Goal: Information Seeking & Learning: Find specific fact

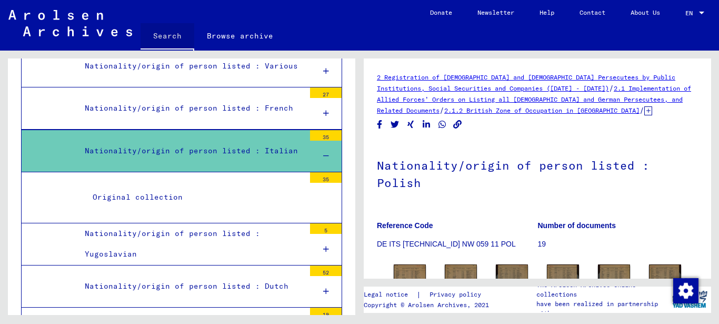
click at [159, 29] on link "Search" at bounding box center [168, 36] width 54 height 27
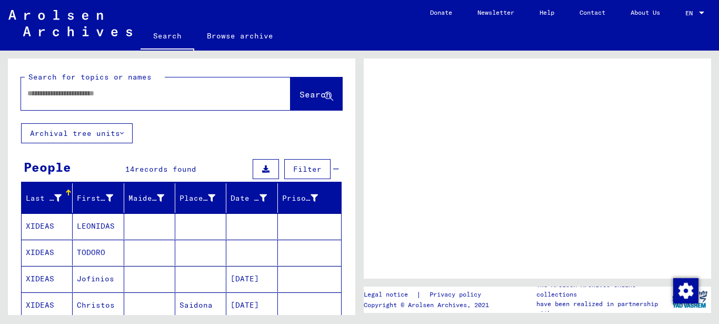
click at [55, 94] on input "text" at bounding box center [146, 93] width 238 height 11
click at [32, 88] on input "text" at bounding box center [146, 93] width 238 height 11
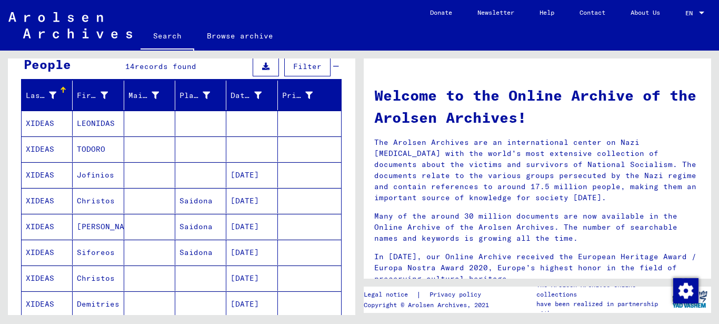
scroll to position [105, 0]
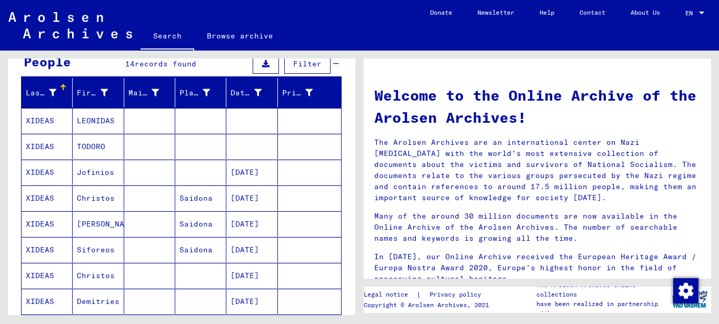
click at [92, 249] on mat-cell "Siforeos" at bounding box center [98, 249] width 51 height 25
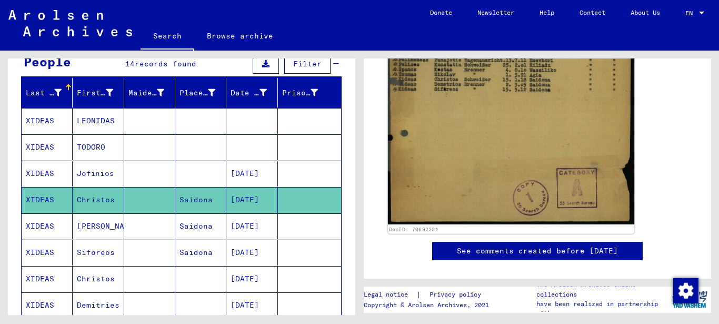
scroll to position [316, 0]
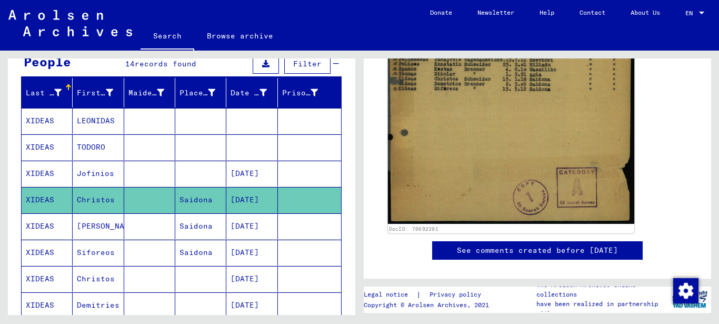
click at [454, 93] on img at bounding box center [511, 86] width 246 height 274
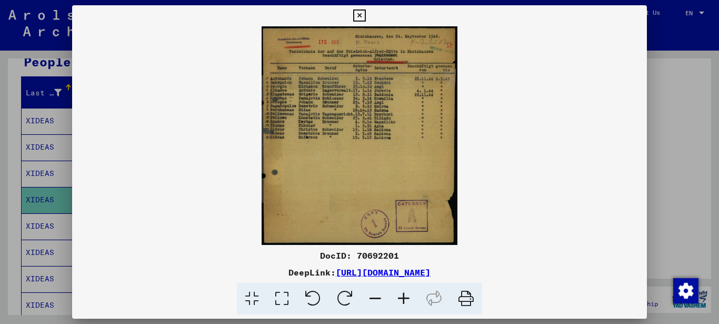
click at [398, 296] on icon at bounding box center [403, 299] width 28 height 32
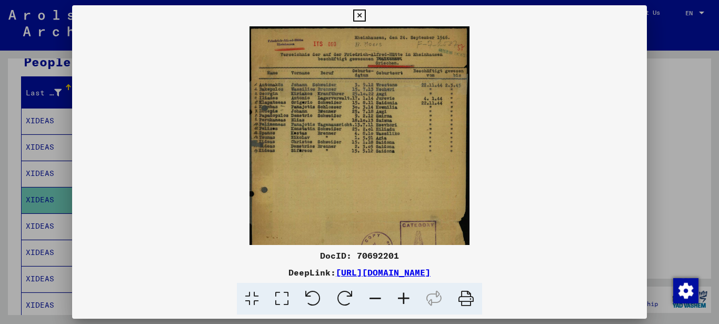
click at [398, 296] on icon at bounding box center [403, 299] width 28 height 32
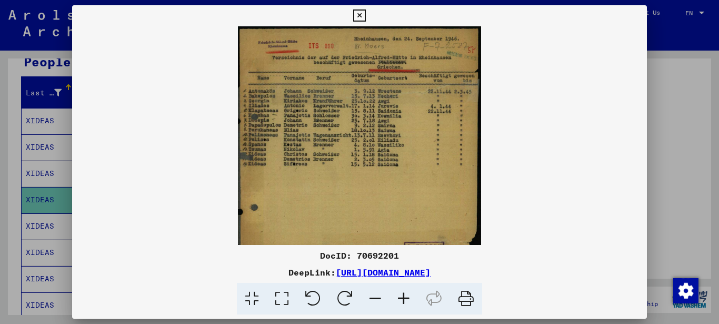
click at [398, 296] on icon at bounding box center [403, 299] width 28 height 32
click at [398, 297] on icon at bounding box center [403, 299] width 28 height 32
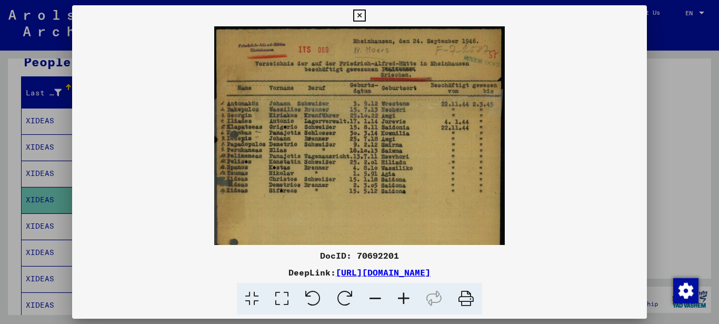
click at [398, 298] on icon at bounding box center [403, 299] width 28 height 32
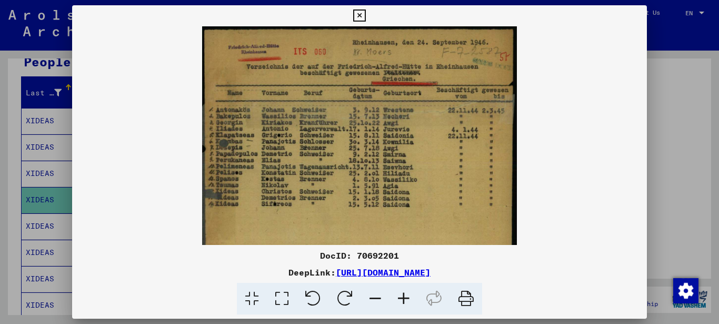
click at [398, 298] on icon at bounding box center [403, 299] width 28 height 32
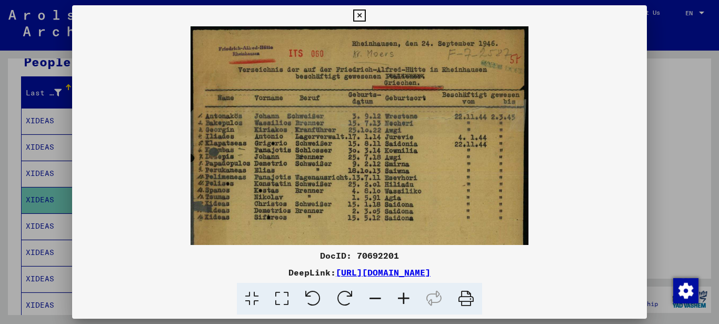
click at [398, 298] on icon at bounding box center [403, 299] width 28 height 32
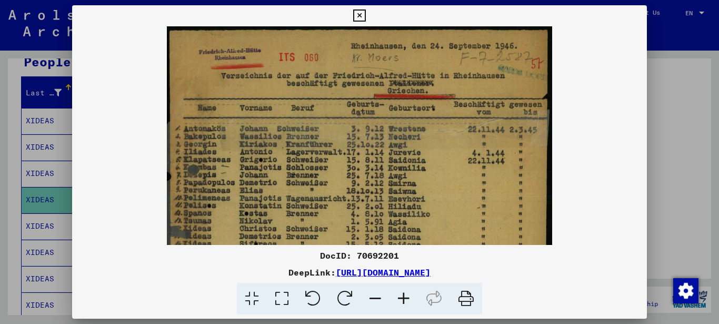
click at [398, 299] on icon at bounding box center [403, 299] width 28 height 32
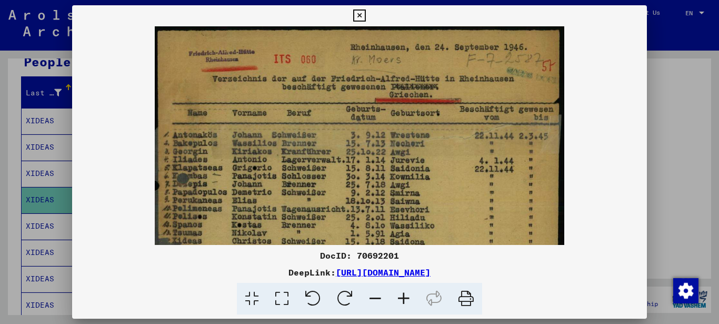
click at [398, 300] on icon at bounding box center [403, 299] width 28 height 32
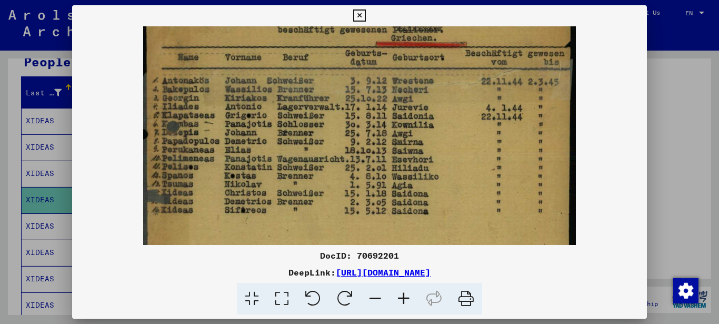
drag, startPoint x: 197, startPoint y: 210, endPoint x: 212, endPoint y: 133, distance: 78.3
click at [212, 139] on img at bounding box center [359, 207] width 433 height 482
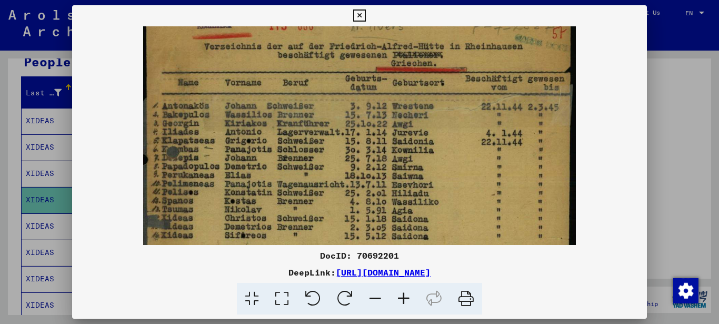
drag, startPoint x: 193, startPoint y: 178, endPoint x: 193, endPoint y: 206, distance: 28.4
click at [193, 206] on img at bounding box center [359, 232] width 433 height 482
click at [406, 293] on icon at bounding box center [403, 299] width 28 height 32
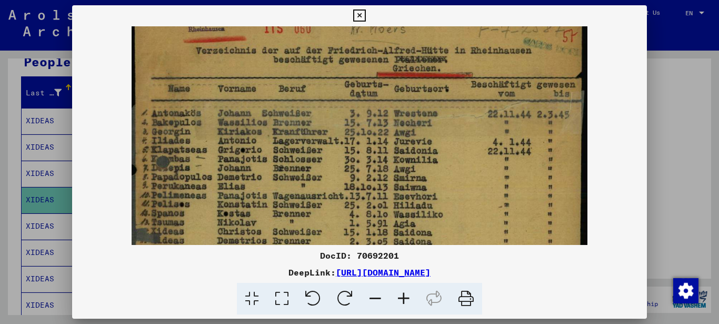
click at [404, 295] on icon at bounding box center [403, 299] width 28 height 32
click at [404, 296] on icon at bounding box center [403, 299] width 28 height 32
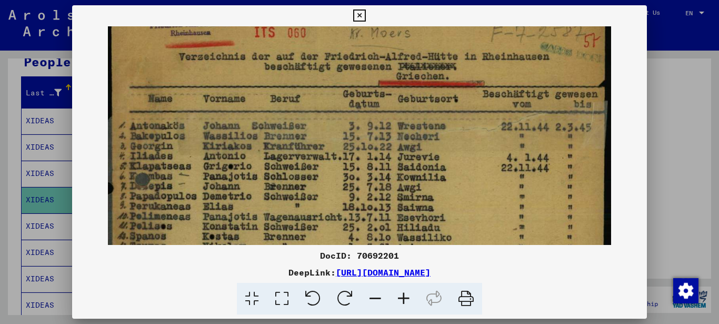
click at [404, 297] on icon at bounding box center [403, 299] width 28 height 32
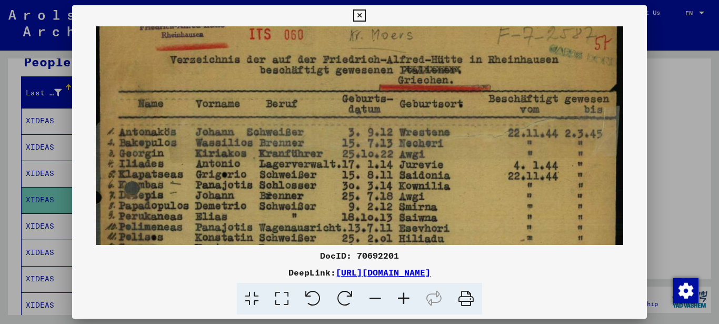
scroll to position [80, 0]
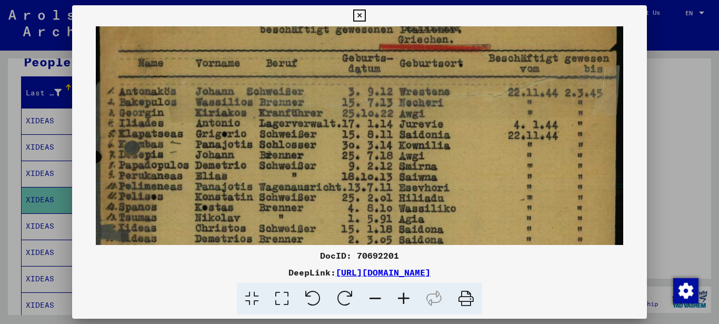
drag, startPoint x: 183, startPoint y: 148, endPoint x: 187, endPoint y: 127, distance: 22.1
click at [187, 127] on img at bounding box center [359, 244] width 527 height 587
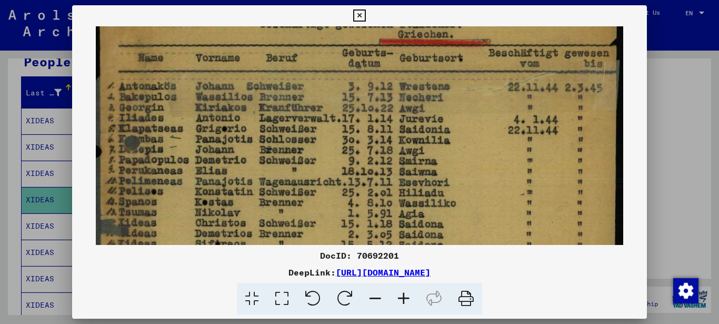
scroll to position [148, 0]
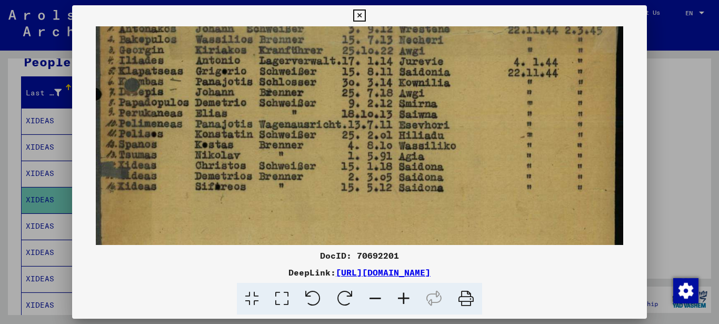
drag, startPoint x: 183, startPoint y: 196, endPoint x: 186, endPoint y: 145, distance: 51.1
click at [186, 153] on img at bounding box center [359, 182] width 527 height 587
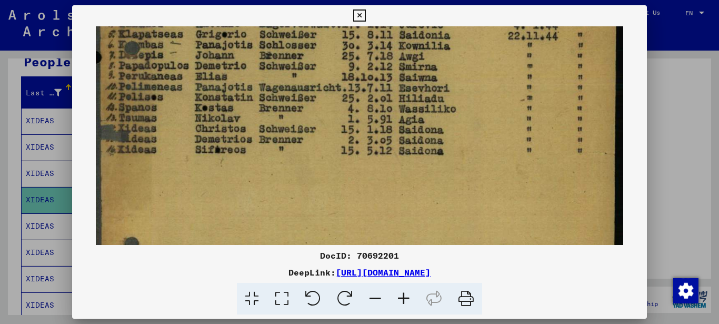
click at [174, 134] on img at bounding box center [359, 145] width 527 height 587
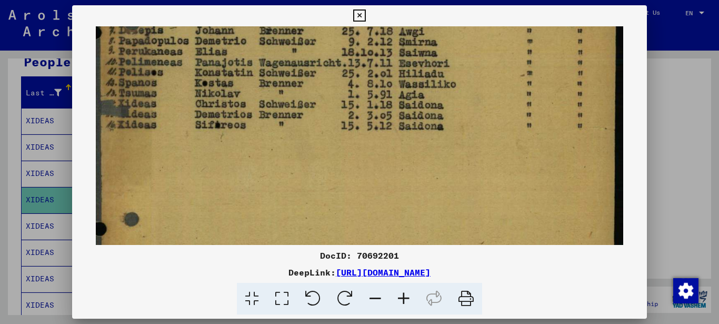
drag, startPoint x: 173, startPoint y: 136, endPoint x: 177, endPoint y: 110, distance: 26.1
click at [177, 111] on img at bounding box center [359, 120] width 527 height 587
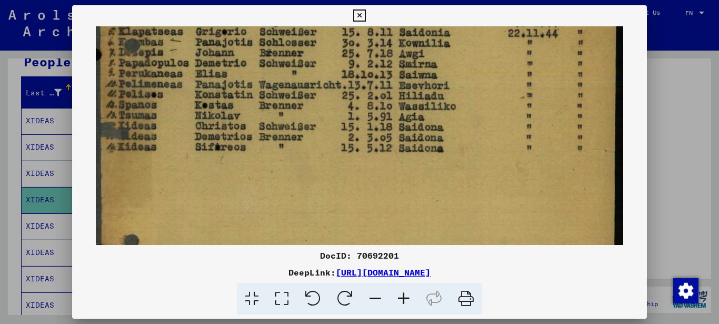
scroll to position [173, 0]
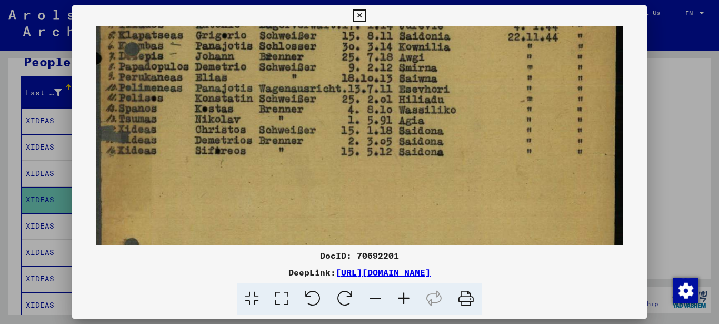
drag, startPoint x: 176, startPoint y: 122, endPoint x: 181, endPoint y: 143, distance: 21.2
click at [181, 143] on img at bounding box center [359, 146] width 527 height 587
click at [354, 12] on icon at bounding box center [359, 15] width 12 height 13
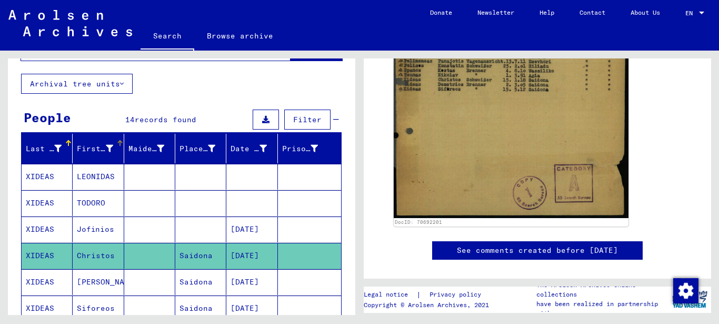
scroll to position [0, 0]
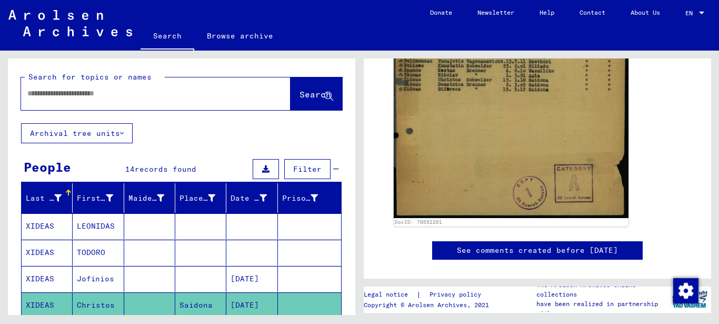
click at [33, 85] on div at bounding box center [143, 94] width 244 height 24
click at [29, 90] on input "text" at bounding box center [146, 93] width 238 height 11
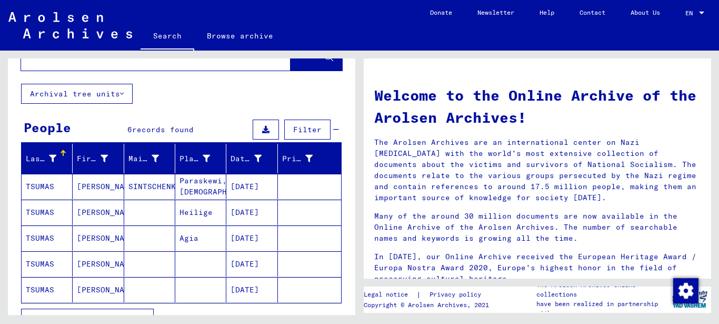
scroll to position [105, 0]
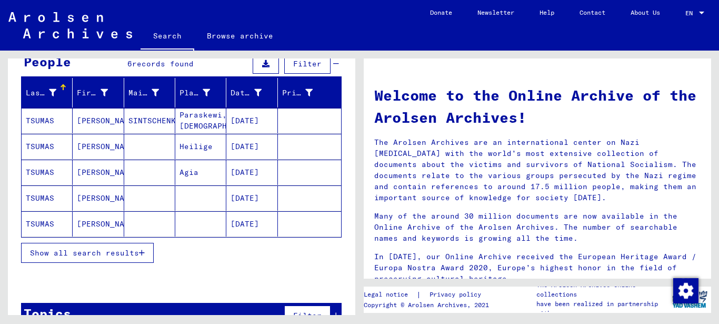
click at [87, 119] on mat-cell "[PERSON_NAME]" at bounding box center [98, 120] width 51 height 25
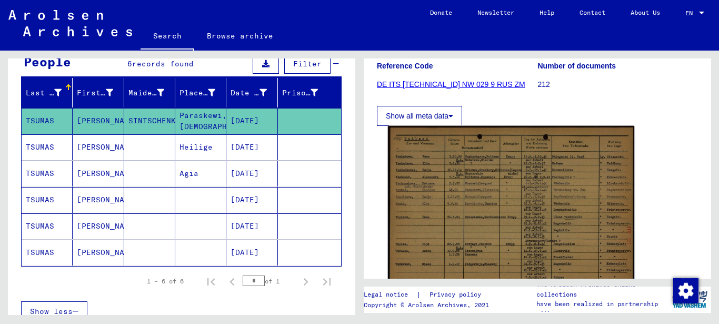
scroll to position [193, 0]
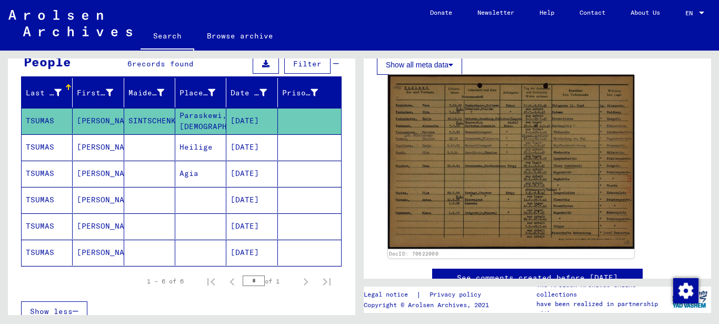
click at [477, 138] on img at bounding box center [511, 162] width 246 height 174
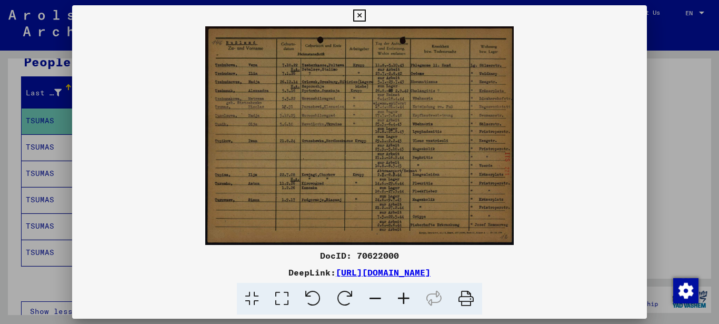
click at [278, 295] on icon at bounding box center [282, 299] width 30 height 32
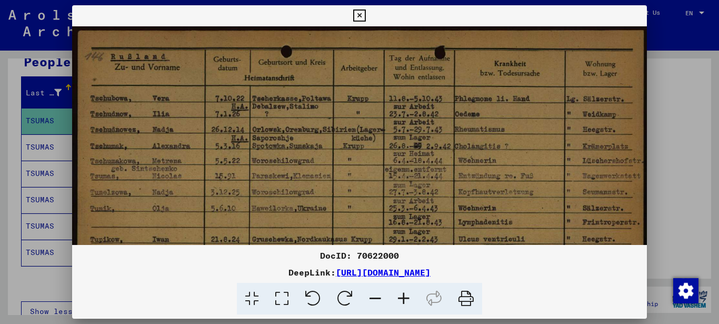
click at [278, 295] on icon at bounding box center [282, 299] width 30 height 32
click at [282, 296] on icon at bounding box center [282, 299] width 30 height 32
click at [407, 299] on icon at bounding box center [403, 299] width 28 height 32
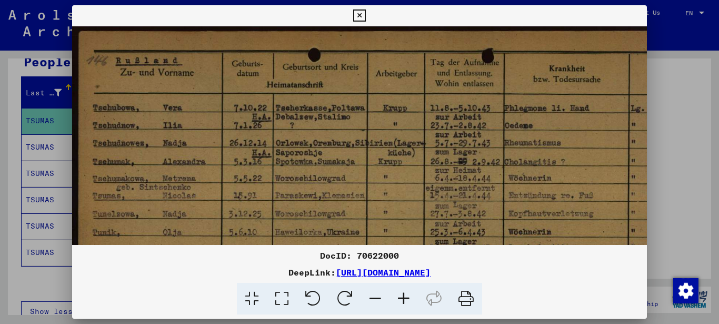
click at [405, 303] on icon at bounding box center [403, 299] width 28 height 32
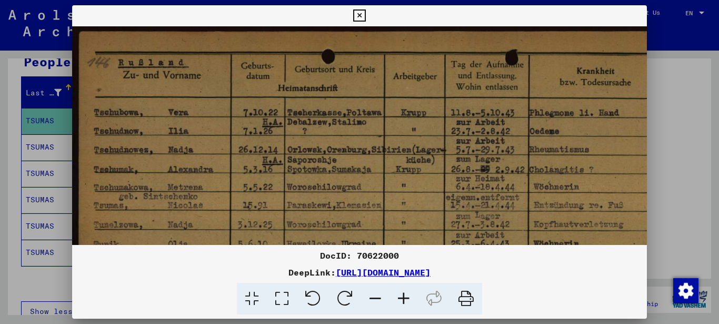
click at [405, 303] on icon at bounding box center [403, 299] width 28 height 32
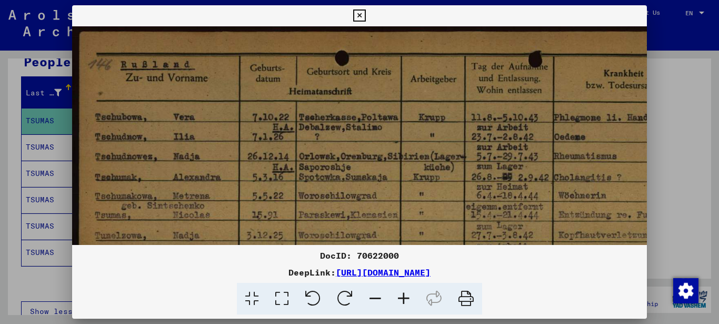
click at [405, 303] on icon at bounding box center [403, 299] width 28 height 32
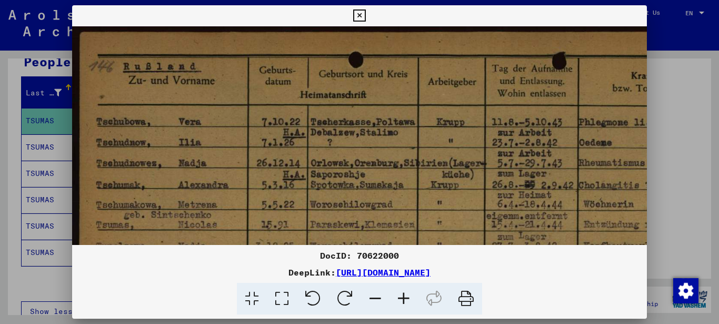
click at [405, 303] on icon at bounding box center [403, 299] width 28 height 32
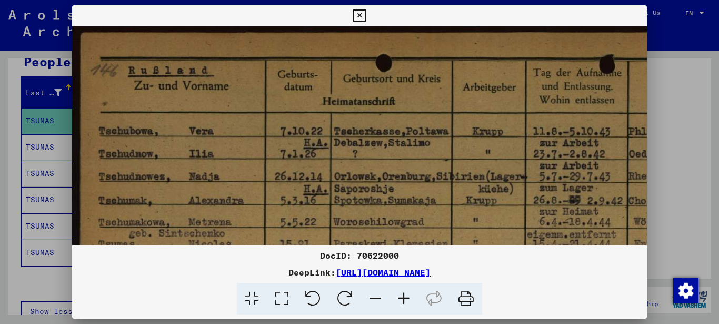
click at [405, 303] on icon at bounding box center [403, 299] width 28 height 32
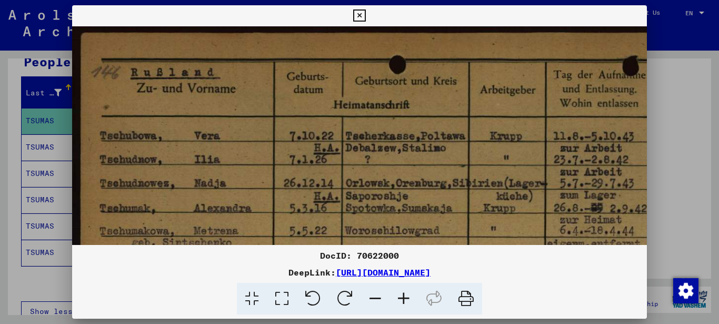
click at [405, 303] on icon at bounding box center [403, 299] width 28 height 32
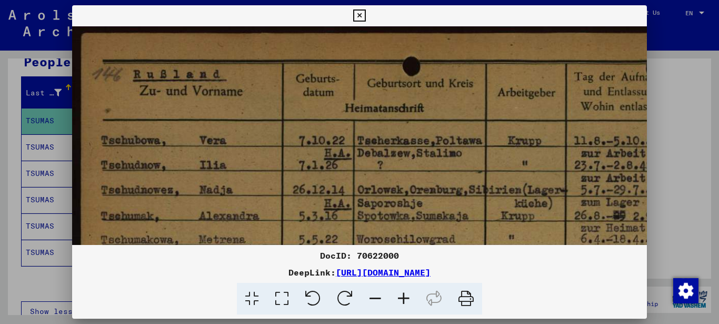
click at [405, 303] on icon at bounding box center [403, 299] width 28 height 32
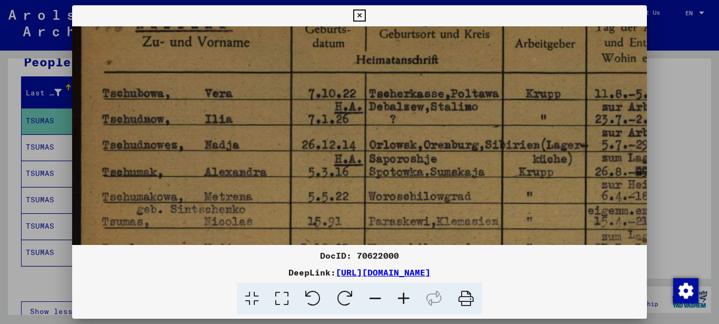
drag, startPoint x: 270, startPoint y: 142, endPoint x: 272, endPoint y: 102, distance: 40.0
click at [272, 102] on img at bounding box center [545, 310] width 947 height 670
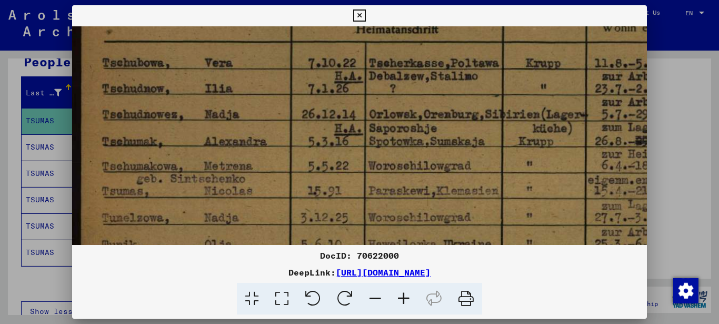
scroll to position [129, 0]
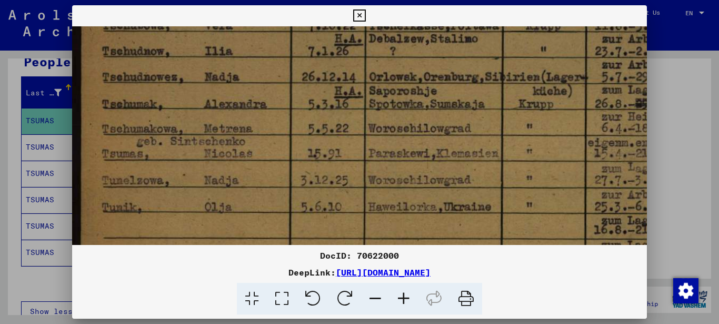
drag, startPoint x: 232, startPoint y: 203, endPoint x: 237, endPoint y: 161, distance: 42.5
click at [238, 162] on img at bounding box center [545, 241] width 947 height 670
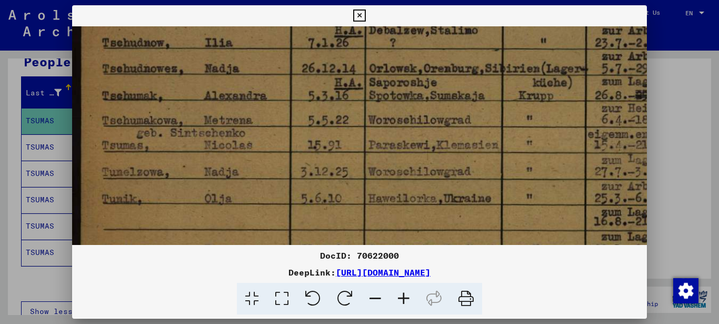
drag, startPoint x: 183, startPoint y: 177, endPoint x: 186, endPoint y: 154, distance: 23.4
click at [186, 160] on img at bounding box center [545, 233] width 947 height 670
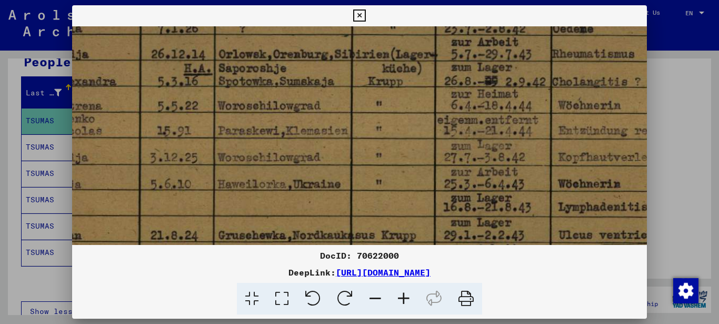
drag, startPoint x: 504, startPoint y: 188, endPoint x: 347, endPoint y: 193, distance: 156.4
click at [351, 193] on img at bounding box center [395, 219] width 947 height 670
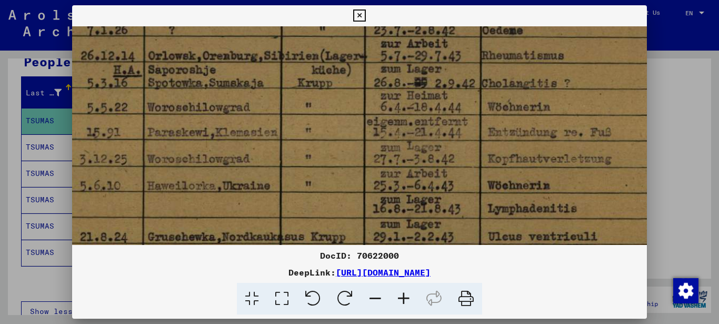
drag, startPoint x: 398, startPoint y: 185, endPoint x: 335, endPoint y: 185, distance: 63.2
click at [336, 185] on img at bounding box center [324, 221] width 947 height 670
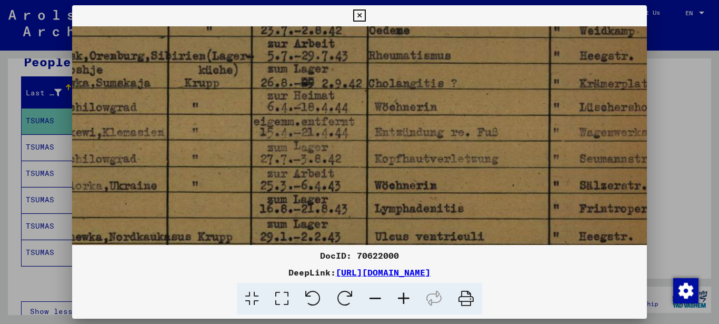
click at [327, 163] on img at bounding box center [211, 221] width 947 height 670
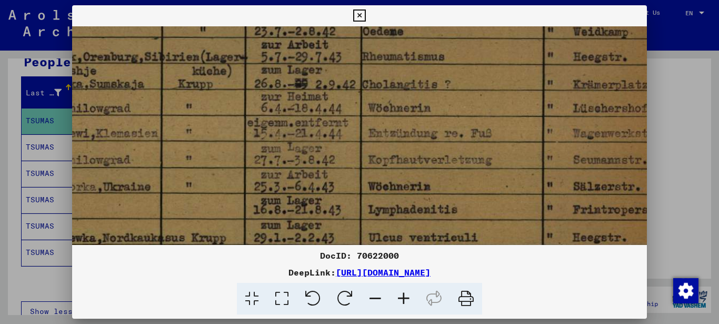
scroll to position [138, 372]
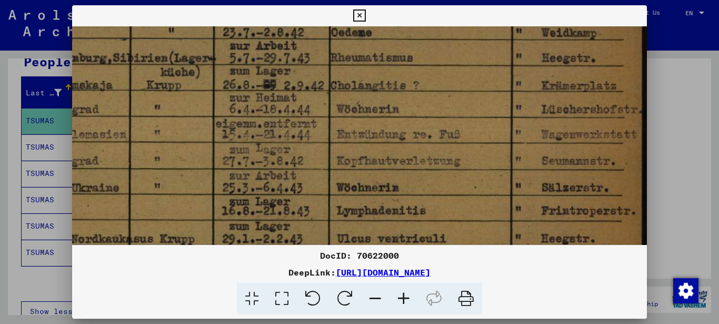
drag, startPoint x: 387, startPoint y: 179, endPoint x: 358, endPoint y: 179, distance: 29.5
click at [358, 179] on img at bounding box center [173, 223] width 947 height 670
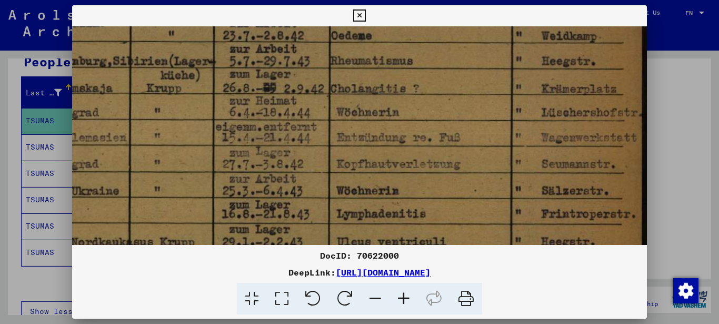
drag, startPoint x: 420, startPoint y: 183, endPoint x: 346, endPoint y: 183, distance: 74.2
click at [346, 183] on img at bounding box center [173, 226] width 947 height 670
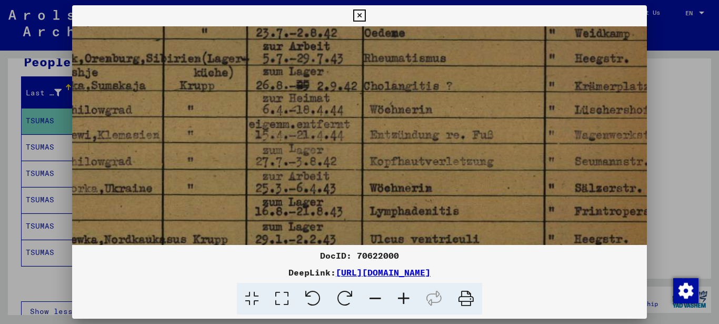
drag, startPoint x: 407, startPoint y: 194, endPoint x: 549, endPoint y: 169, distance: 143.8
click at [542, 170] on img at bounding box center [206, 223] width 947 height 670
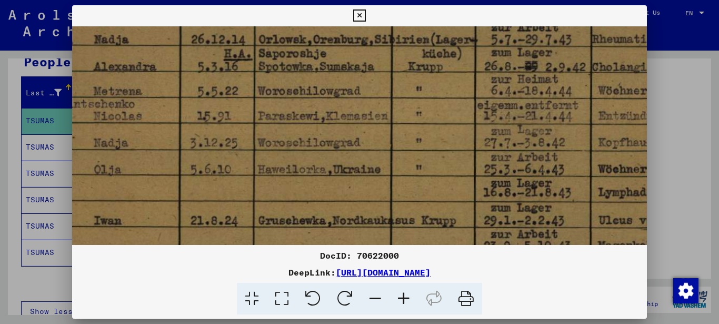
drag, startPoint x: 307, startPoint y: 188, endPoint x: 542, endPoint y: 191, distance: 235.3
click at [524, 191] on img at bounding box center [435, 204] width 947 height 670
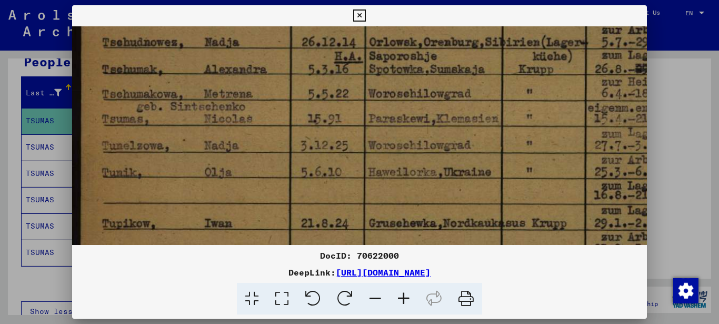
drag, startPoint x: 273, startPoint y: 195, endPoint x: 438, endPoint y: 194, distance: 164.7
click at [436, 194] on img at bounding box center [545, 207] width 947 height 670
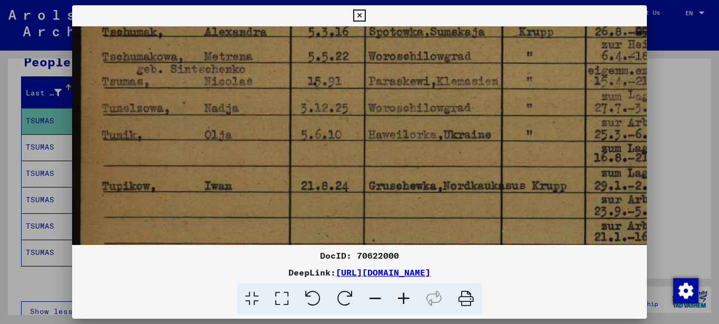
drag, startPoint x: 150, startPoint y: 155, endPoint x: 154, endPoint y: 129, distance: 26.0
click at [154, 133] on img at bounding box center [545, 170] width 947 height 670
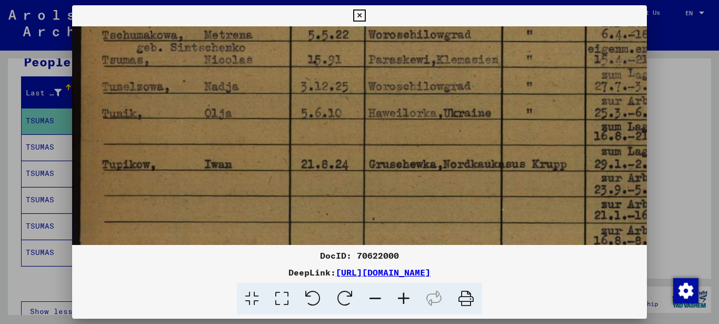
scroll to position [184, 0]
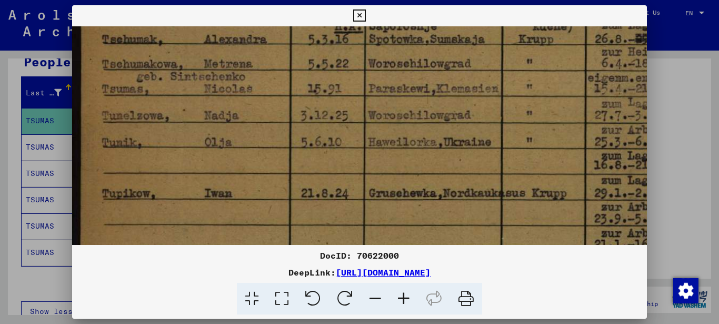
drag, startPoint x: 165, startPoint y: 151, endPoint x: 167, endPoint y: 200, distance: 49.0
click at [168, 197] on img at bounding box center [545, 177] width 947 height 670
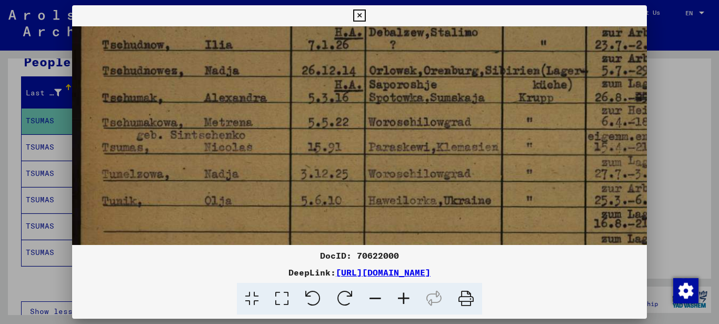
drag, startPoint x: 164, startPoint y: 153, endPoint x: 170, endPoint y: 186, distance: 33.8
click at [170, 186] on img at bounding box center [545, 236] width 947 height 670
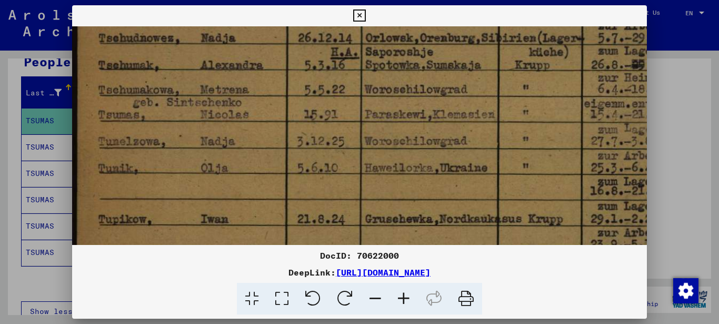
drag, startPoint x: 325, startPoint y: 182, endPoint x: 319, endPoint y: 147, distance: 35.2
click at [320, 147] on img at bounding box center [541, 203] width 947 height 670
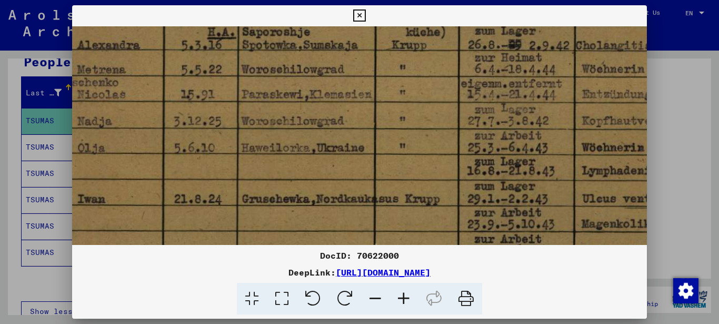
drag, startPoint x: 327, startPoint y: 173, endPoint x: 203, endPoint y: 157, distance: 125.7
click at [204, 154] on img at bounding box center [418, 183] width 947 height 670
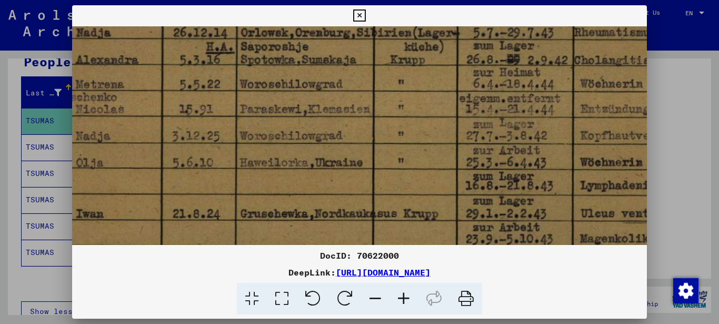
drag, startPoint x: 258, startPoint y: 151, endPoint x: 258, endPoint y: 167, distance: 16.3
click at [258, 167] on img at bounding box center [417, 198] width 947 height 670
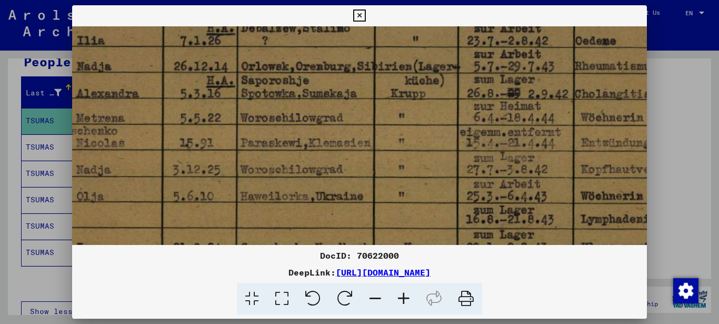
drag, startPoint x: 330, startPoint y: 138, endPoint x: 330, endPoint y: 169, distance: 31.6
click at [330, 169] on img at bounding box center [417, 231] width 947 height 670
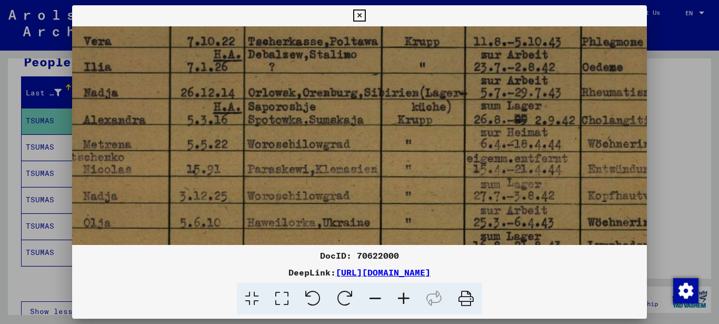
drag, startPoint x: 333, startPoint y: 174, endPoint x: 341, endPoint y: 204, distance: 31.4
click at [341, 204] on img at bounding box center [424, 258] width 947 height 670
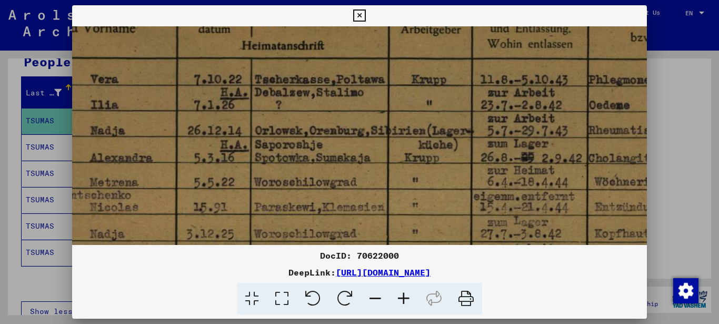
drag, startPoint x: 342, startPoint y: 191, endPoint x: 345, endPoint y: 213, distance: 22.4
click at [345, 213] on img at bounding box center [431, 296] width 947 height 670
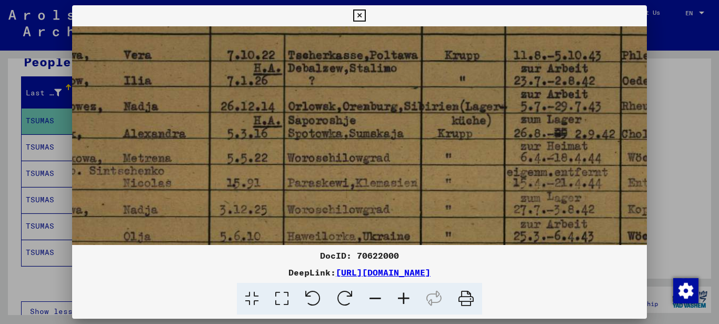
drag, startPoint x: 356, startPoint y: 202, endPoint x: 411, endPoint y: 159, distance: 69.7
click at [410, 159] on img at bounding box center [464, 271] width 947 height 670
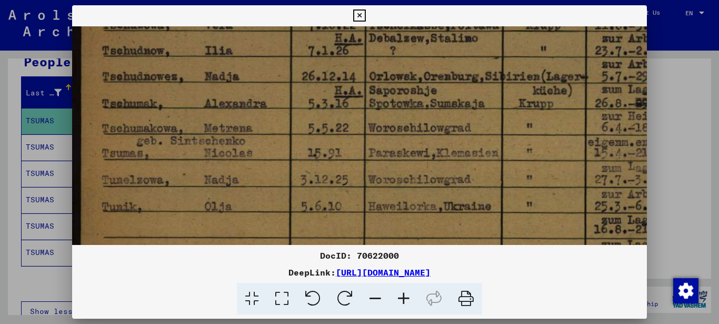
drag, startPoint x: 246, startPoint y: 188, endPoint x: 382, endPoint y: 181, distance: 136.0
click at [391, 179] on img at bounding box center [545, 241] width 947 height 670
drag, startPoint x: 224, startPoint y: 208, endPoint x: 240, endPoint y: 155, distance: 56.0
click at [240, 161] on img at bounding box center [545, 241] width 947 height 670
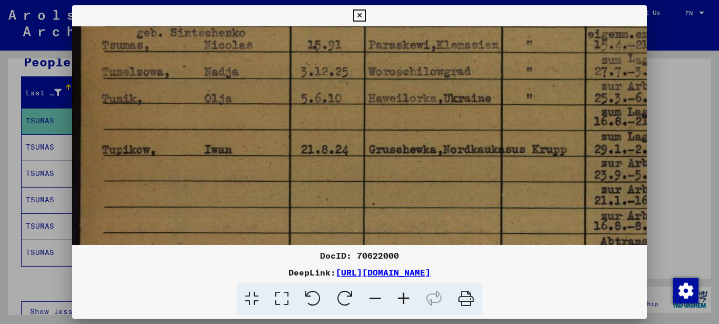
drag, startPoint x: 231, startPoint y: 159, endPoint x: 232, endPoint y: 103, distance: 56.3
click at [232, 113] on img at bounding box center [545, 133] width 947 height 670
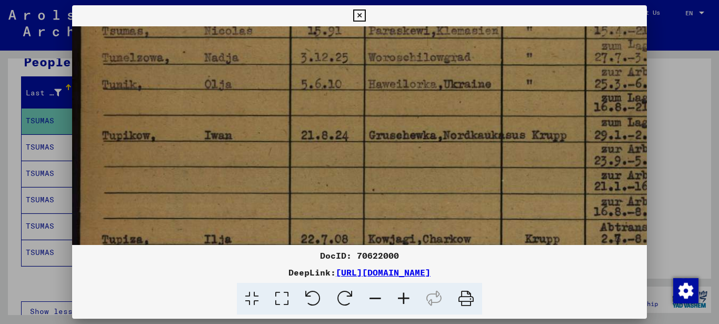
scroll to position [304, 0]
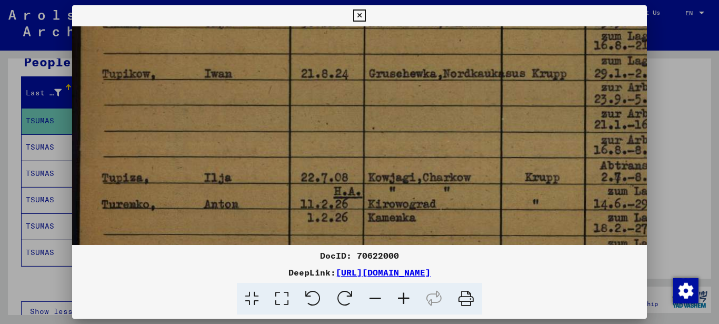
drag, startPoint x: 231, startPoint y: 102, endPoint x: 224, endPoint y: 87, distance: 15.8
click at [229, 84] on img at bounding box center [545, 58] width 947 height 670
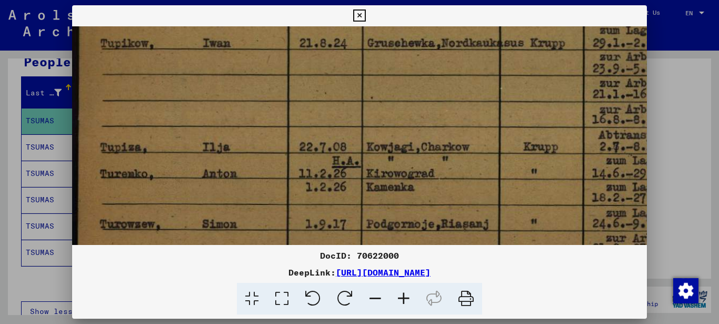
scroll to position [393, 0]
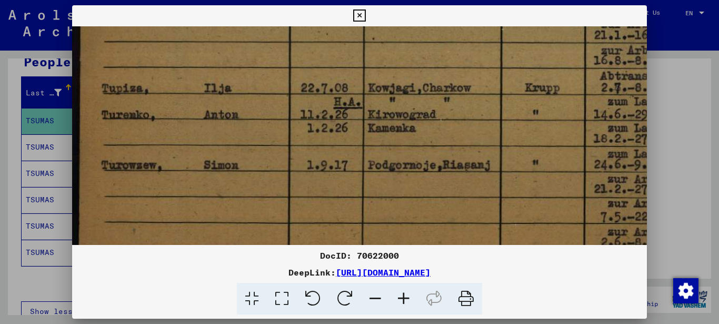
drag, startPoint x: 237, startPoint y: 111, endPoint x: 232, endPoint y: 93, distance: 18.1
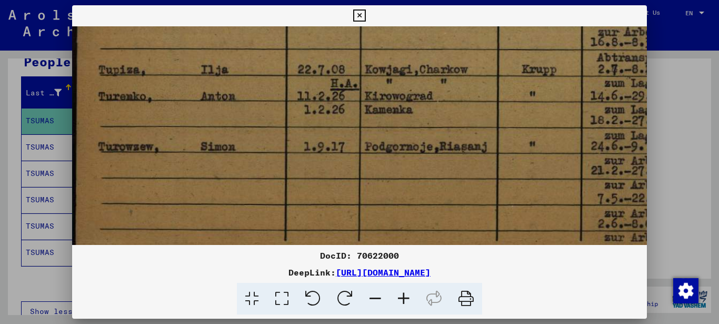
click at [356, 13] on icon at bounding box center [359, 15] width 12 height 13
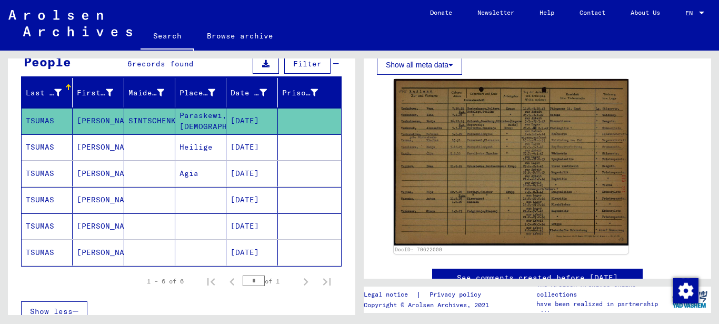
click at [47, 149] on mat-cell "TSUMAS" at bounding box center [47, 147] width 51 height 26
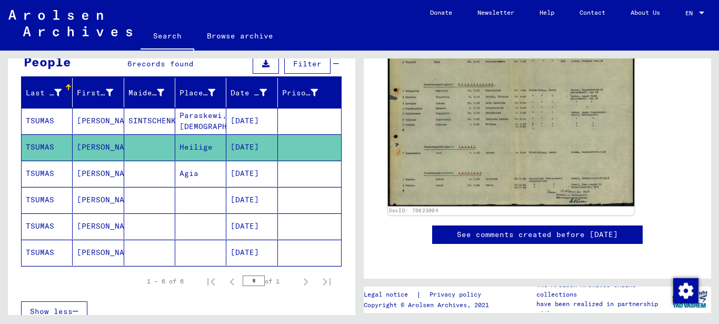
scroll to position [263, 0]
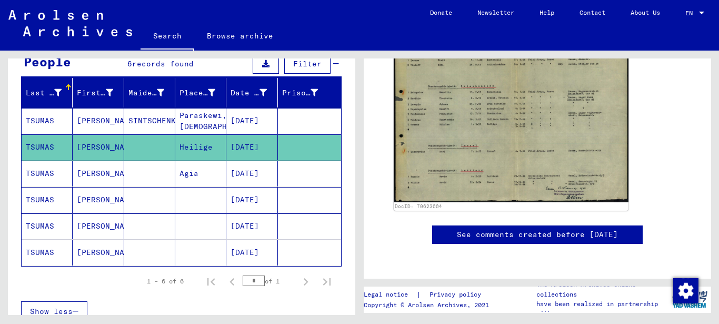
click at [34, 175] on mat-cell "TSUMAS" at bounding box center [47, 174] width 51 height 26
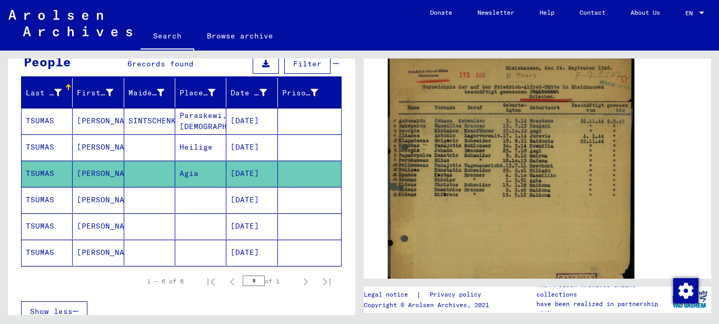
scroll to position [211, 0]
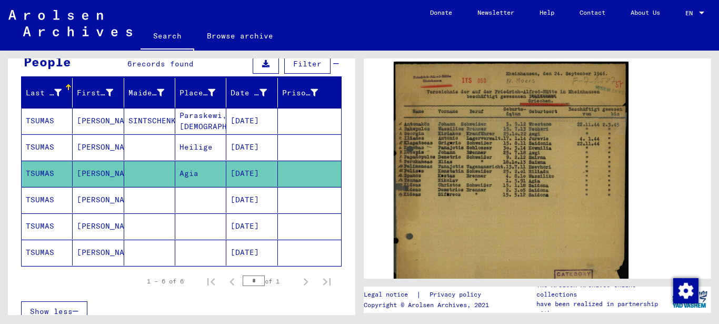
click at [31, 199] on mat-cell "TSUMAS" at bounding box center [47, 200] width 51 height 26
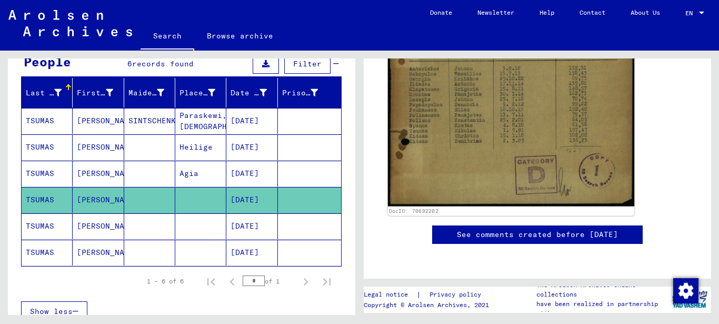
scroll to position [263, 0]
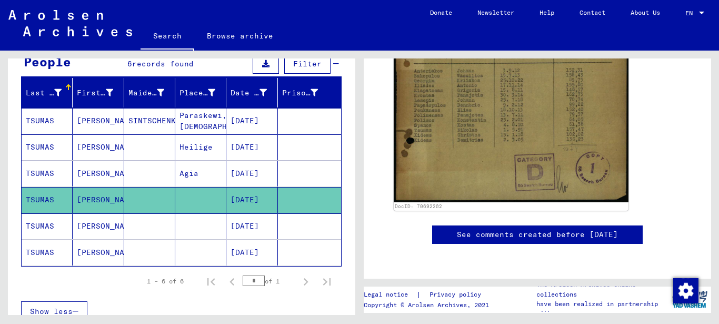
click at [38, 226] on mat-cell "TSUMAS" at bounding box center [47, 226] width 51 height 26
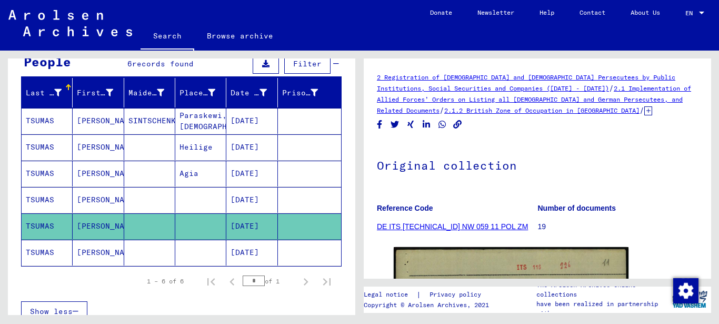
click at [644, 107] on icon at bounding box center [648, 110] width 8 height 9
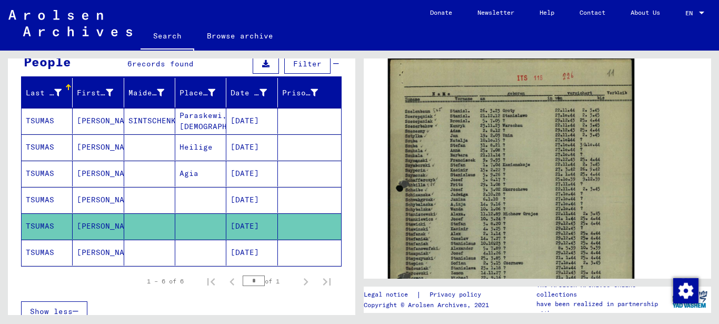
scroll to position [368, 0]
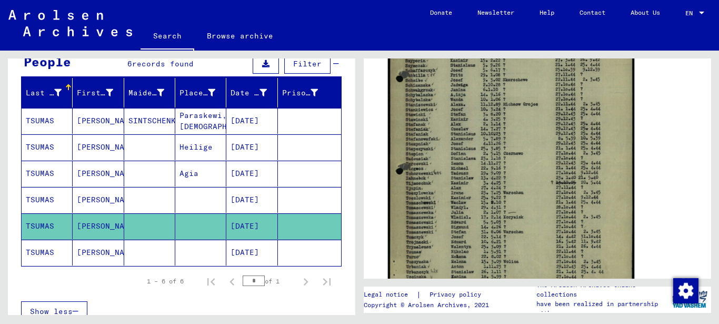
click at [435, 209] on img at bounding box center [511, 121] width 246 height 348
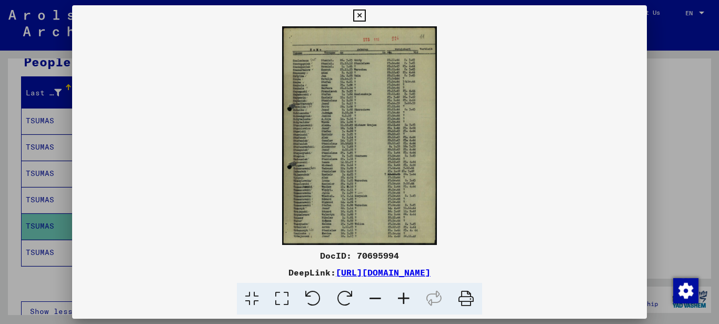
click at [404, 294] on icon at bounding box center [403, 299] width 28 height 32
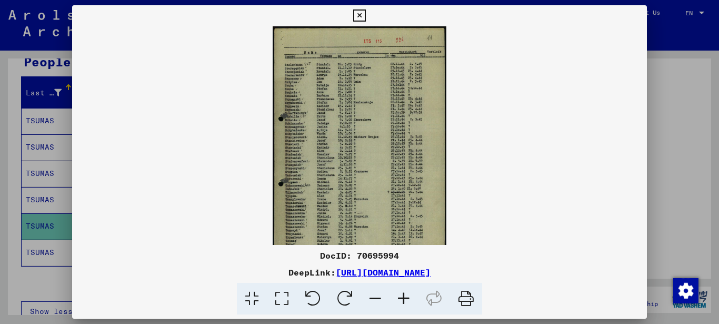
click at [404, 293] on icon at bounding box center [403, 299] width 28 height 32
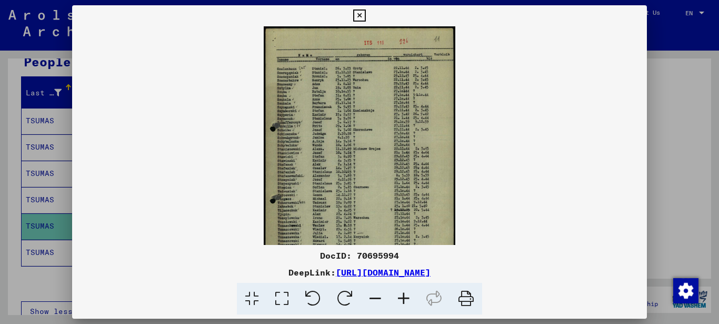
click at [403, 295] on icon at bounding box center [403, 299] width 28 height 32
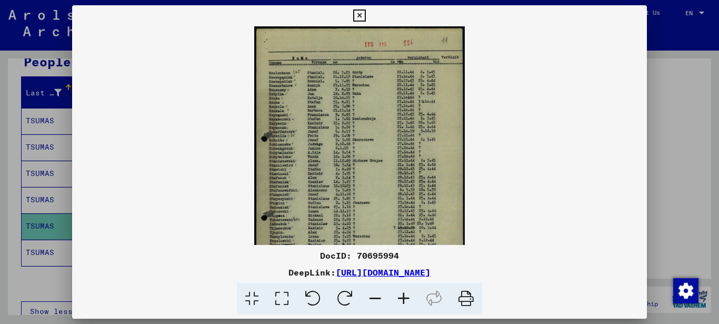
click at [401, 295] on icon at bounding box center [403, 299] width 28 height 32
click at [399, 295] on icon at bounding box center [403, 299] width 28 height 32
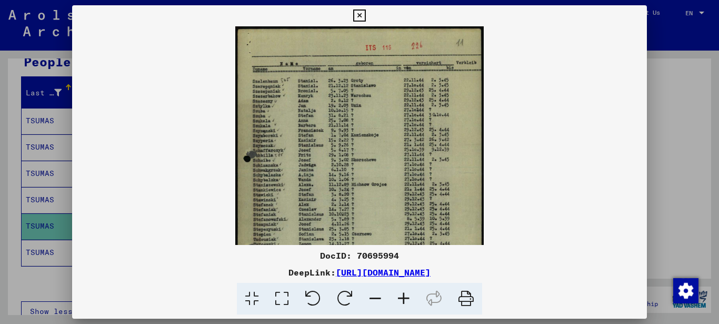
click at [398, 297] on icon at bounding box center [403, 299] width 28 height 32
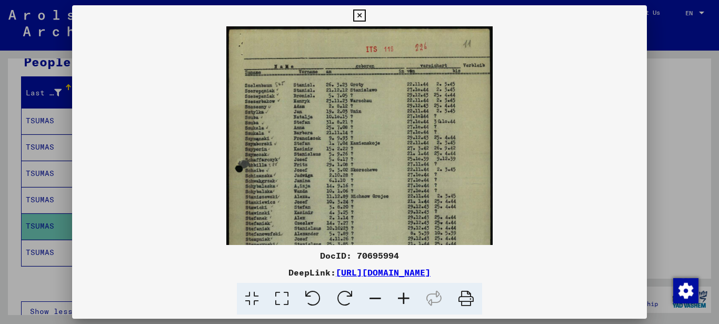
click at [398, 297] on icon at bounding box center [403, 299] width 28 height 32
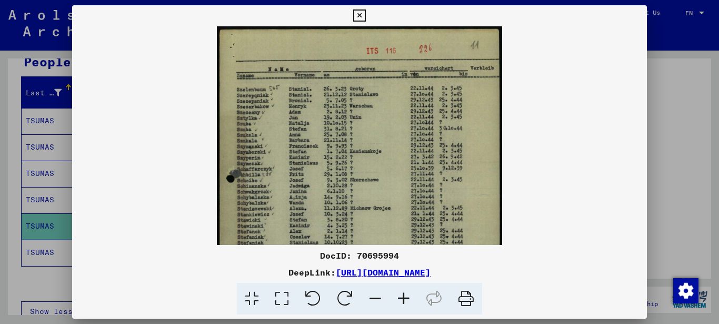
click at [397, 298] on icon at bounding box center [403, 299] width 28 height 32
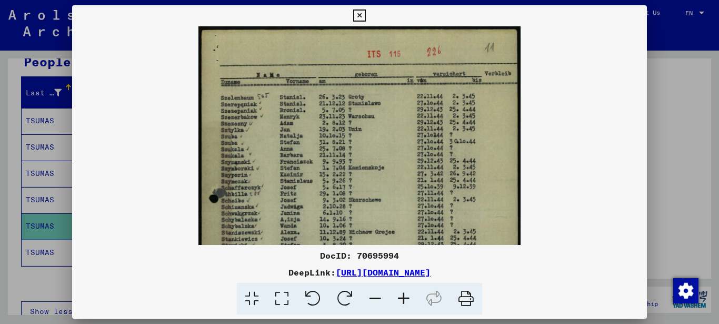
click at [397, 298] on icon at bounding box center [403, 299] width 28 height 32
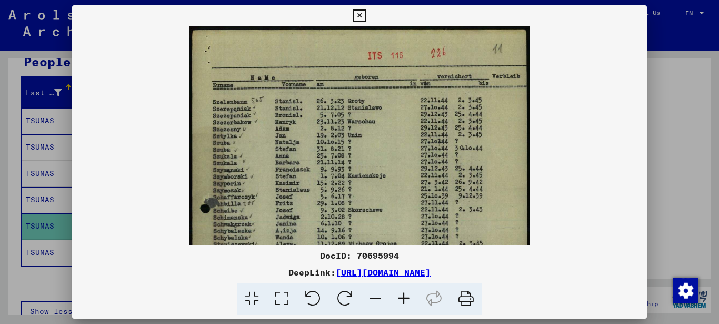
click at [396, 298] on icon at bounding box center [403, 299] width 28 height 32
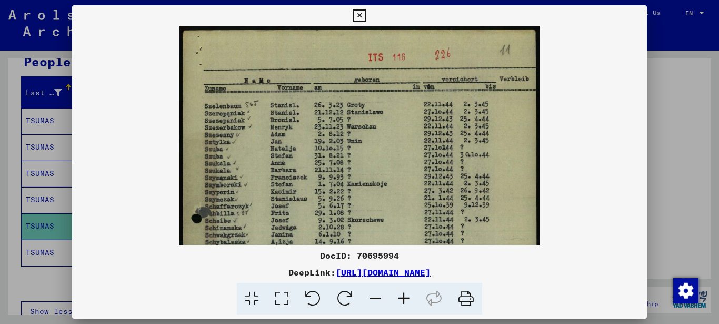
click at [395, 298] on icon at bounding box center [403, 299] width 28 height 32
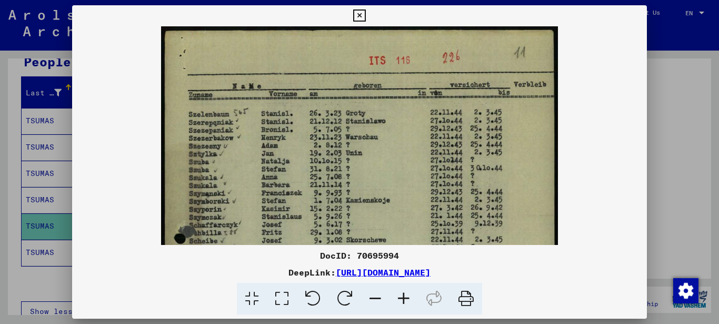
drag, startPoint x: 395, startPoint y: 298, endPoint x: 376, endPoint y: 291, distance: 20.8
click at [394, 297] on icon at bounding box center [403, 299] width 28 height 32
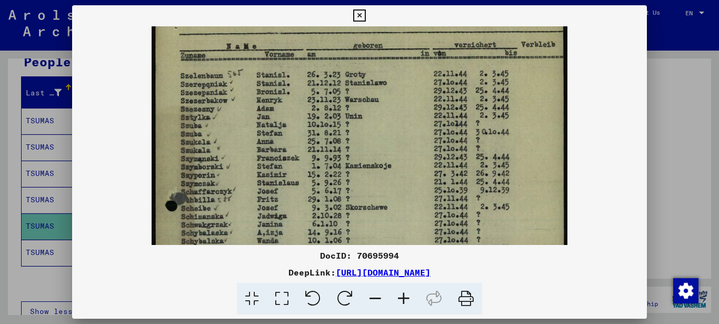
drag, startPoint x: 250, startPoint y: 231, endPoint x: 282, endPoint y: 115, distance: 119.6
click at [281, 138] on img at bounding box center [360, 277] width 416 height 587
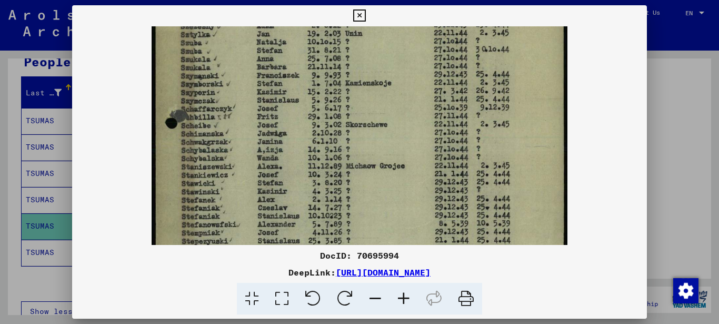
drag, startPoint x: 246, startPoint y: 172, endPoint x: 268, endPoint y: 101, distance: 74.9
click at [266, 113] on img at bounding box center [360, 194] width 416 height 587
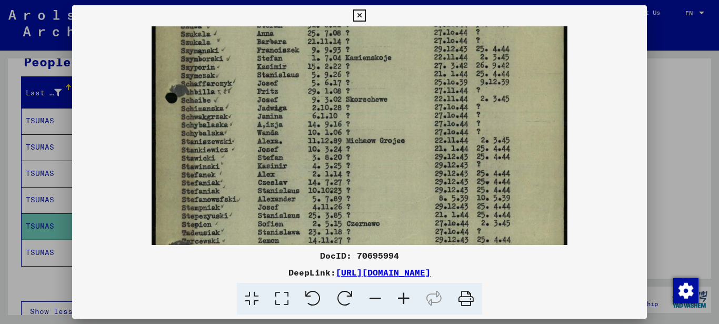
drag, startPoint x: 249, startPoint y: 131, endPoint x: 248, endPoint y: 88, distance: 43.2
click at [252, 103] on img at bounding box center [360, 169] width 416 height 587
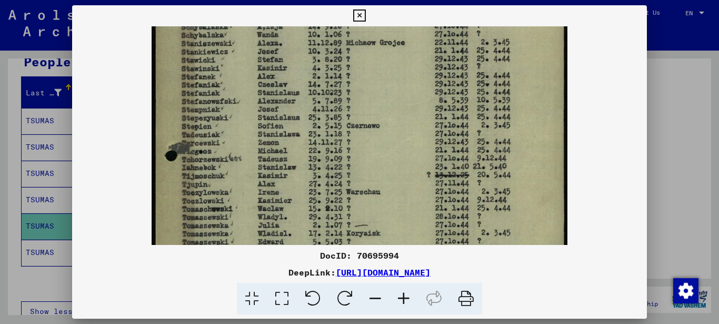
drag, startPoint x: 243, startPoint y: 176, endPoint x: 264, endPoint y: 90, distance: 88.3
click at [264, 95] on img at bounding box center [360, 71] width 416 height 587
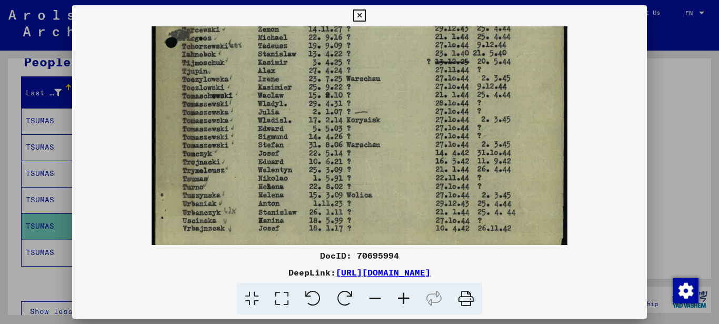
drag, startPoint x: 264, startPoint y: 150, endPoint x: 263, endPoint y: 74, distance: 76.3
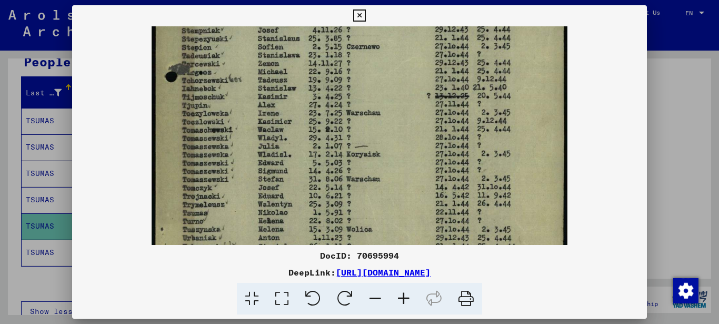
drag, startPoint x: 248, startPoint y: 128, endPoint x: 259, endPoint y: 182, distance: 54.8
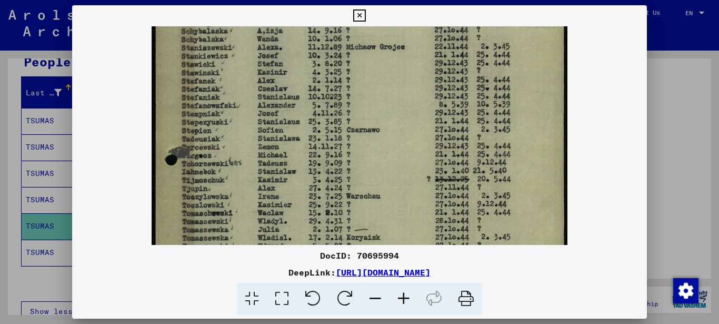
drag, startPoint x: 242, startPoint y: 125, endPoint x: 255, endPoint y: 196, distance: 71.7
click at [255, 196] on img at bounding box center [360, 75] width 416 height 587
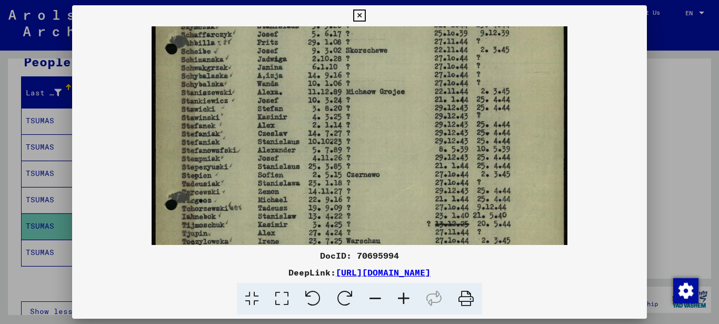
drag, startPoint x: 247, startPoint y: 143, endPoint x: 261, endPoint y: 205, distance: 64.1
click at [260, 205] on img at bounding box center [360, 120] width 416 height 587
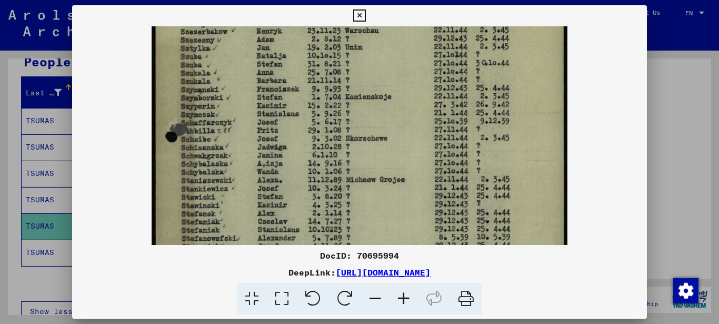
drag, startPoint x: 239, startPoint y: 151, endPoint x: 251, endPoint y: 209, distance: 60.1
click at [251, 210] on img at bounding box center [360, 208] width 416 height 587
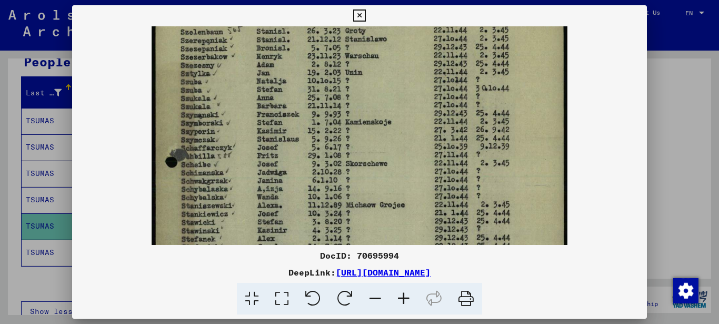
scroll to position [27, 0]
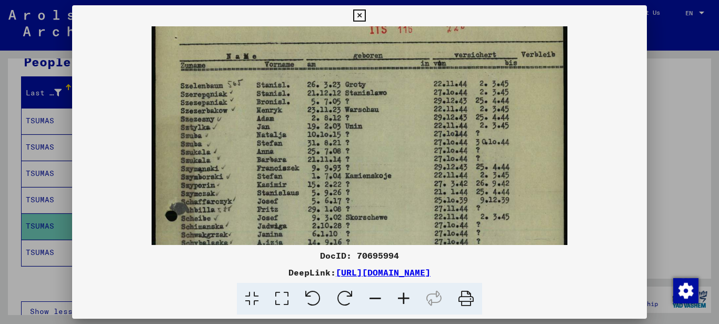
drag, startPoint x: 239, startPoint y: 167, endPoint x: 247, endPoint y: 213, distance: 46.6
click at [247, 212] on img at bounding box center [360, 287] width 416 height 587
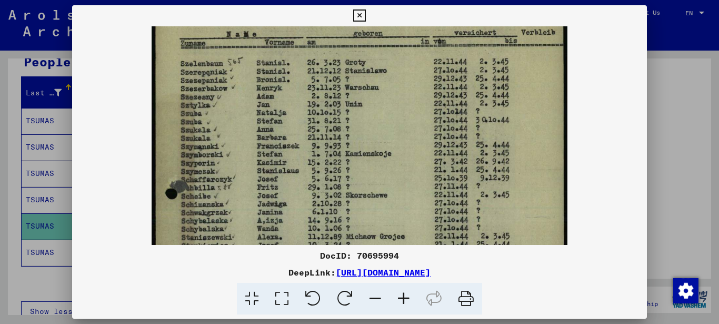
drag, startPoint x: 224, startPoint y: 204, endPoint x: 231, endPoint y: 153, distance: 51.5
click at [231, 155] on img at bounding box center [360, 265] width 416 height 587
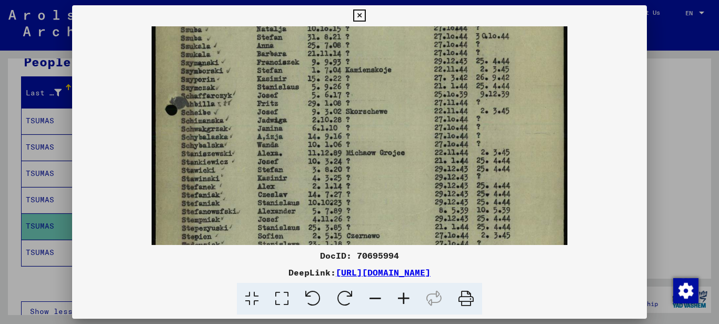
drag, startPoint x: 220, startPoint y: 177, endPoint x: 229, endPoint y: 124, distance: 53.9
click at [229, 126] on img at bounding box center [360, 181] width 416 height 587
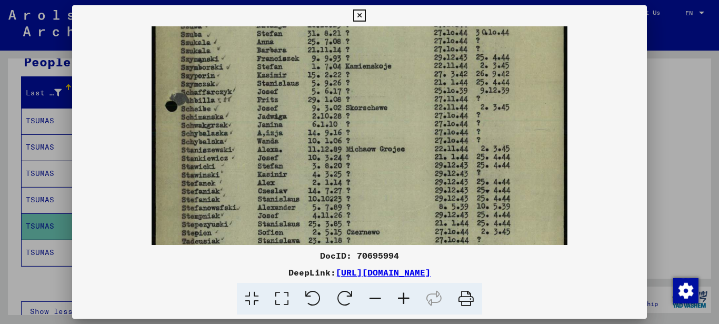
drag, startPoint x: 226, startPoint y: 128, endPoint x: 212, endPoint y: 173, distance: 47.4
click at [234, 75] on img at bounding box center [360, 177] width 416 height 587
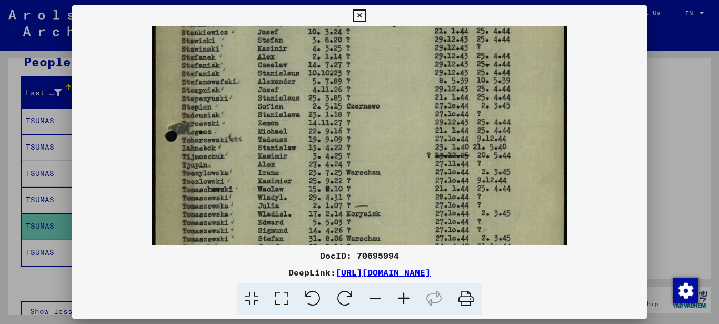
drag, startPoint x: 272, startPoint y: 195, endPoint x: 259, endPoint y: 106, distance: 90.4
click at [259, 108] on img at bounding box center [360, 51] width 416 height 587
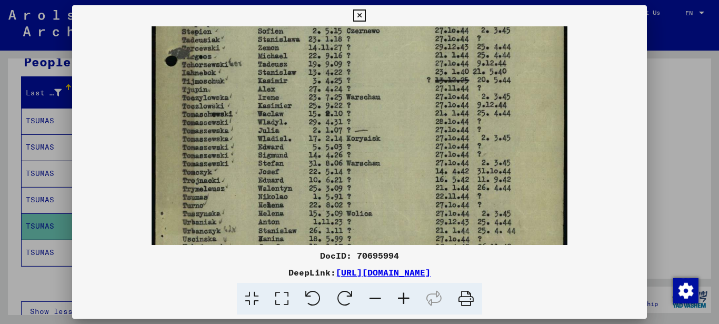
drag, startPoint x: 233, startPoint y: 179, endPoint x: 242, endPoint y: 80, distance: 99.9
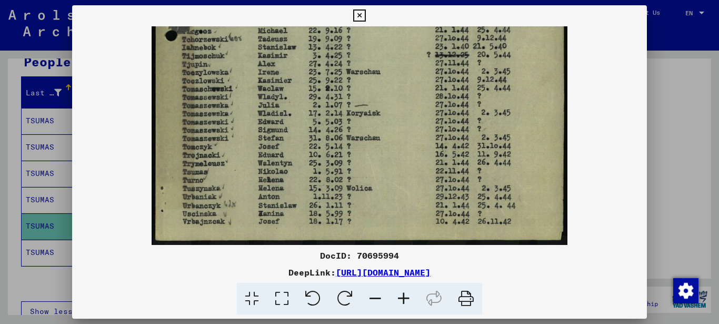
drag, startPoint x: 242, startPoint y: 113, endPoint x: 243, endPoint y: 97, distance: 16.3
drag, startPoint x: 242, startPoint y: 182, endPoint x: 242, endPoint y: 156, distance: 25.3
click at [360, 15] on icon at bounding box center [359, 15] width 12 height 13
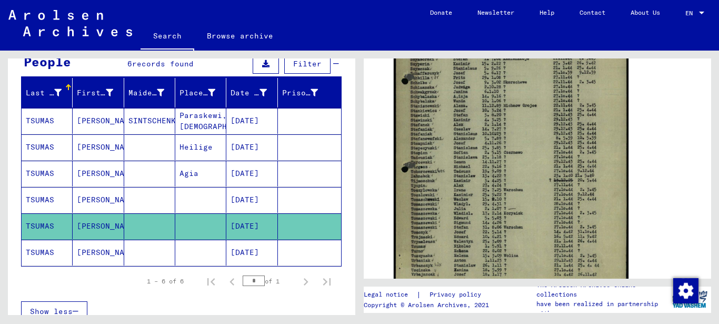
click at [47, 199] on mat-cell "TSUMAS" at bounding box center [47, 200] width 51 height 26
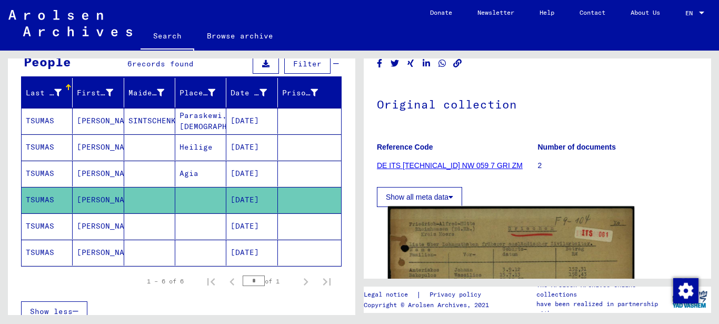
scroll to position [158, 0]
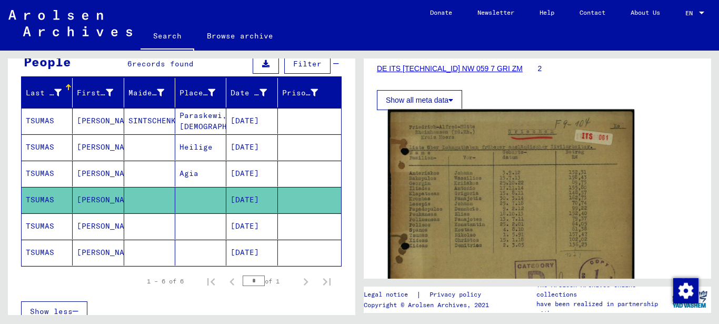
click at [498, 227] on img at bounding box center [511, 210] width 246 height 202
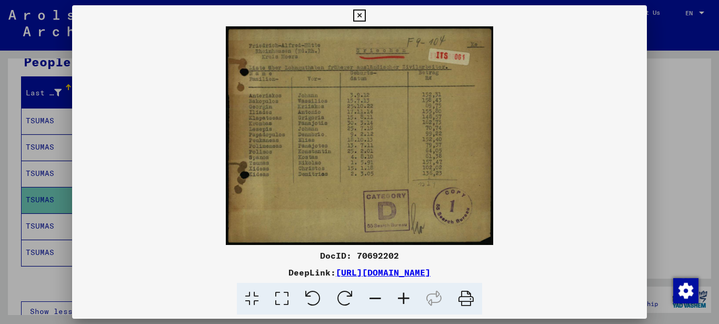
click at [402, 293] on icon at bounding box center [403, 299] width 28 height 32
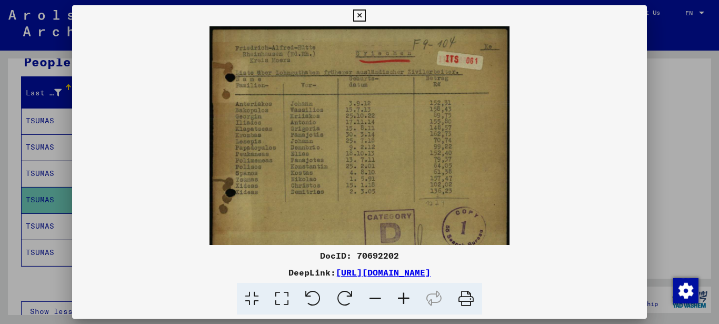
click at [402, 293] on icon at bounding box center [403, 299] width 28 height 32
click at [402, 296] on icon at bounding box center [403, 299] width 28 height 32
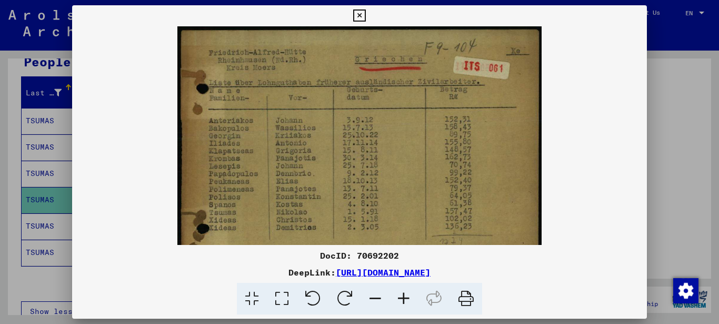
click at [402, 297] on icon at bounding box center [403, 299] width 28 height 32
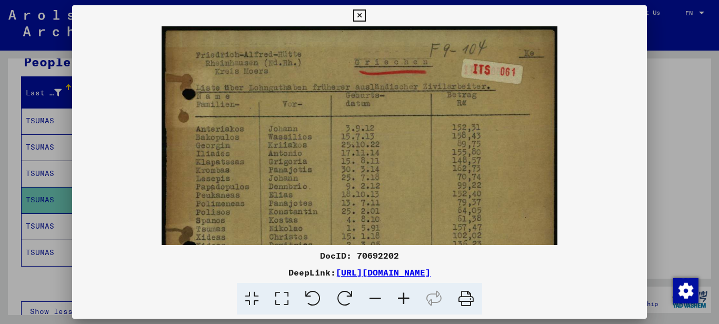
click at [402, 297] on icon at bounding box center [403, 299] width 28 height 32
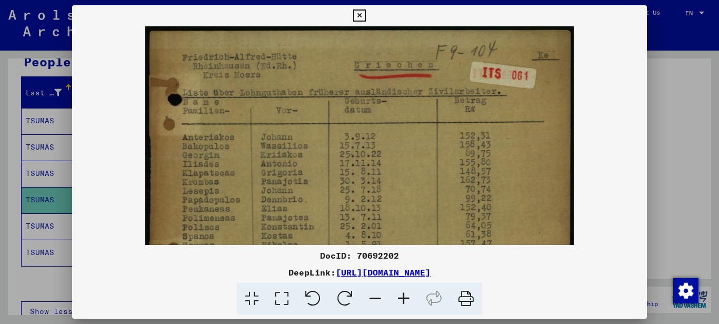
click at [402, 298] on icon at bounding box center [403, 299] width 28 height 32
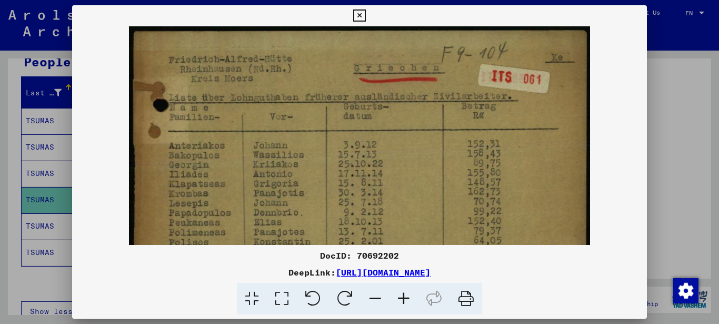
click at [402, 298] on icon at bounding box center [403, 299] width 28 height 32
click at [403, 298] on icon at bounding box center [403, 299] width 28 height 32
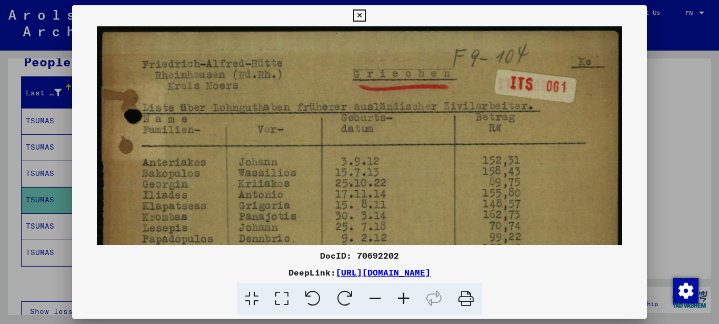
click at [403, 299] on icon at bounding box center [403, 299] width 28 height 32
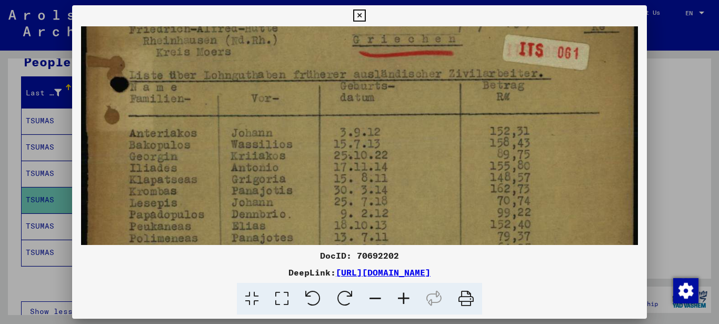
drag, startPoint x: 245, startPoint y: 231, endPoint x: 268, endPoint y: 111, distance: 122.6
click at [267, 116] on img at bounding box center [359, 216] width 557 height 455
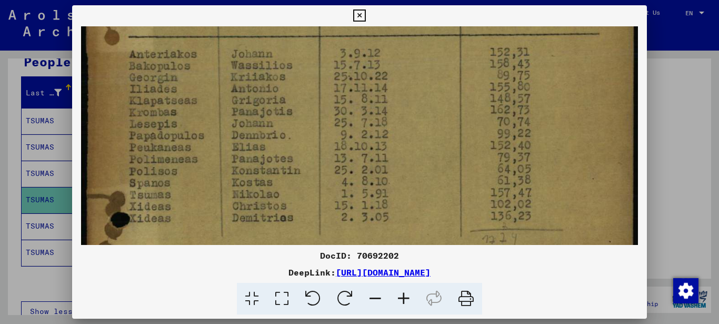
drag, startPoint x: 250, startPoint y: 177, endPoint x: 264, endPoint y: 139, distance: 40.5
click at [262, 148] on img at bounding box center [359, 137] width 557 height 455
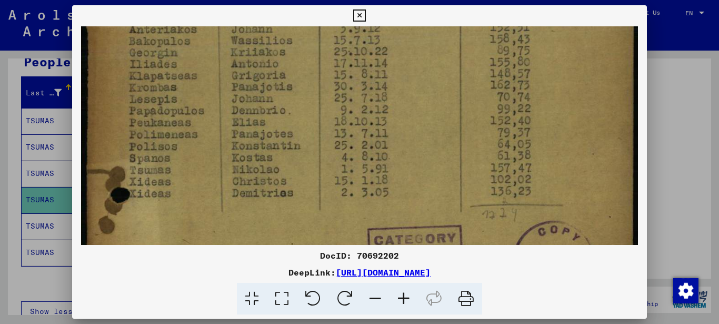
drag, startPoint x: 159, startPoint y: 163, endPoint x: 172, endPoint y: 189, distance: 28.7
click at [172, 189] on img at bounding box center [359, 112] width 557 height 455
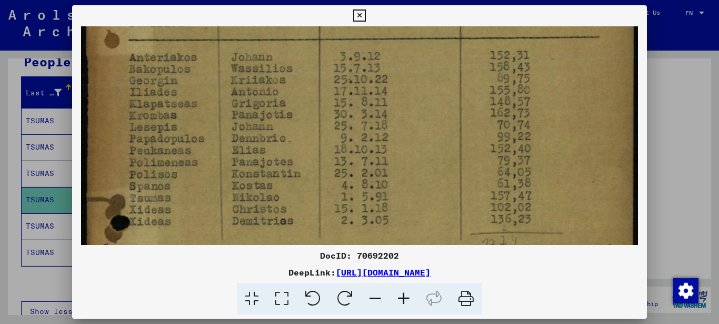
drag, startPoint x: 177, startPoint y: 163, endPoint x: 185, endPoint y: 189, distance: 27.6
click at [185, 189] on img at bounding box center [359, 140] width 557 height 455
click at [357, 13] on icon at bounding box center [359, 15] width 12 height 13
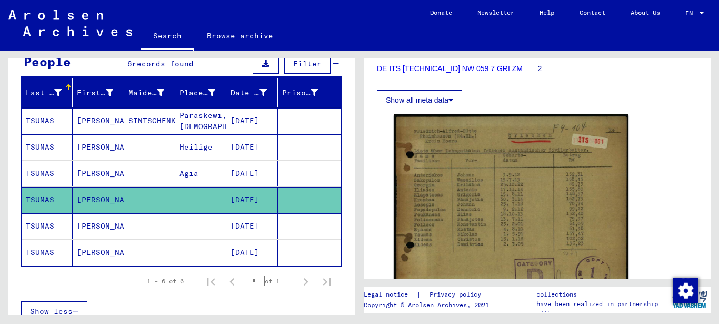
scroll to position [0, 0]
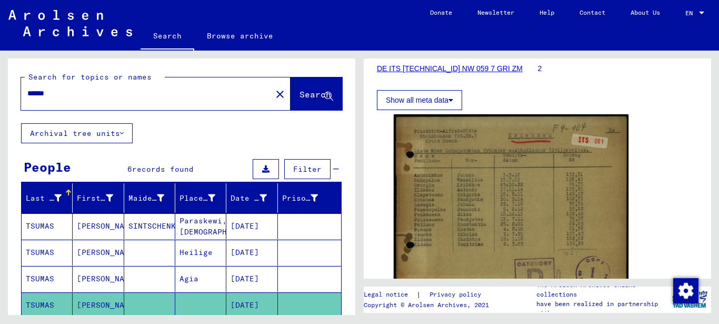
drag, startPoint x: 64, startPoint y: 93, endPoint x: -5, endPoint y: 92, distance: 68.9
click at [0, 92] on html "Search Browse archive Donate Newsletter Help Contact About Us Search Browse arc…" at bounding box center [359, 162] width 719 height 324
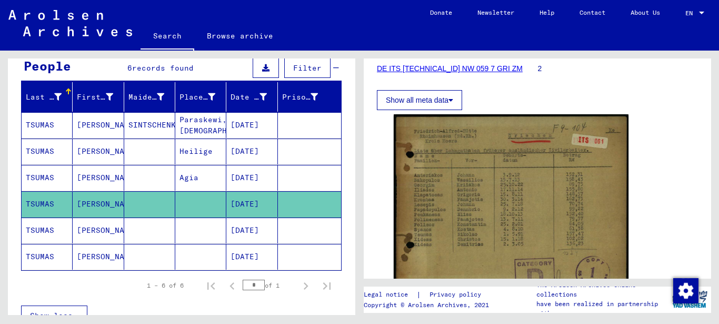
scroll to position [105, 0]
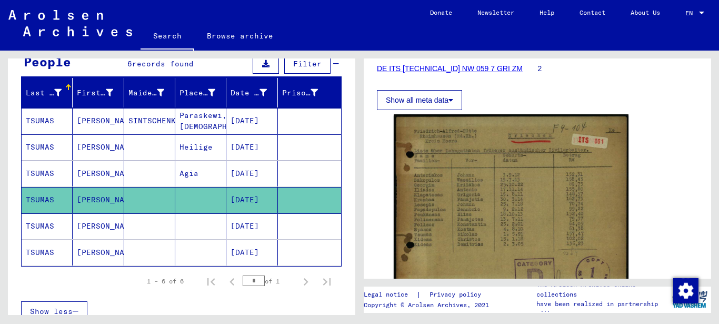
click at [37, 198] on mat-cell "TSUMAS" at bounding box center [47, 200] width 51 height 26
click at [36, 226] on mat-cell "TSUMAS" at bounding box center [47, 226] width 51 height 26
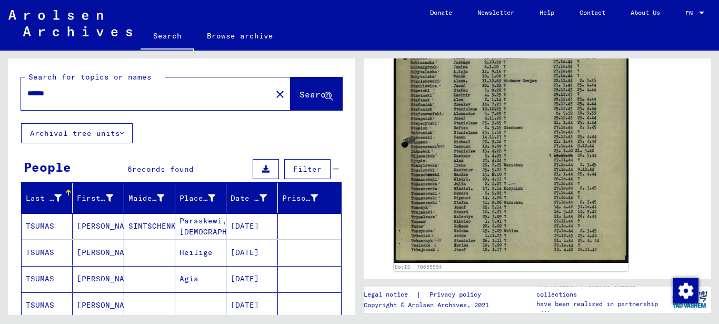
click at [48, 225] on mat-cell "TSUMAS" at bounding box center [47, 226] width 51 height 26
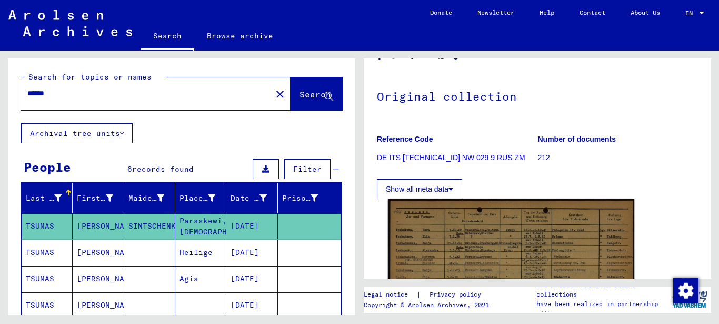
scroll to position [211, 0]
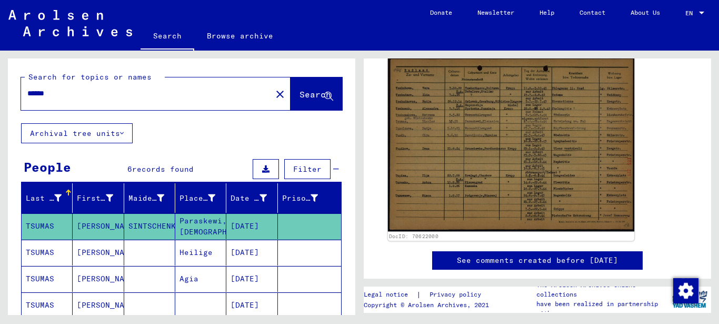
click at [454, 141] on img at bounding box center [511, 144] width 246 height 174
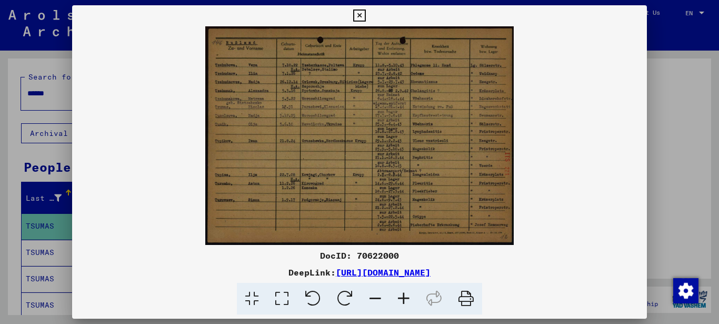
click at [282, 297] on icon at bounding box center [282, 299] width 30 height 32
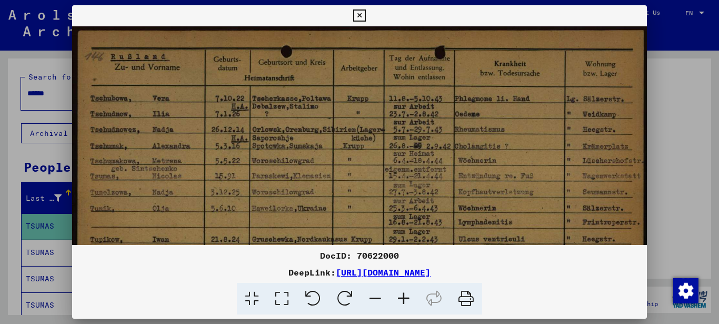
click at [282, 297] on icon at bounding box center [282, 299] width 30 height 32
click at [283, 297] on icon at bounding box center [282, 299] width 30 height 32
click at [287, 296] on icon at bounding box center [282, 299] width 30 height 32
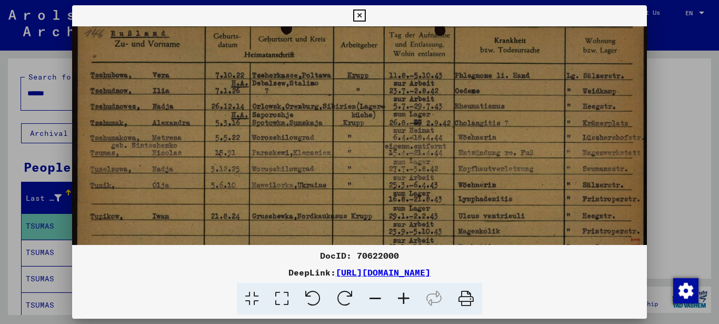
drag, startPoint x: 234, startPoint y: 201, endPoint x: 308, endPoint y: 169, distance: 80.6
click at [313, 169] on img at bounding box center [359, 206] width 575 height 407
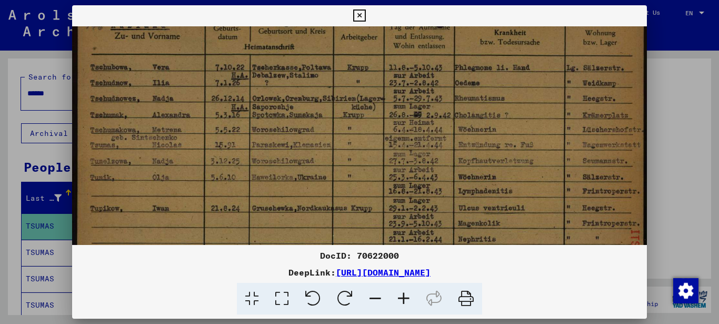
click at [406, 298] on icon at bounding box center [403, 299] width 28 height 32
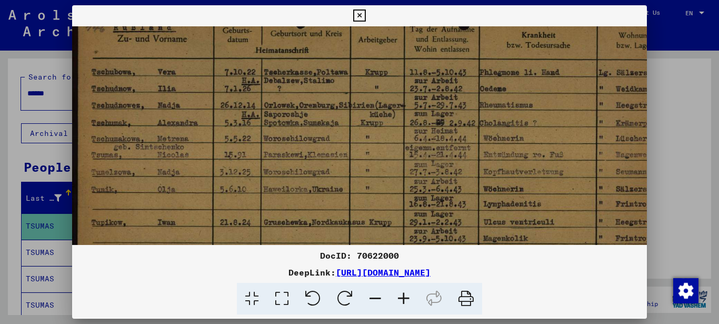
click at [405, 297] on icon at bounding box center [403, 299] width 28 height 32
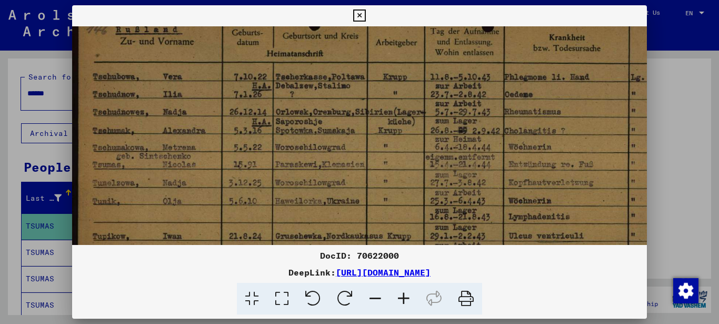
click at [405, 297] on icon at bounding box center [403, 299] width 28 height 32
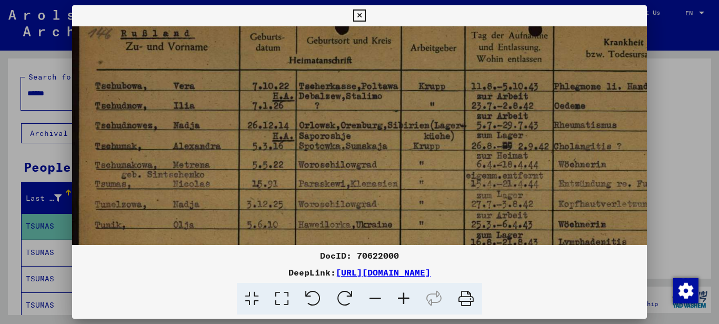
click at [405, 297] on icon at bounding box center [403, 299] width 28 height 32
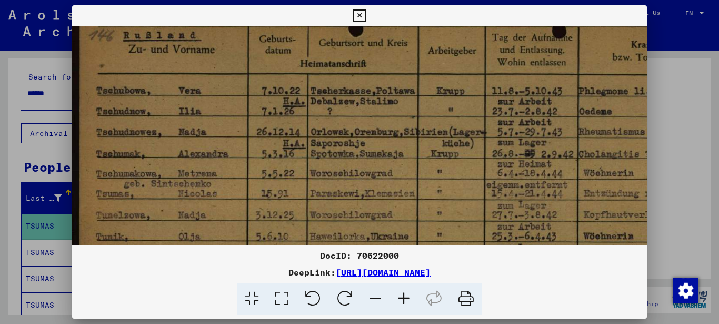
click at [405, 297] on icon at bounding box center [403, 299] width 28 height 32
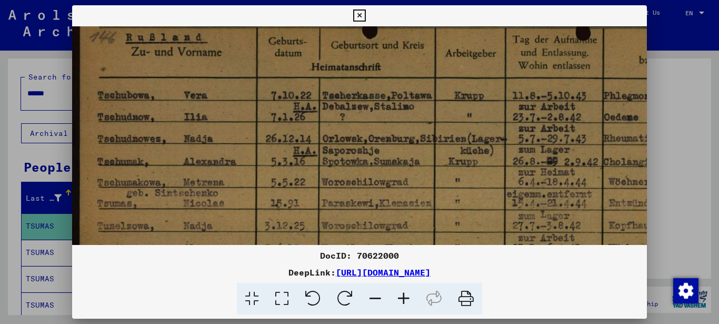
click at [405, 297] on icon at bounding box center [403, 299] width 28 height 32
click at [406, 297] on icon at bounding box center [403, 299] width 28 height 32
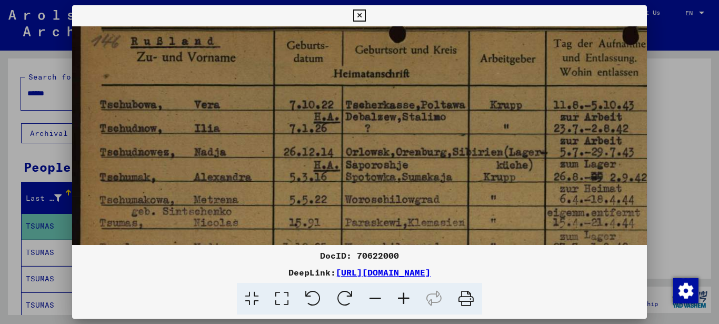
click at [406, 297] on icon at bounding box center [403, 299] width 28 height 32
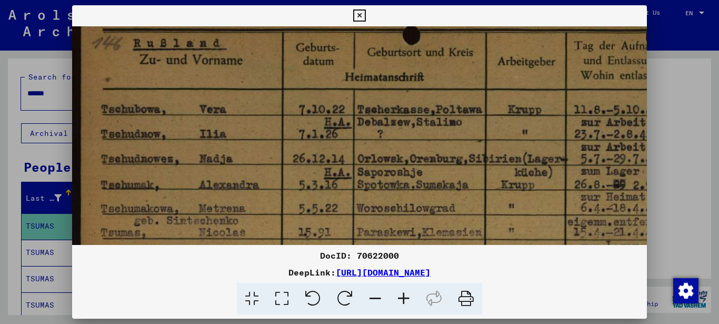
click at [406, 297] on icon at bounding box center [403, 299] width 28 height 32
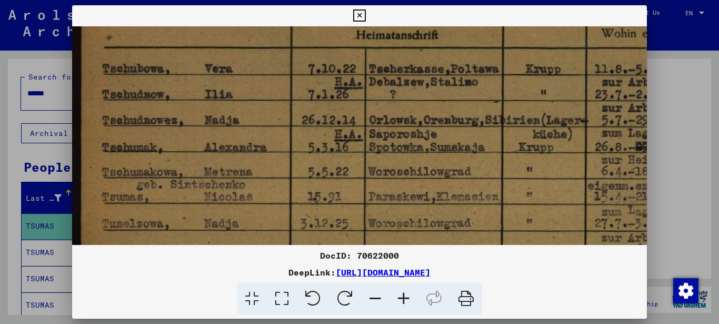
drag, startPoint x: 191, startPoint y: 206, endPoint x: 203, endPoint y: 150, distance: 57.1
click at [203, 156] on img at bounding box center [545, 284] width 947 height 670
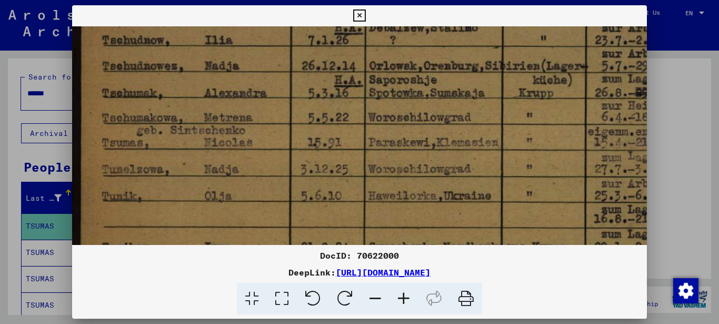
drag, startPoint x: 181, startPoint y: 205, endPoint x: 196, endPoint y: 131, distance: 75.4
click at [196, 138] on img at bounding box center [545, 231] width 947 height 670
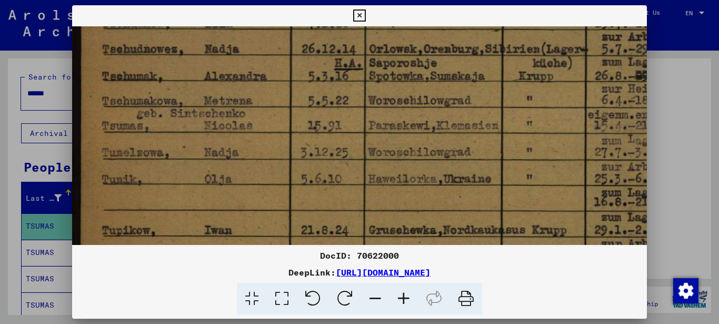
click at [358, 15] on icon at bounding box center [359, 15] width 12 height 13
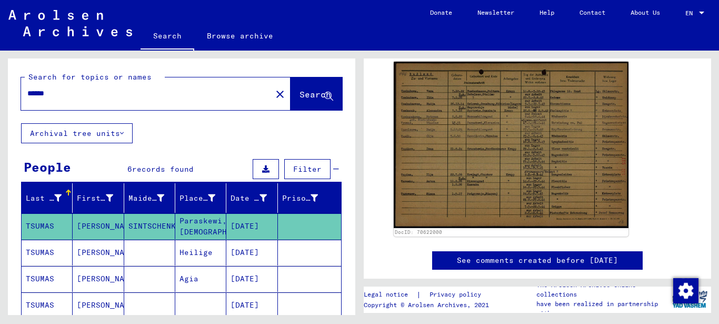
click at [86, 252] on mat-cell "[PERSON_NAME]" at bounding box center [98, 252] width 51 height 26
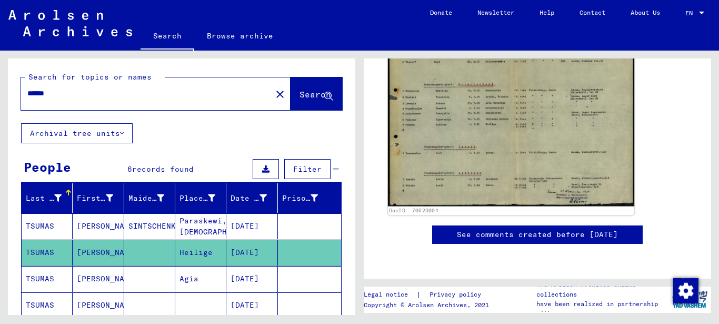
scroll to position [263, 0]
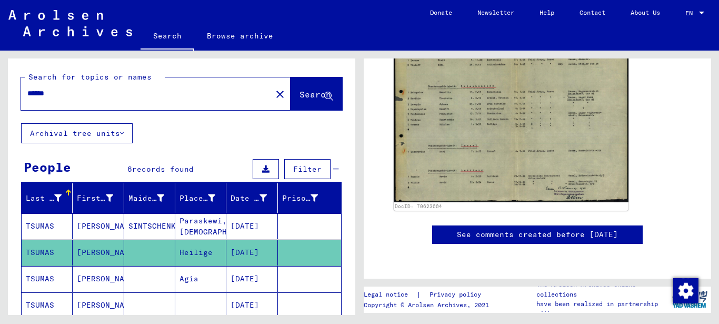
click at [180, 277] on mat-cell "Agia" at bounding box center [200, 279] width 51 height 26
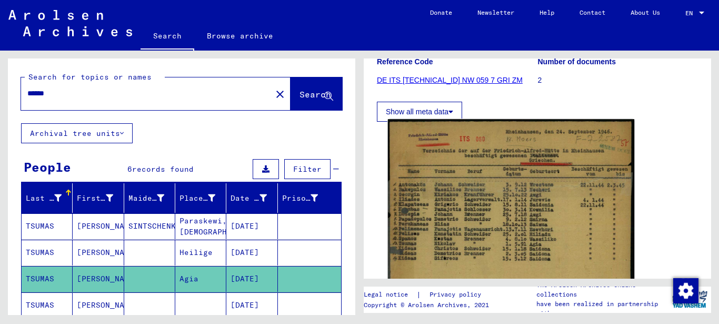
scroll to position [263, 0]
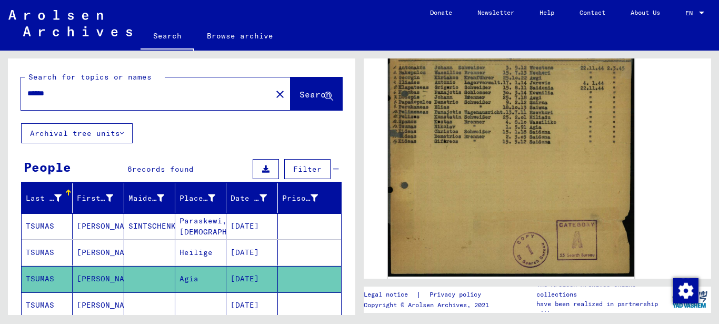
click at [450, 137] on img at bounding box center [511, 139] width 246 height 274
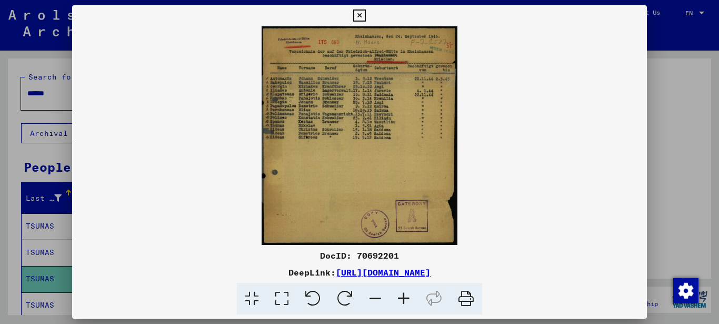
click at [289, 297] on icon at bounding box center [282, 299] width 30 height 32
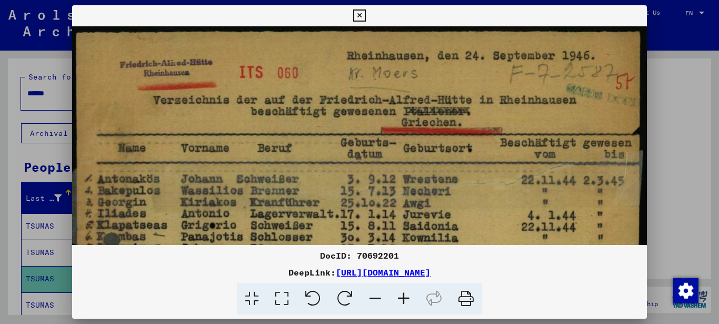
click at [286, 297] on icon at bounding box center [282, 299] width 30 height 32
click at [283, 299] on icon at bounding box center [282, 299] width 30 height 32
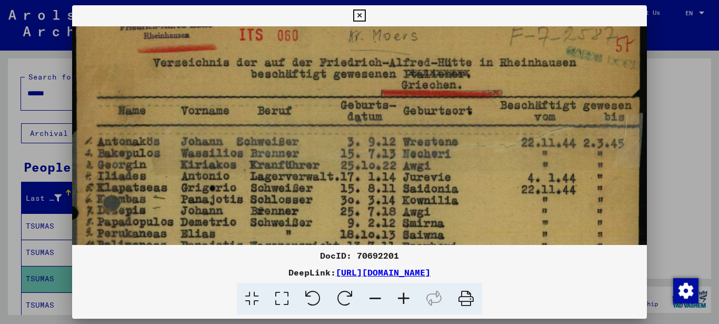
drag, startPoint x: 218, startPoint y: 204, endPoint x: 228, endPoint y: 125, distance: 79.6
click at [229, 125] on img at bounding box center [359, 309] width 575 height 640
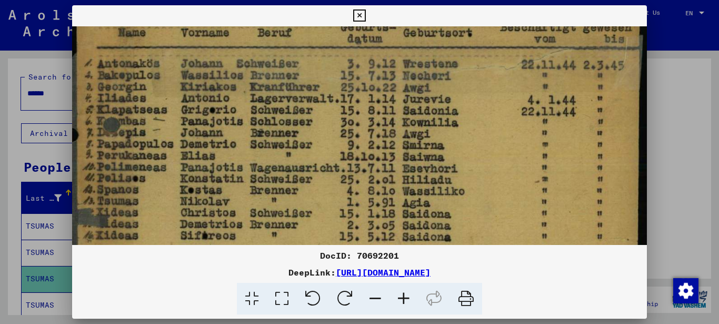
drag, startPoint x: 283, startPoint y: 173, endPoint x: 288, endPoint y: 128, distance: 44.6
click at [288, 130] on img at bounding box center [359, 231] width 575 height 640
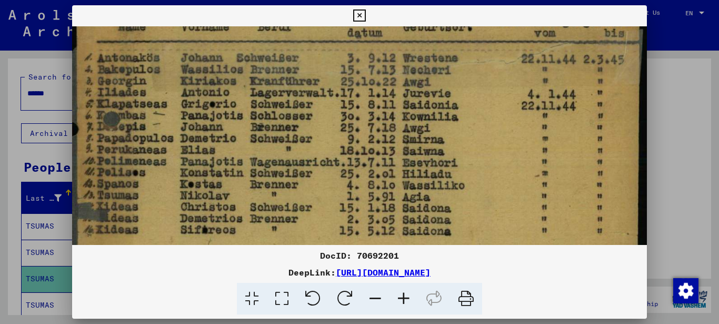
click at [416, 199] on img at bounding box center [359, 225] width 575 height 640
click at [417, 198] on img at bounding box center [359, 225] width 575 height 640
click at [358, 14] on icon at bounding box center [359, 15] width 12 height 13
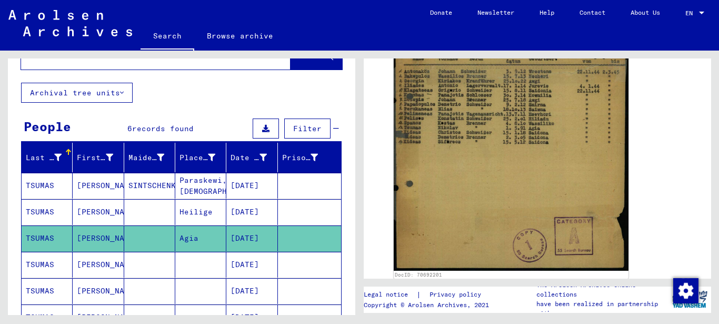
scroll to position [105, 0]
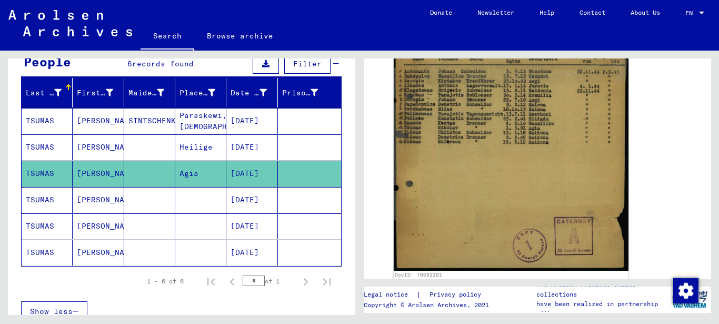
click at [194, 148] on mat-cell "Heilige" at bounding box center [200, 147] width 51 height 26
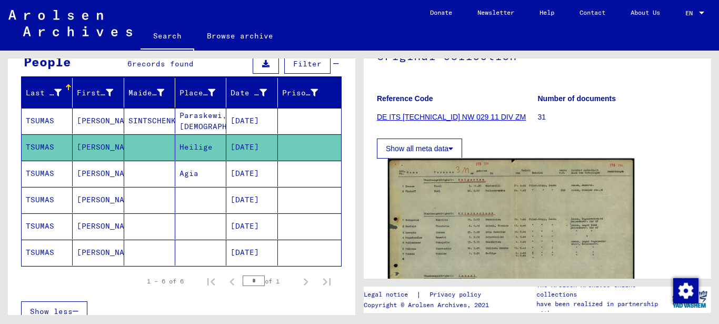
scroll to position [251, 0]
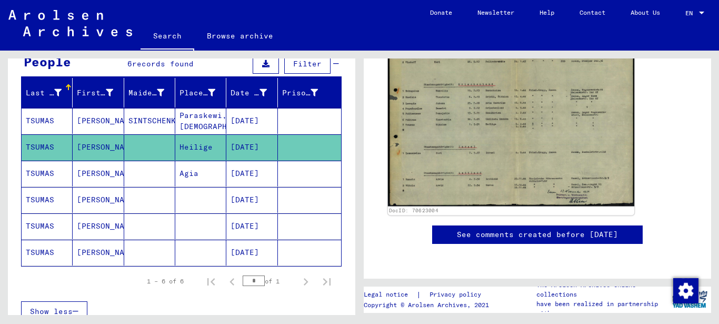
click at [499, 149] on img at bounding box center [511, 117] width 246 height 177
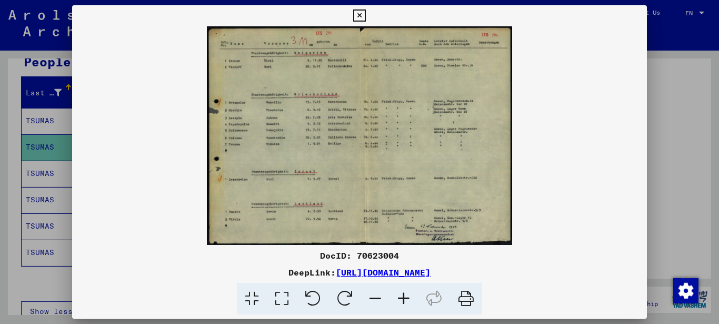
click at [407, 298] on icon at bounding box center [403, 299] width 28 height 32
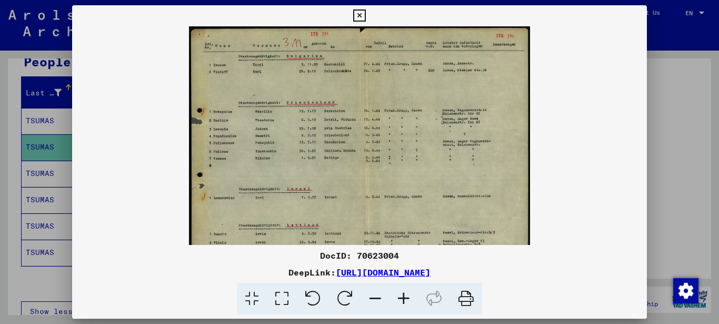
click at [405, 298] on icon at bounding box center [403, 299] width 28 height 32
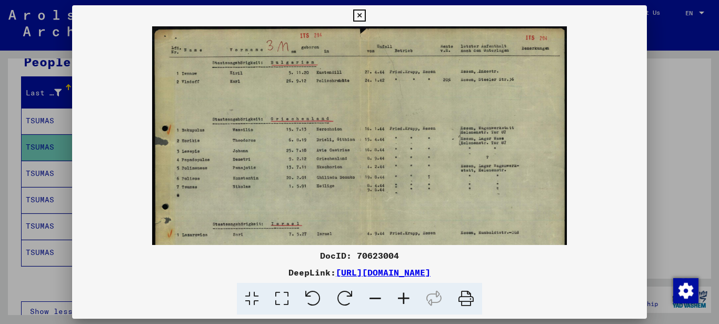
click at [405, 298] on icon at bounding box center [403, 299] width 28 height 32
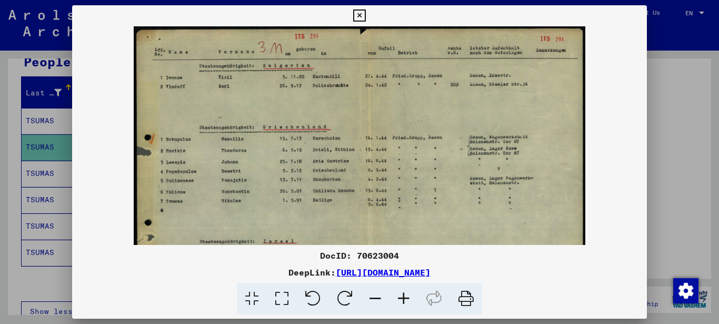
click at [405, 298] on icon at bounding box center [403, 299] width 28 height 32
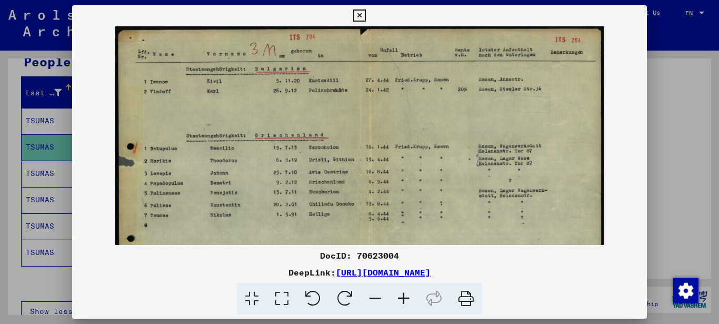
click at [405, 298] on icon at bounding box center [403, 299] width 28 height 32
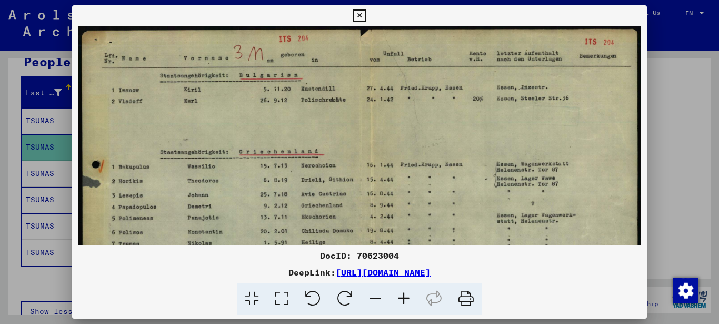
click at [405, 298] on icon at bounding box center [403, 299] width 28 height 32
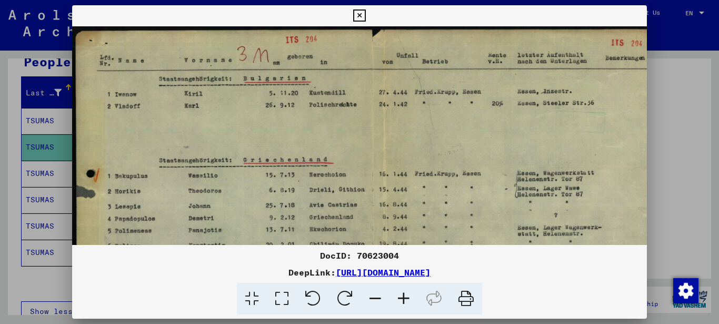
click at [405, 298] on icon at bounding box center [403, 299] width 28 height 32
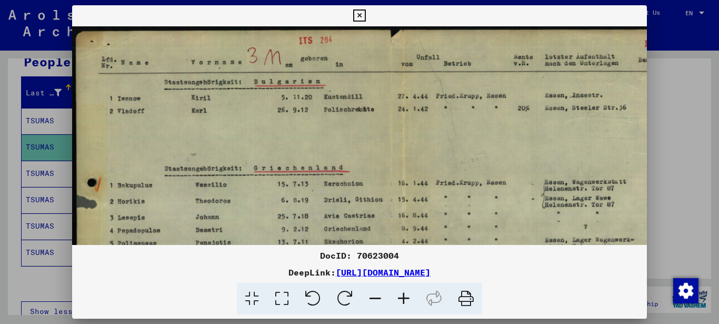
click at [405, 298] on icon at bounding box center [403, 299] width 28 height 32
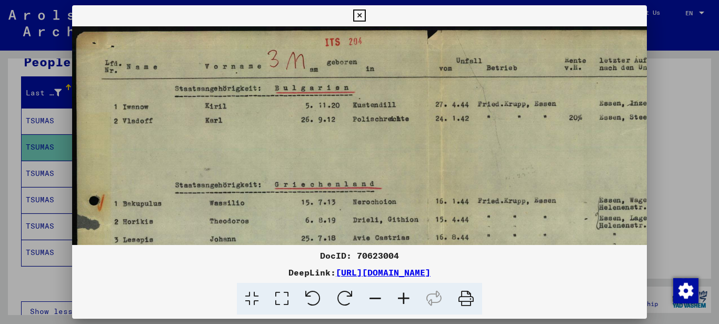
click at [405, 298] on icon at bounding box center [403, 299] width 28 height 32
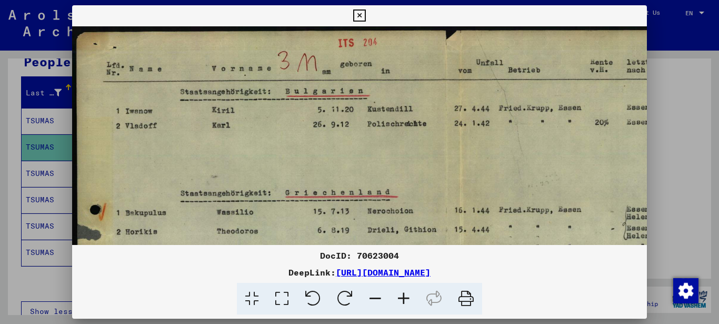
click at [405, 298] on icon at bounding box center [403, 299] width 28 height 32
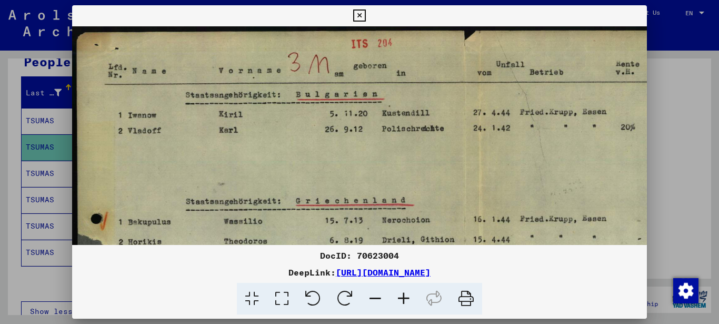
click at [405, 298] on icon at bounding box center [403, 299] width 28 height 32
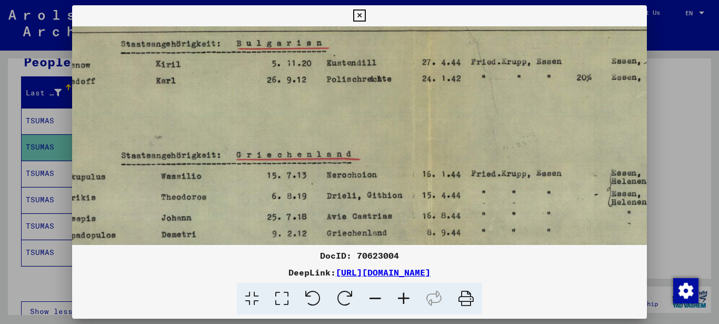
drag, startPoint x: 359, startPoint y: 208, endPoint x: 288, endPoint y: 153, distance: 89.3
click at [289, 153] on img at bounding box center [411, 265] width 819 height 587
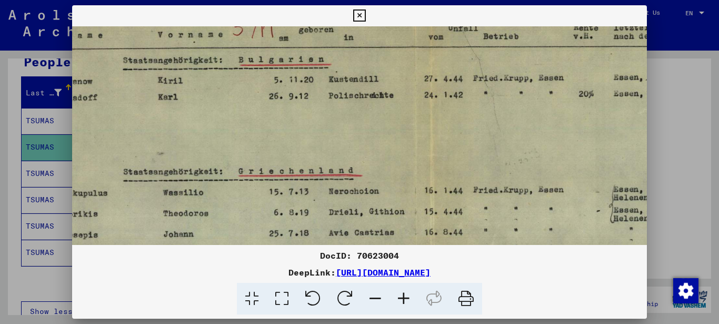
drag, startPoint x: 262, startPoint y: 192, endPoint x: 265, endPoint y: 205, distance: 13.4
click at [265, 205] on img at bounding box center [413, 281] width 819 height 587
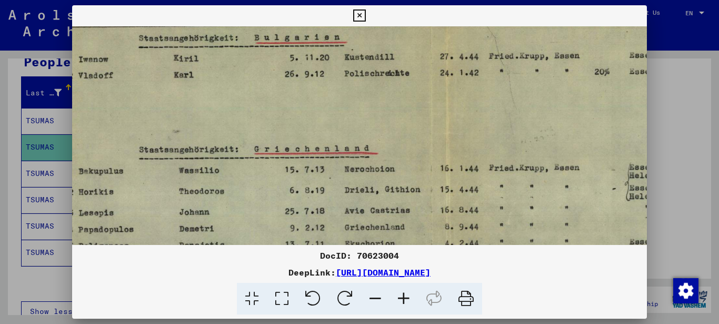
drag, startPoint x: 345, startPoint y: 128, endPoint x: 370, endPoint y: 88, distance: 46.6
click at [364, 97] on img at bounding box center [429, 259] width 819 height 587
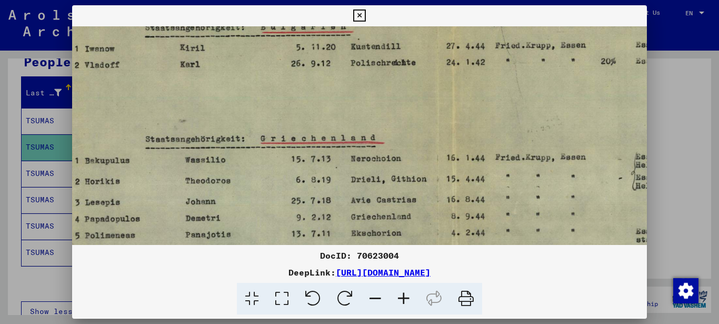
scroll to position [117, 6]
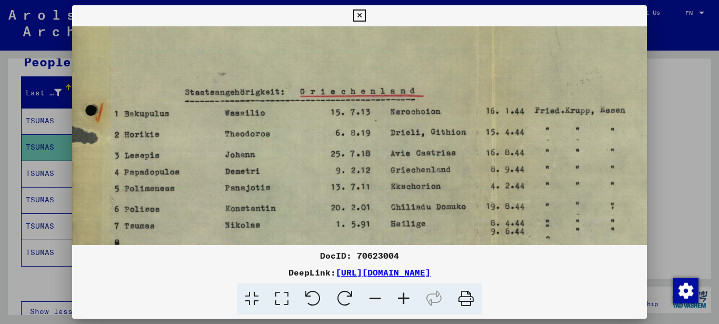
drag, startPoint x: 276, startPoint y: 199, endPoint x: 331, endPoint y: 131, distance: 88.0
click at [329, 132] on img at bounding box center [475, 202] width 819 height 587
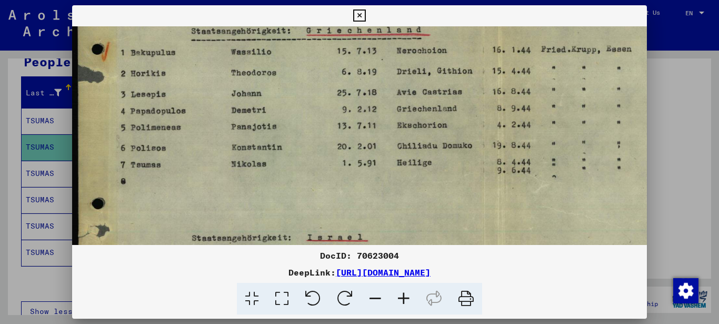
drag, startPoint x: 404, startPoint y: 202, endPoint x: 411, endPoint y: 158, distance: 44.7
click at [410, 160] on img at bounding box center [481, 140] width 819 height 587
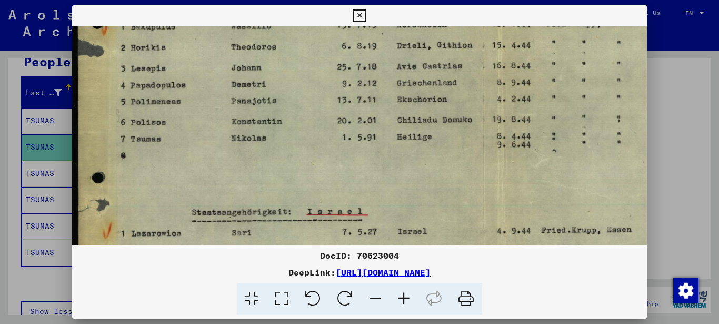
drag, startPoint x: 406, startPoint y: 172, endPoint x: 413, endPoint y: 138, distance: 33.8
click at [413, 138] on img at bounding box center [481, 115] width 819 height 587
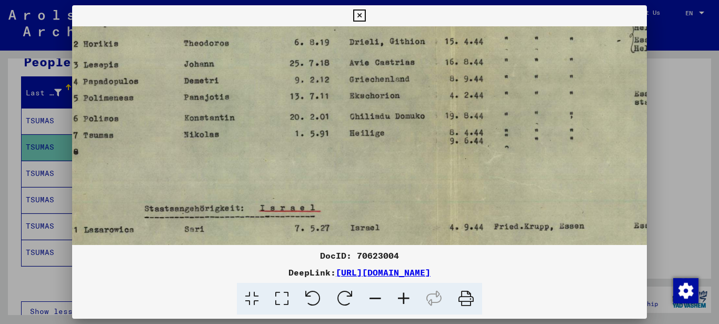
drag, startPoint x: 405, startPoint y: 137, endPoint x: 355, endPoint y: 140, distance: 50.1
click at [356, 139] on img at bounding box center [433, 111] width 819 height 587
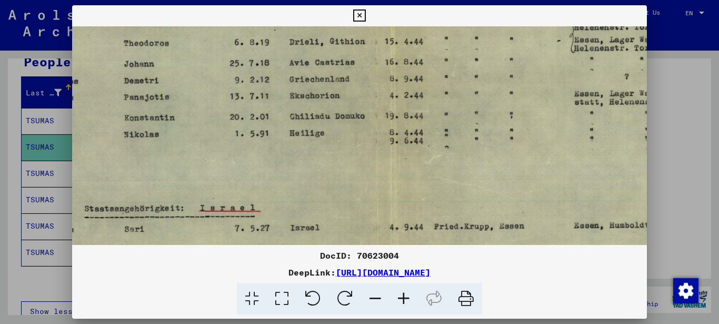
drag, startPoint x: 389, startPoint y: 139, endPoint x: 289, endPoint y: 142, distance: 100.0
click at [289, 142] on img at bounding box center [374, 111] width 819 height 587
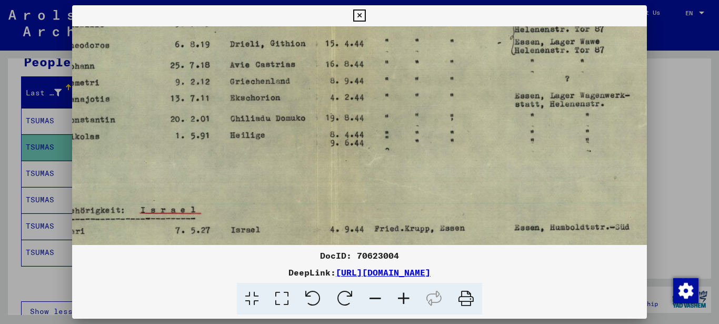
scroll to position [199, 234]
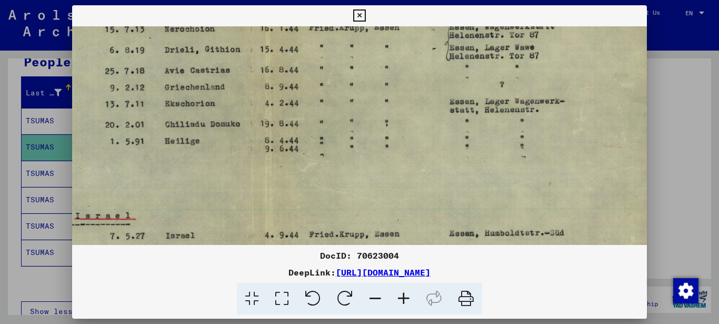
drag, startPoint x: 353, startPoint y: 146, endPoint x: 315, endPoint y: 152, distance: 38.3
click at [315, 152] on img at bounding box center [249, 119] width 819 height 587
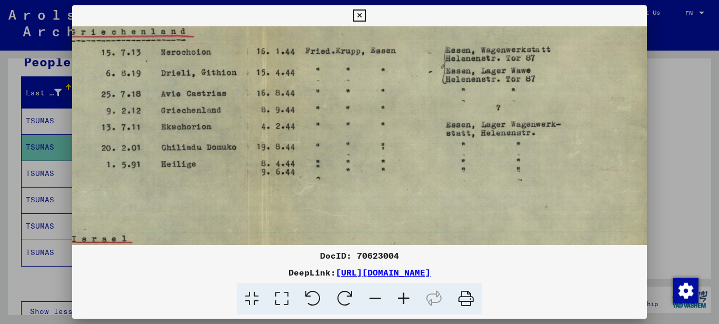
drag, startPoint x: 317, startPoint y: 161, endPoint x: 315, endPoint y: 179, distance: 18.6
click at [315, 179] on img at bounding box center [245, 142] width 819 height 587
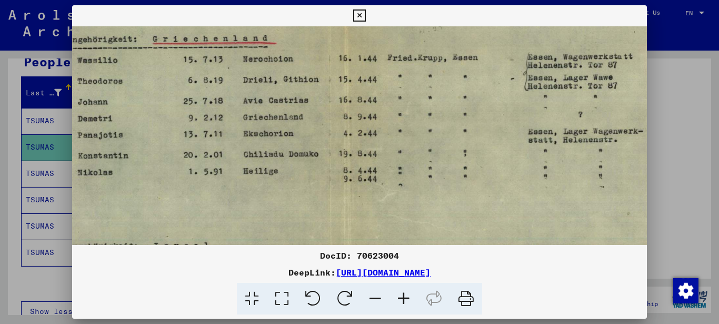
drag, startPoint x: 411, startPoint y: 171, endPoint x: 516, endPoint y: 165, distance: 105.4
click at [546, 166] on img at bounding box center [327, 149] width 819 height 587
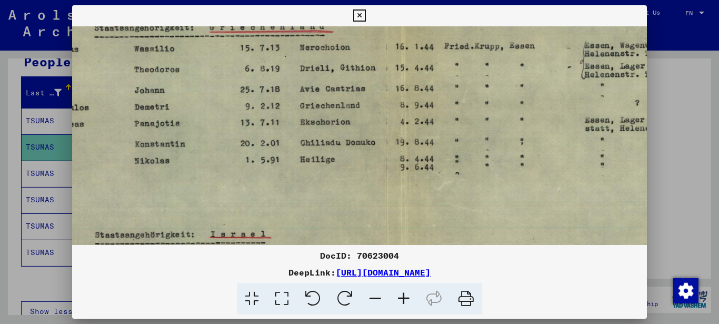
click at [355, 11] on icon at bounding box center [359, 15] width 12 height 13
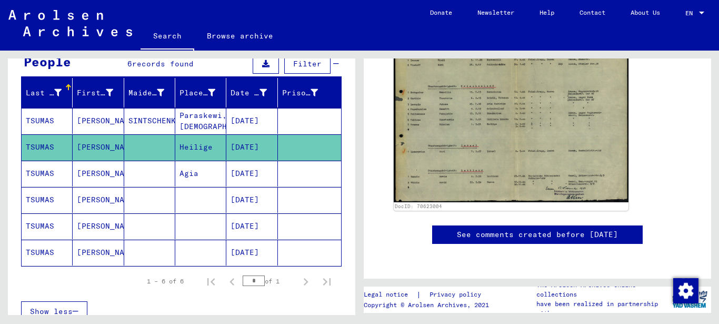
click at [84, 205] on mat-cell "[PERSON_NAME]" at bounding box center [98, 200] width 51 height 26
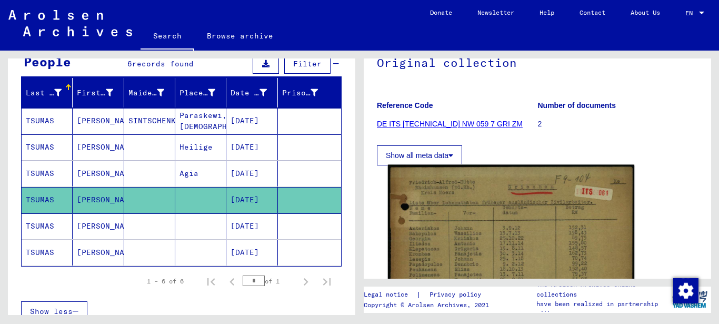
scroll to position [211, 0]
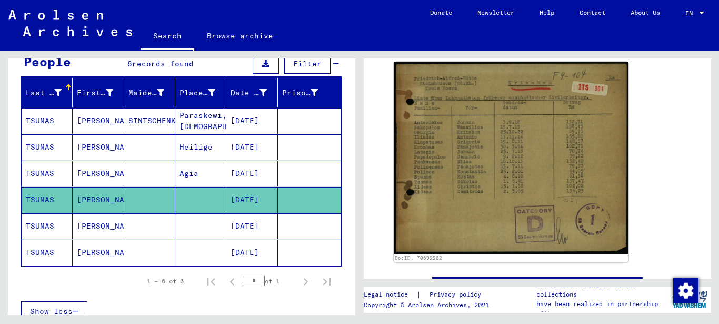
click at [84, 227] on mat-cell "[PERSON_NAME]" at bounding box center [98, 226] width 51 height 26
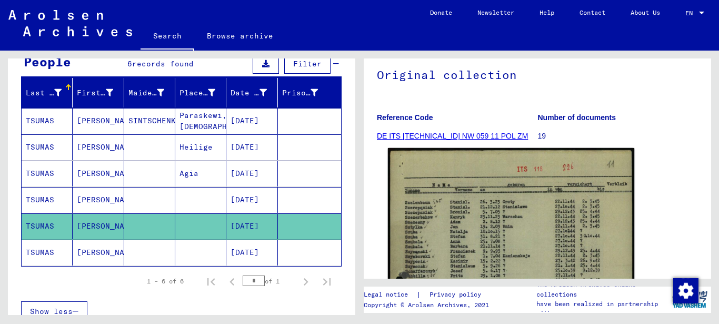
scroll to position [211, 0]
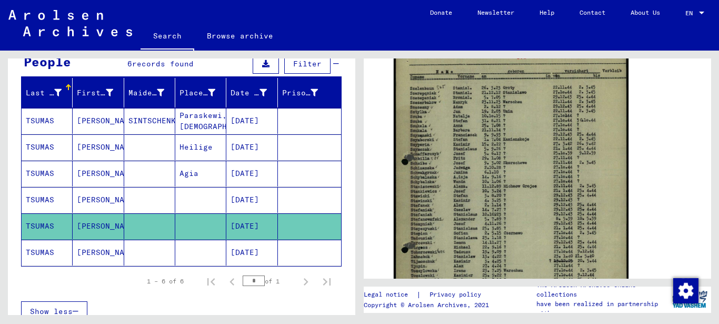
click at [73, 252] on mat-cell "[PERSON_NAME]" at bounding box center [98, 252] width 51 height 26
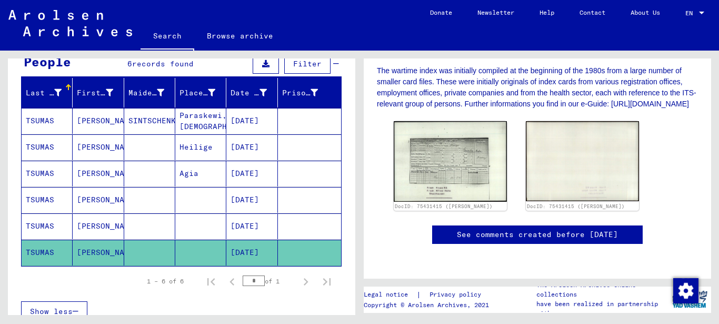
scroll to position [211, 0]
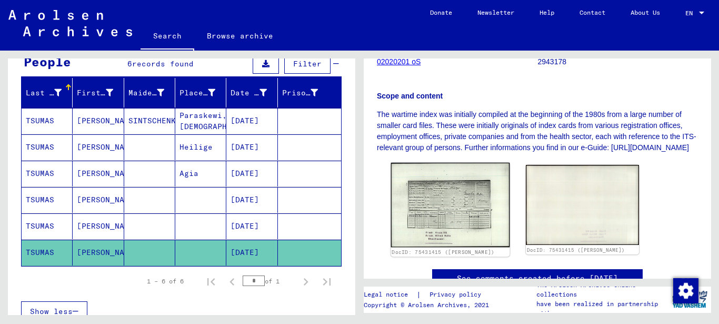
click at [419, 200] on img at bounding box center [450, 205] width 119 height 85
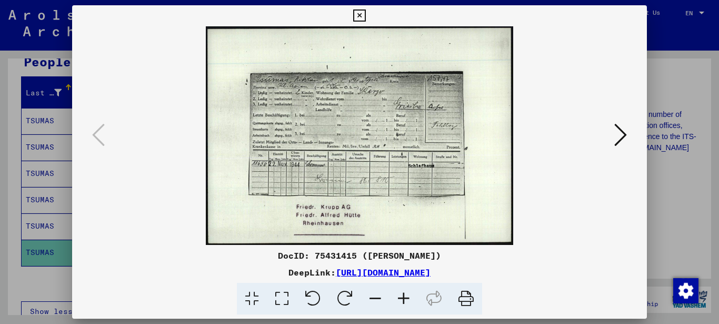
click at [397, 293] on icon at bounding box center [403, 299] width 28 height 32
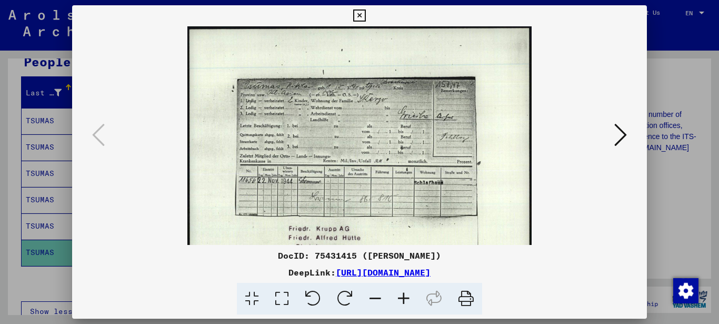
click at [400, 293] on icon at bounding box center [403, 299] width 28 height 32
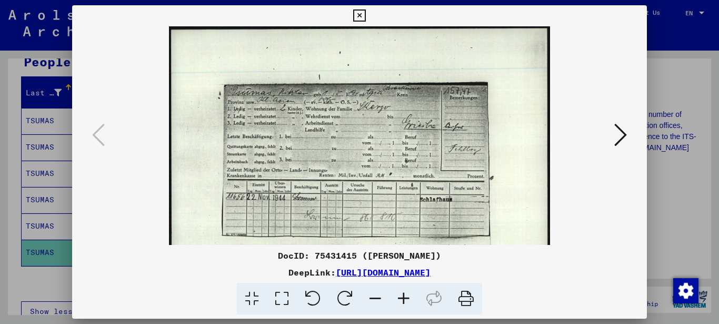
click at [400, 294] on icon at bounding box center [403, 299] width 28 height 32
click at [401, 294] on icon at bounding box center [403, 299] width 28 height 32
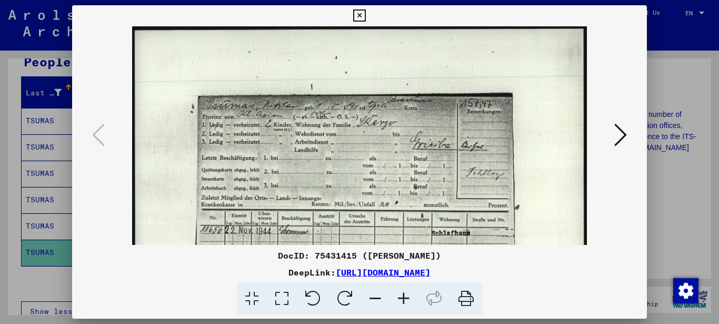
click at [401, 296] on icon at bounding box center [403, 299] width 28 height 32
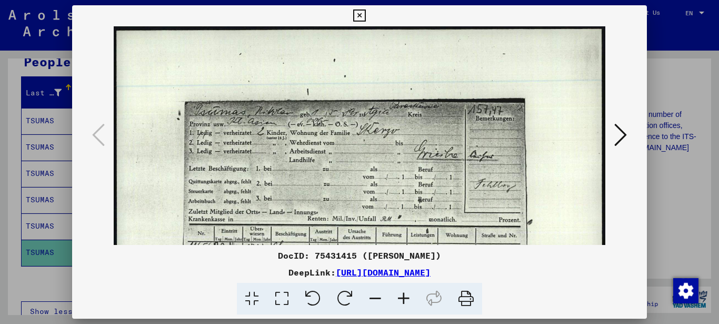
click at [401, 297] on icon at bounding box center [403, 299] width 28 height 32
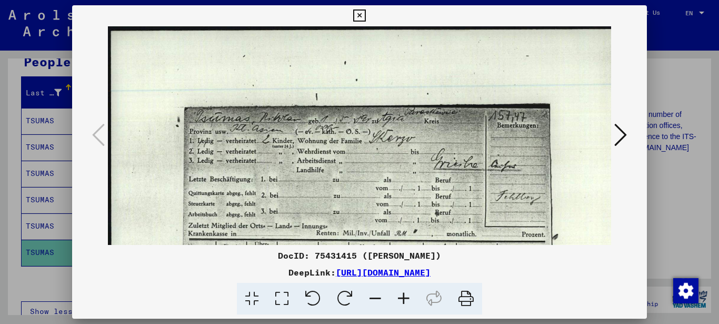
click at [401, 297] on icon at bounding box center [403, 299] width 28 height 32
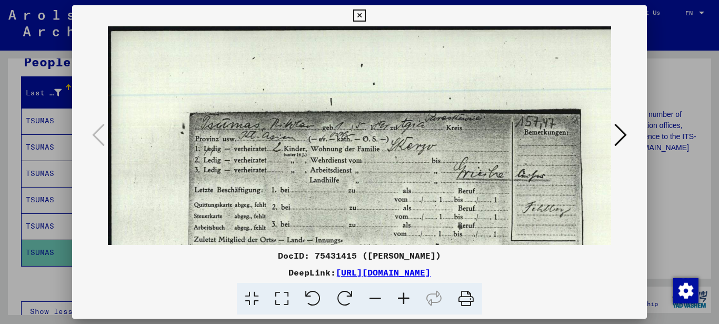
click at [401, 297] on icon at bounding box center [403, 299] width 28 height 32
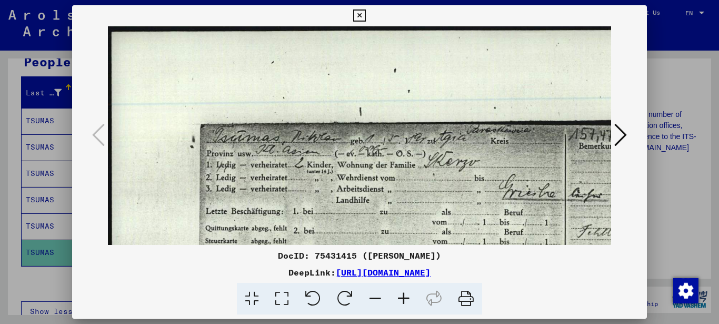
click at [401, 297] on icon at bounding box center [403, 299] width 28 height 32
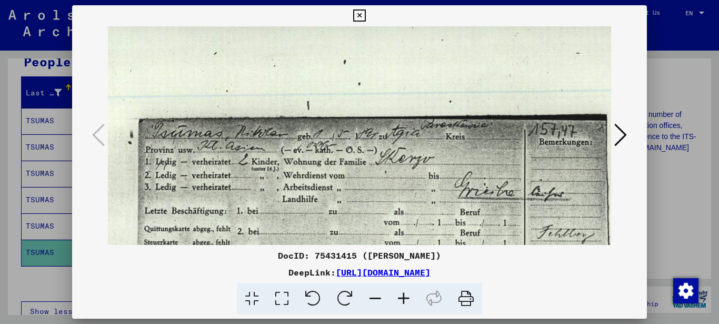
drag, startPoint x: 363, startPoint y: 187, endPoint x: 299, endPoint y: 174, distance: 65.5
click at [299, 174] on img at bounding box center [379, 256] width 677 height 482
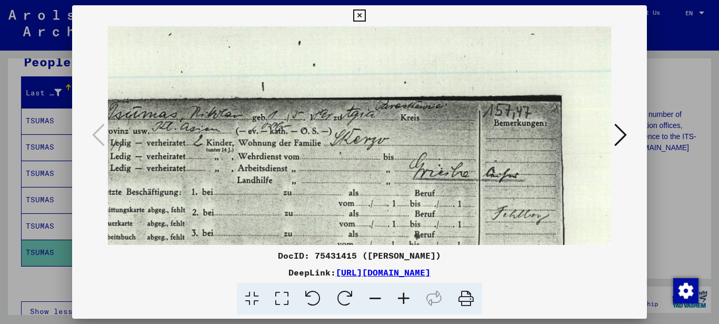
drag, startPoint x: 305, startPoint y: 207, endPoint x: 259, endPoint y: 192, distance: 48.9
click at [261, 191] on img at bounding box center [334, 237] width 677 height 482
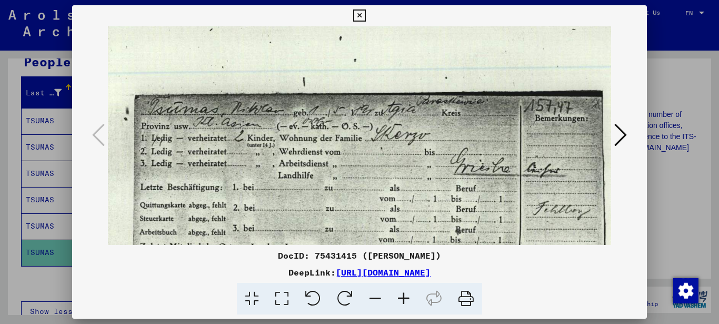
drag, startPoint x: 262, startPoint y: 191, endPoint x: 311, endPoint y: 182, distance: 50.3
click at [314, 183] on img at bounding box center [375, 233] width 677 height 482
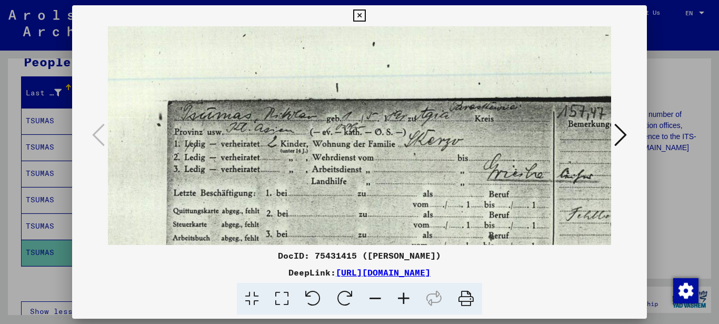
drag, startPoint x: 242, startPoint y: 169, endPoint x: 296, endPoint y: 175, distance: 53.9
click at [294, 175] on img at bounding box center [408, 238] width 677 height 482
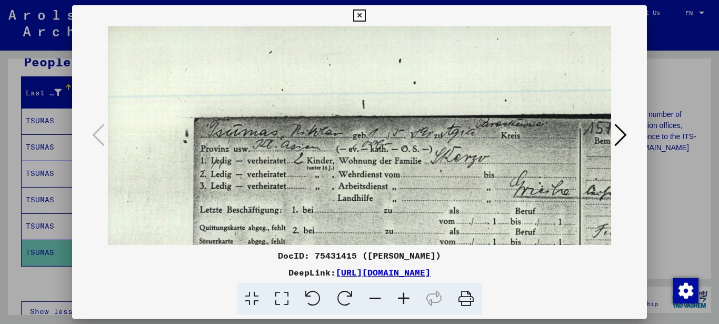
drag, startPoint x: 309, startPoint y: 161, endPoint x: 306, endPoint y: 173, distance: 11.9
click at [306, 173] on img at bounding box center [434, 255] width 677 height 482
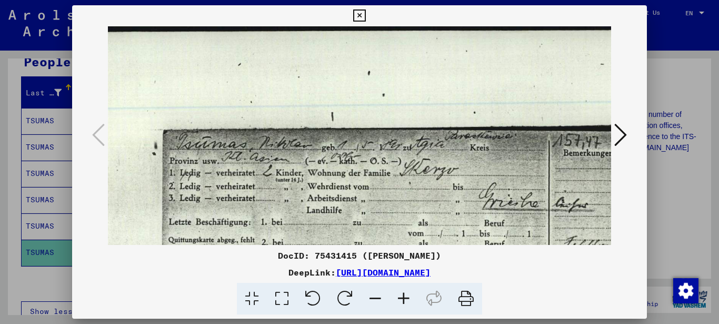
scroll to position [0, 45]
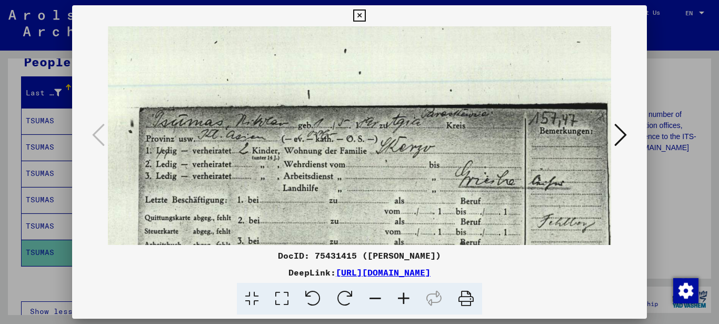
drag, startPoint x: 361, startPoint y: 172, endPoint x: 322, endPoint y: 160, distance: 40.3
click at [322, 160] on img at bounding box center [380, 245] width 677 height 482
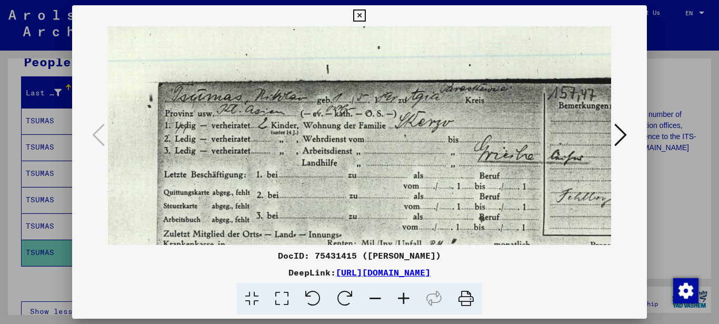
drag, startPoint x: 259, startPoint y: 174, endPoint x: 263, endPoint y: 153, distance: 21.0
click at [263, 153] on img at bounding box center [399, 220] width 677 height 482
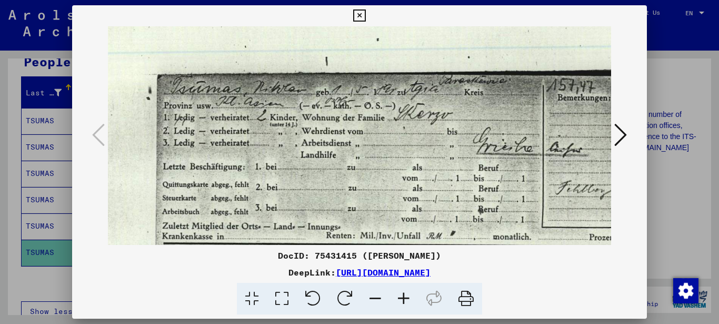
drag, startPoint x: 274, startPoint y: 166, endPoint x: 273, endPoint y: 155, distance: 10.6
click at [273, 157] on img at bounding box center [397, 212] width 677 height 482
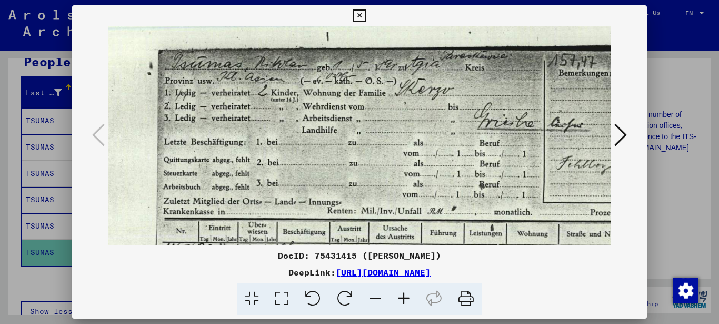
drag, startPoint x: 287, startPoint y: 181, endPoint x: 286, endPoint y: 143, distance: 37.9
click at [286, 144] on img at bounding box center [399, 187] width 677 height 482
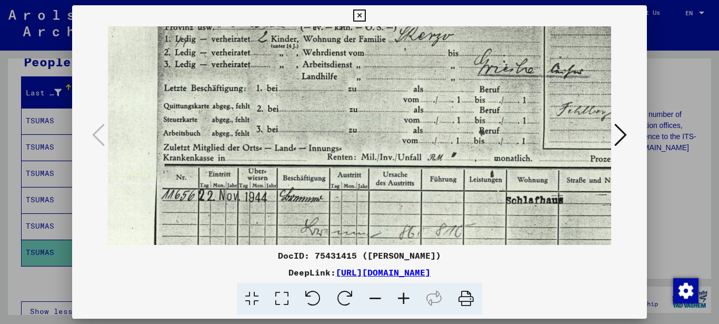
click at [293, 99] on img at bounding box center [399, 134] width 677 height 482
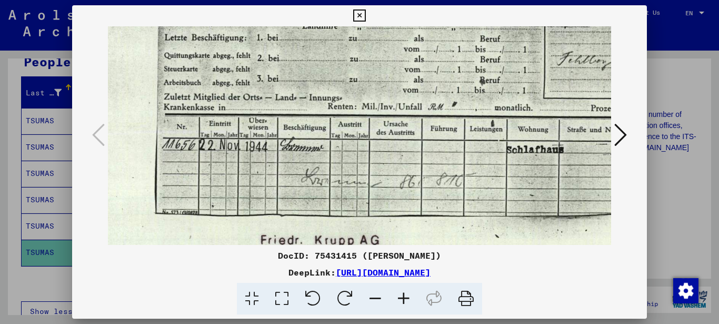
drag, startPoint x: 293, startPoint y: 179, endPoint x: 294, endPoint y: 136, distance: 42.6
click at [294, 136] on img at bounding box center [399, 83] width 677 height 482
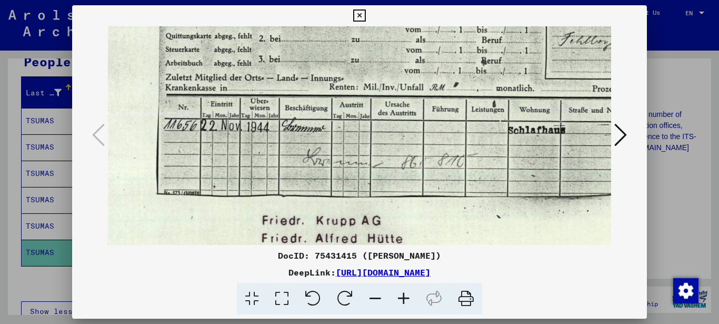
drag, startPoint x: 276, startPoint y: 168, endPoint x: 278, endPoint y: 146, distance: 22.2
click at [278, 146] on img at bounding box center [401, 64] width 677 height 482
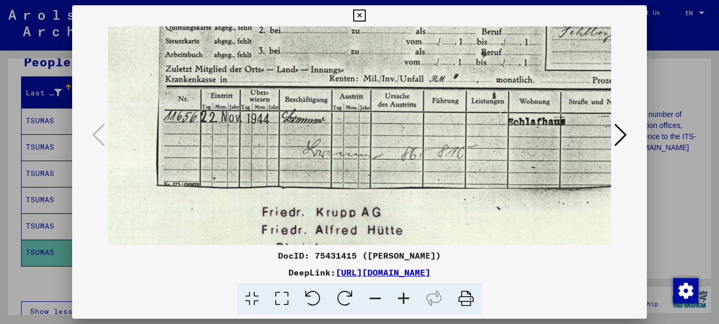
click at [351, 12] on button at bounding box center [359, 15] width 18 height 21
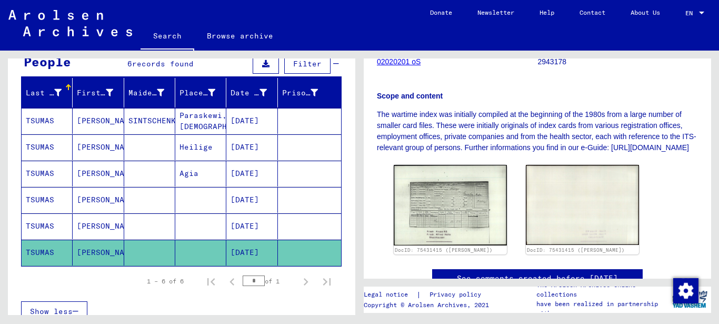
click at [94, 227] on mat-cell "[PERSON_NAME]" at bounding box center [98, 226] width 51 height 26
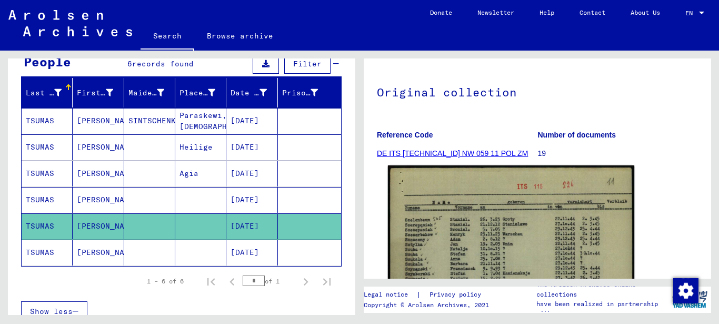
scroll to position [211, 0]
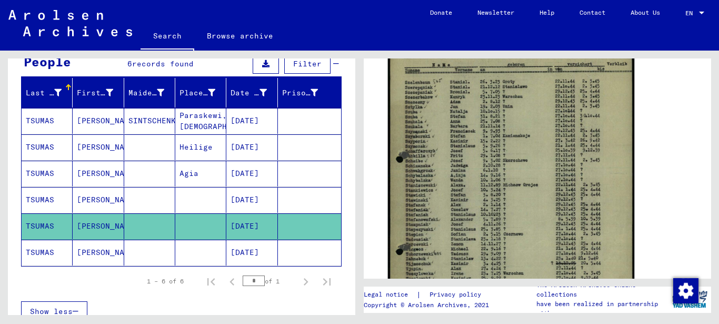
click at [478, 193] on img at bounding box center [511, 202] width 246 height 348
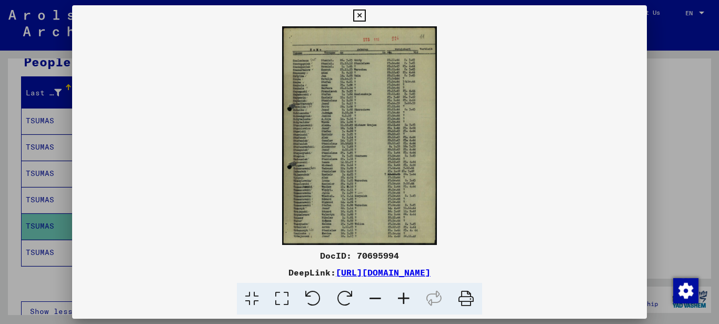
drag, startPoint x: 322, startPoint y: 252, endPoint x: 316, endPoint y: 271, distance: 20.3
click at [322, 259] on div "DocID: 70695994" at bounding box center [359, 255] width 575 height 13
click at [320, 251] on div "DocID: 70695994" at bounding box center [359, 255] width 575 height 13
drag, startPoint x: 321, startPoint y: 252, endPoint x: 548, endPoint y: 275, distance: 229.1
click at [548, 275] on div "DocID: 70695994 DeepLink: [URL][DOMAIN_NAME]" at bounding box center [359, 282] width 575 height 66
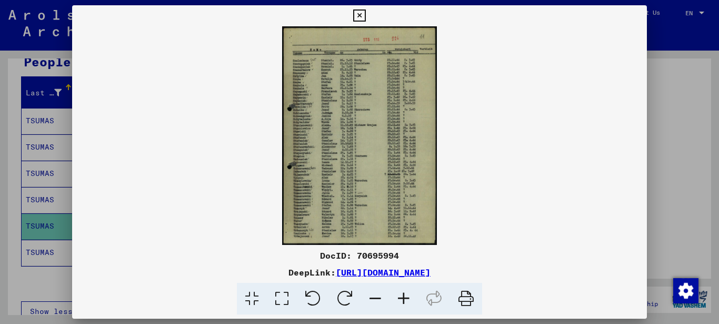
drag, startPoint x: 326, startPoint y: 258, endPoint x: 286, endPoint y: 266, distance: 40.8
copy div "DocID: 70695994 DeepLink: [URL][DOMAIN_NAME]"
click at [359, 15] on icon at bounding box center [359, 15] width 12 height 13
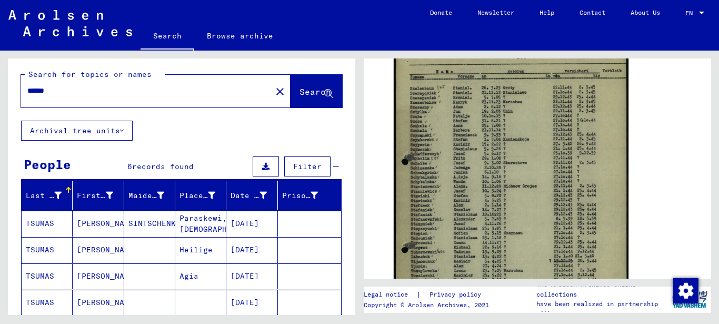
scroll to position [0, 0]
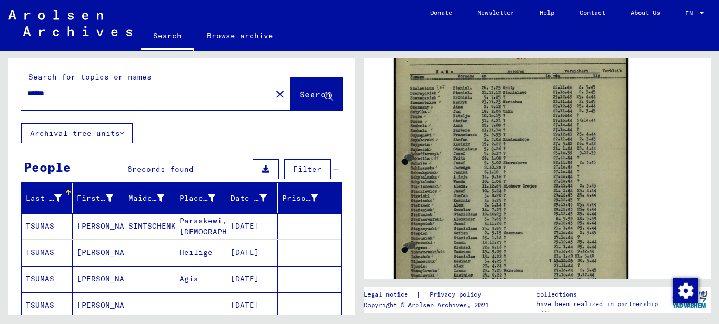
click at [37, 95] on input "******" at bounding box center [146, 93] width 238 height 11
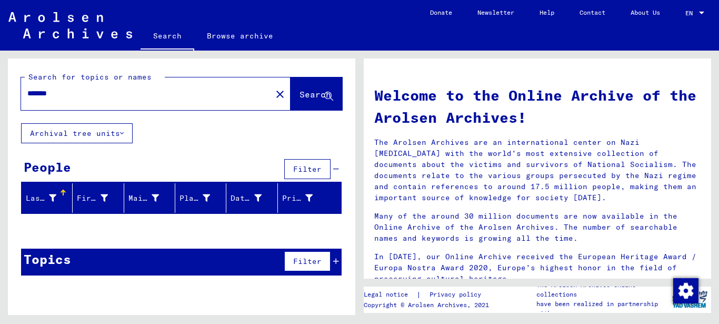
drag, startPoint x: 68, startPoint y: 94, endPoint x: -5, endPoint y: 92, distance: 73.2
click at [0, 92] on html "Search Browse archive Donate Newsletter Help Contact About Us Search Browse arc…" at bounding box center [359, 162] width 719 height 324
drag, startPoint x: 46, startPoint y: 95, endPoint x: 59, endPoint y: 95, distance: 12.6
click at [59, 95] on input "*****" at bounding box center [143, 93] width 232 height 11
type input "*******"
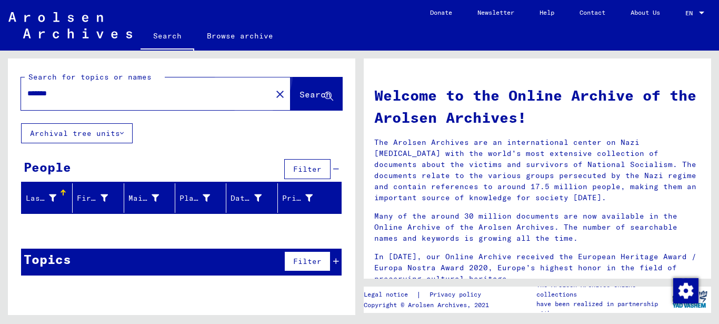
click at [299, 89] on span "Search" at bounding box center [315, 94] width 32 height 11
click at [312, 89] on span "Search" at bounding box center [315, 94] width 32 height 11
click at [302, 96] on span "Search" at bounding box center [315, 94] width 32 height 11
drag, startPoint x: 76, startPoint y: 88, endPoint x: -5, endPoint y: 84, distance: 81.7
click at [0, 84] on html "Search Browse archive Donate Newsletter Help Contact About Us Search Browse arc…" at bounding box center [359, 162] width 719 height 324
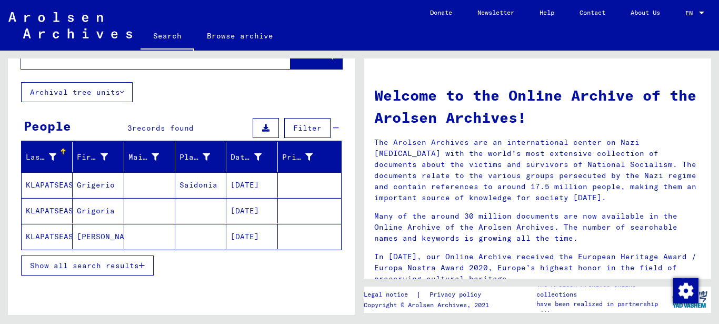
scroll to position [53, 0]
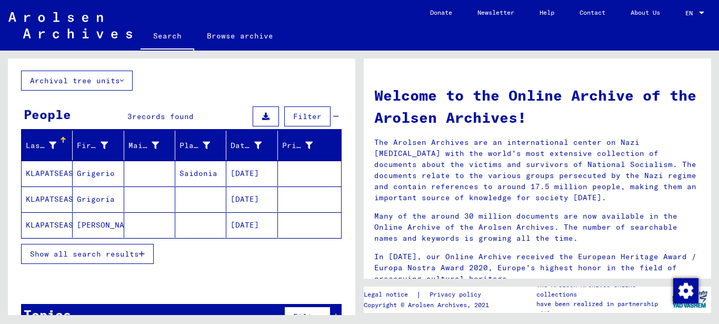
click at [37, 176] on mat-cell "KLAPATSEAS" at bounding box center [47, 173] width 51 height 25
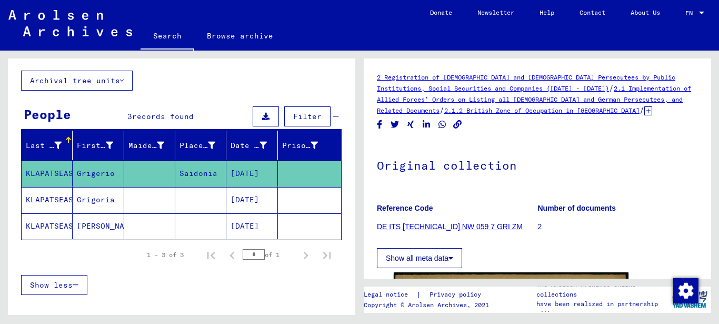
scroll to position [211, 0]
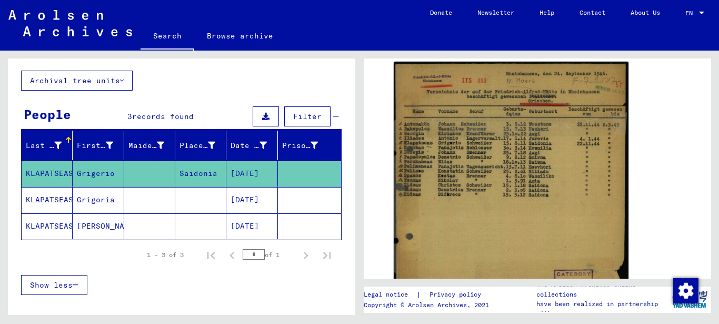
click at [45, 201] on mat-cell "KLAPATSEAS" at bounding box center [47, 200] width 51 height 26
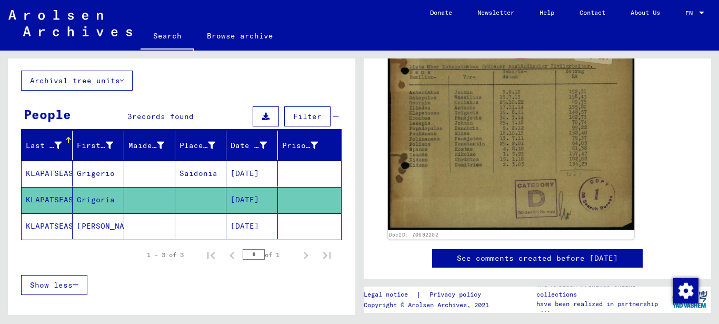
scroll to position [263, 0]
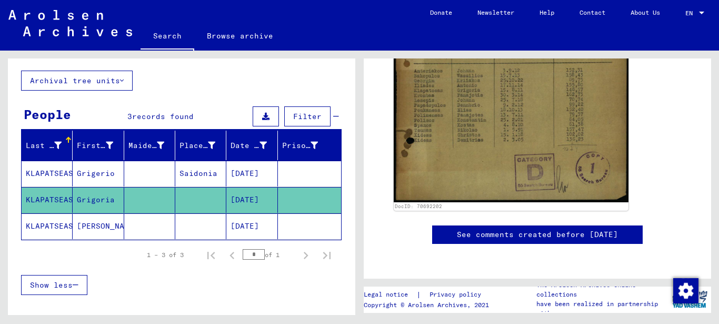
click at [54, 222] on mat-cell "KLAPATSEAS" at bounding box center [47, 226] width 51 height 26
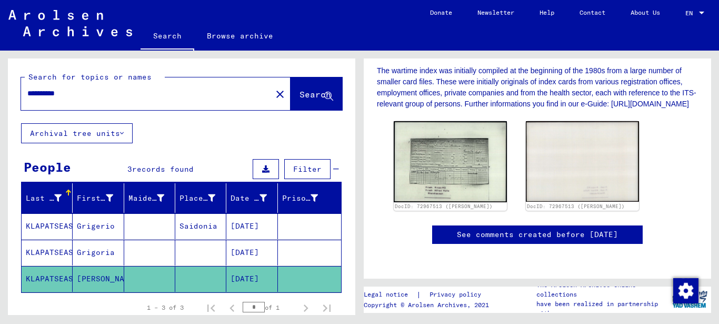
click at [44, 91] on input "**********" at bounding box center [146, 93] width 238 height 11
click at [41, 98] on input "**********" at bounding box center [146, 93] width 238 height 11
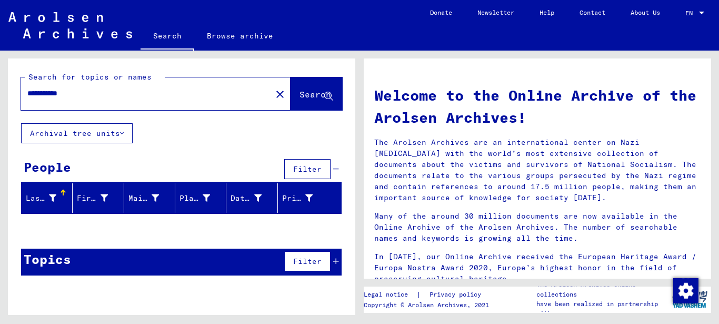
drag, startPoint x: 41, startPoint y: 92, endPoint x: 52, endPoint y: 92, distance: 11.1
click at [52, 92] on input "**********" at bounding box center [143, 93] width 232 height 11
click at [45, 91] on input "**********" at bounding box center [143, 93] width 232 height 11
click at [41, 90] on input "**********" at bounding box center [143, 93] width 232 height 11
click at [45, 93] on input "**********" at bounding box center [143, 93] width 232 height 11
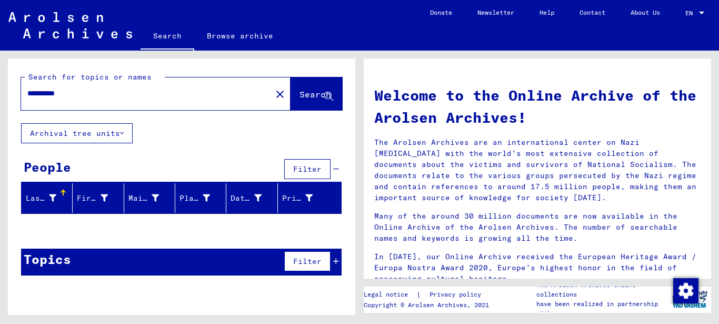
click at [314, 93] on span "Search" at bounding box center [315, 94] width 32 height 11
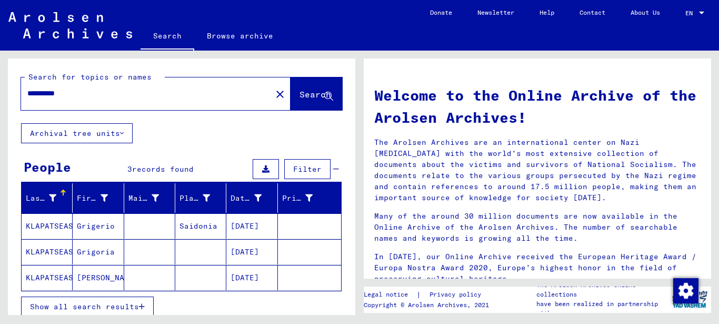
click at [29, 95] on input "**********" at bounding box center [143, 93] width 232 height 11
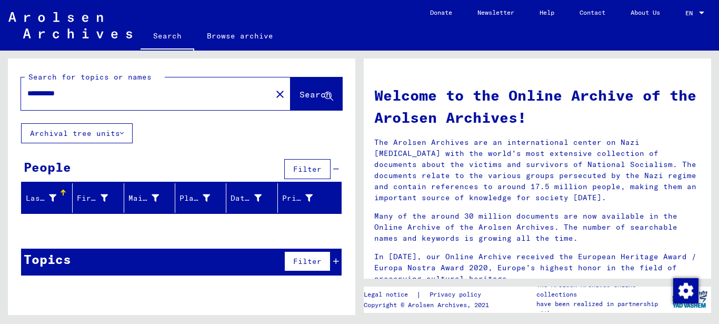
drag, startPoint x: 54, startPoint y: 88, endPoint x: -5, endPoint y: 88, distance: 58.9
click at [0, 88] on html "**********" at bounding box center [359, 162] width 719 height 324
type input "*********"
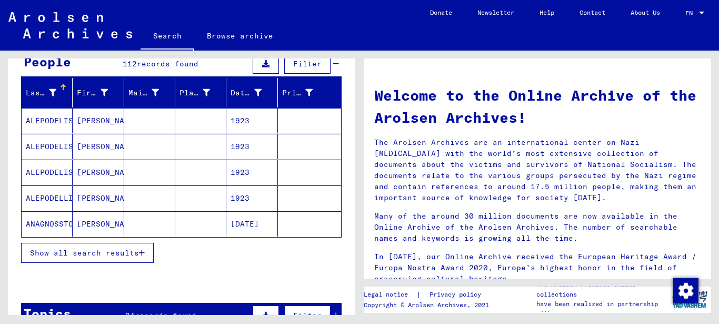
scroll to position [158, 0]
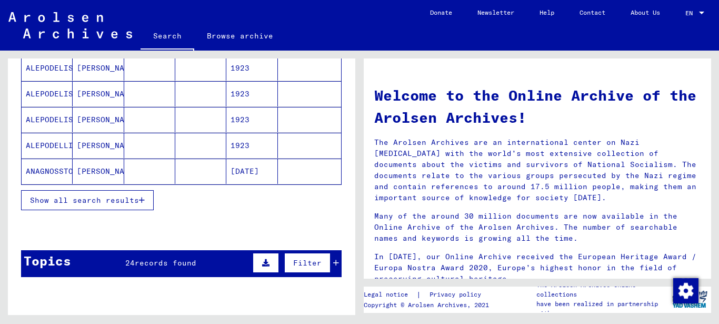
click at [89, 196] on span "Show all search results" at bounding box center [84, 199] width 109 height 9
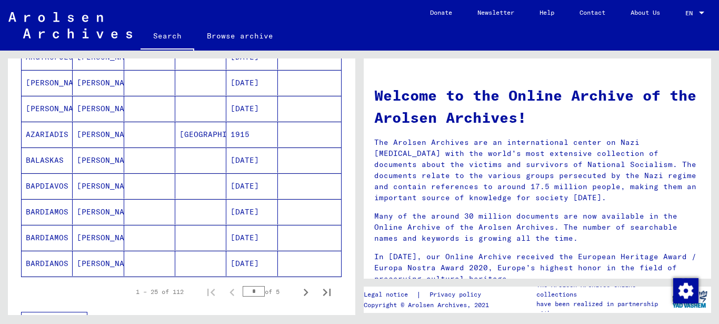
scroll to position [737, 0]
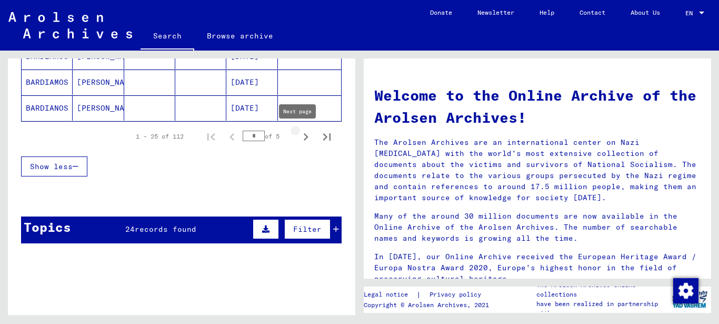
click at [298, 136] on icon "Next page" at bounding box center [305, 136] width 15 height 15
click at [298, 138] on icon "Next page" at bounding box center [305, 136] width 15 height 15
click at [229, 139] on icon "Previous page" at bounding box center [231, 136] width 5 height 7
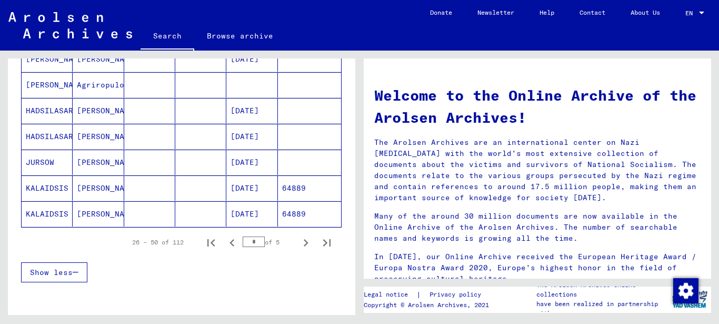
scroll to position [632, 0]
click at [304, 241] on icon "Next page" at bounding box center [306, 241] width 5 height 7
type input "*"
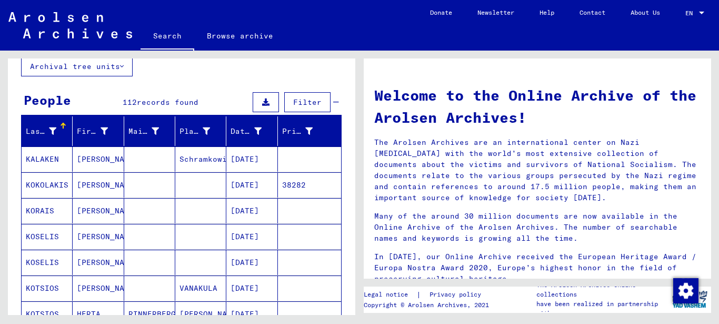
scroll to position [0, 0]
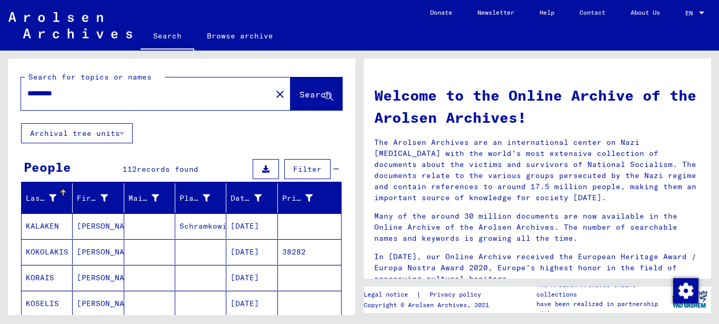
click at [59, 91] on input "*********" at bounding box center [143, 93] width 232 height 11
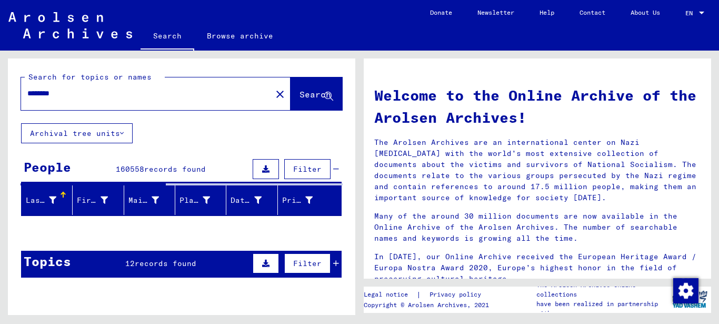
click at [157, 262] on span "records found" at bounding box center [166, 262] width 62 height 9
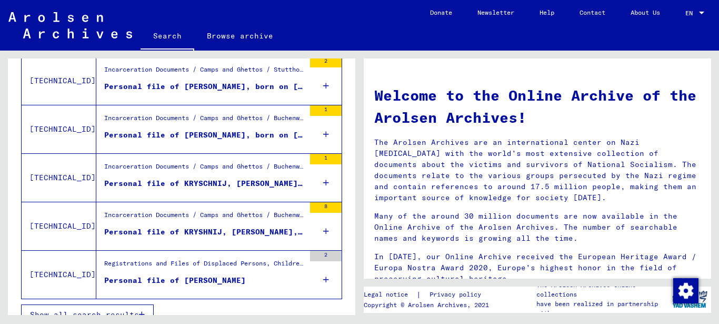
scroll to position [413, 0]
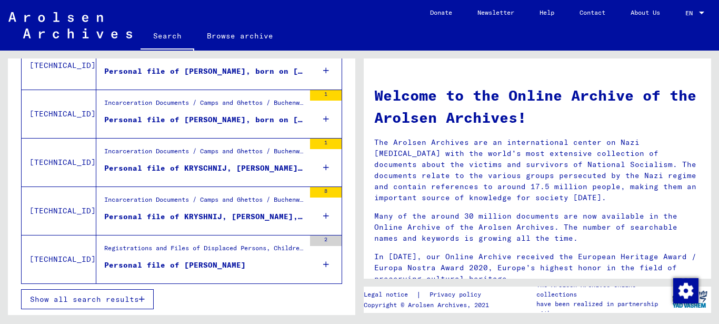
click at [104, 299] on span "Show all search results" at bounding box center [84, 298] width 109 height 9
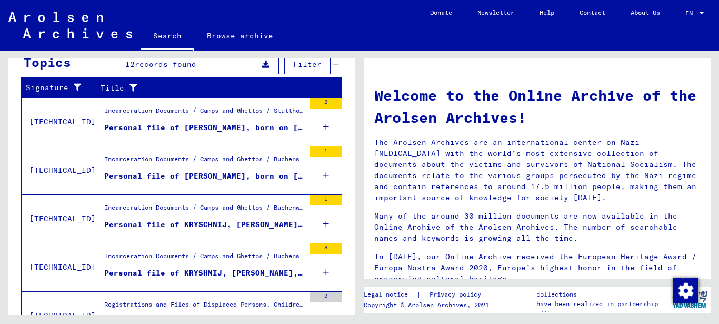
scroll to position [12, 0]
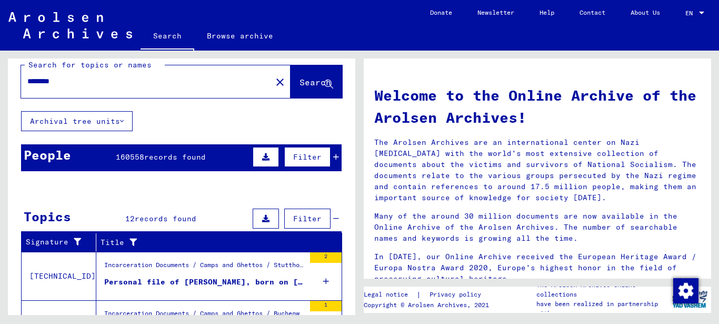
click at [117, 159] on span "160558" at bounding box center [130, 156] width 28 height 9
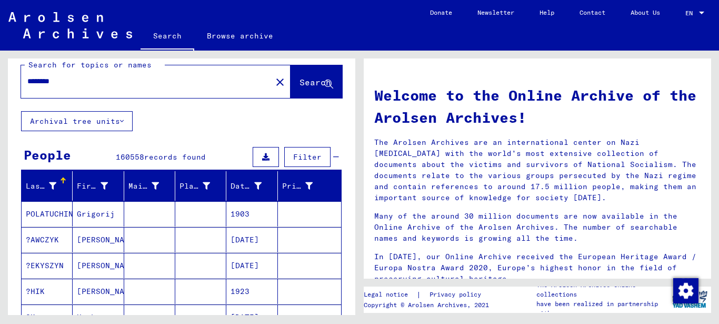
click at [59, 77] on input "********" at bounding box center [143, 81] width 232 height 11
type input "*********"
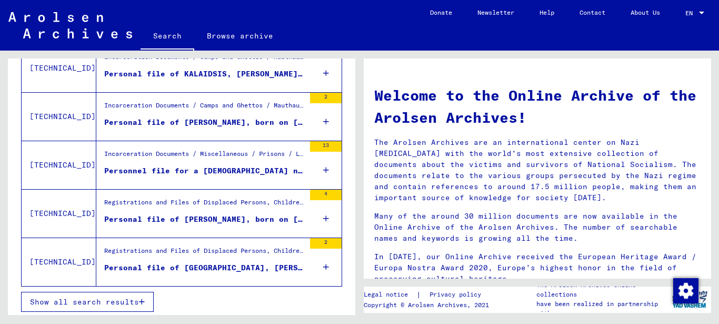
scroll to position [413, 0]
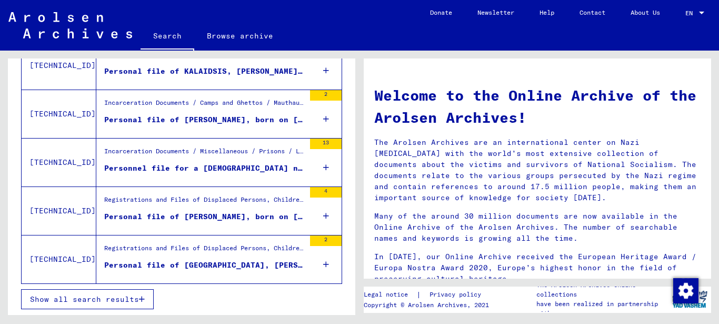
click at [128, 300] on span "Show all search results" at bounding box center [84, 298] width 109 height 9
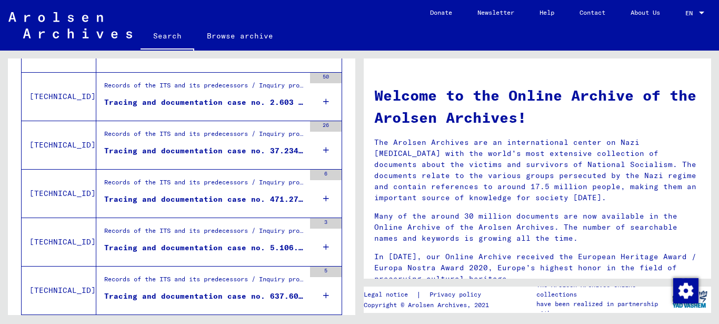
scroll to position [1065, 0]
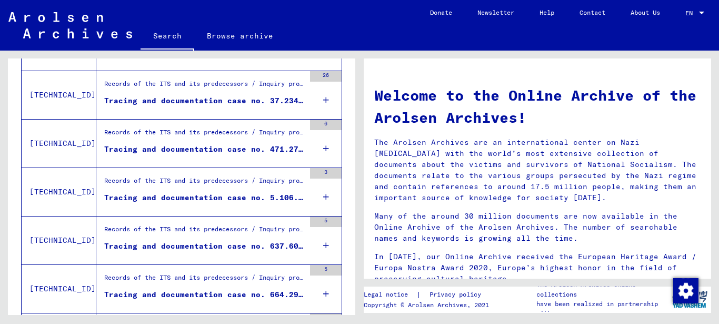
click at [205, 197] on div "Tracing and documentation case no. 5.106.013 for [GEOGRAPHIC_DATA], [DEMOGRAPHI…" at bounding box center [204, 197] width 201 height 11
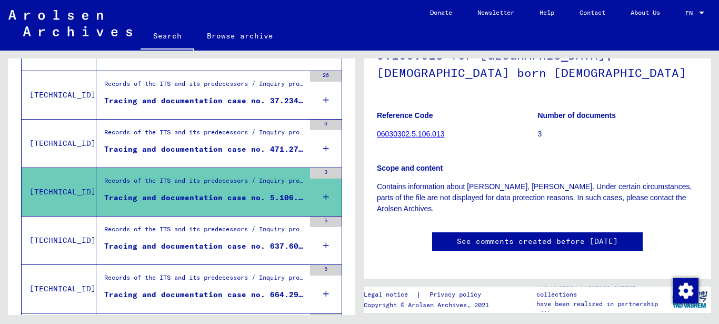
scroll to position [263, 0]
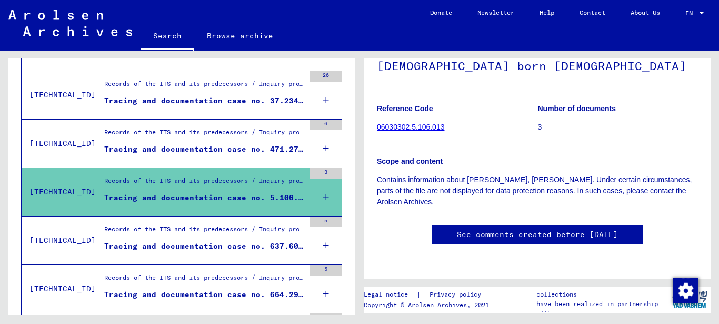
click at [321, 195] on div "3" at bounding box center [326, 191] width 32 height 47
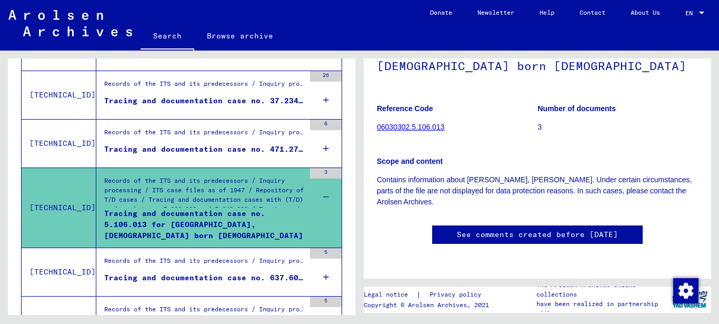
scroll to position [211, 0]
click at [184, 104] on div "Tracing and documentation case no. 37.234 for [PERSON_NAME] born [DEMOGRAPHIC_D…" at bounding box center [204, 100] width 201 height 11
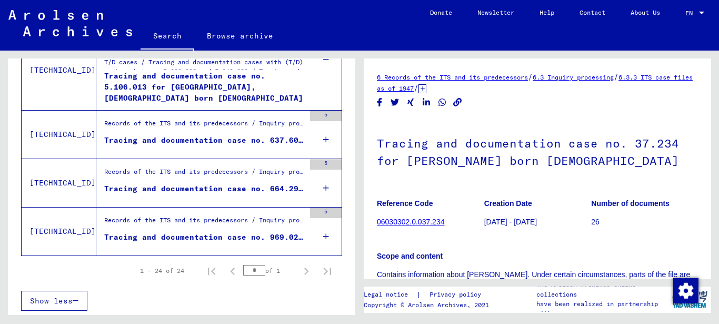
scroll to position [1204, 0]
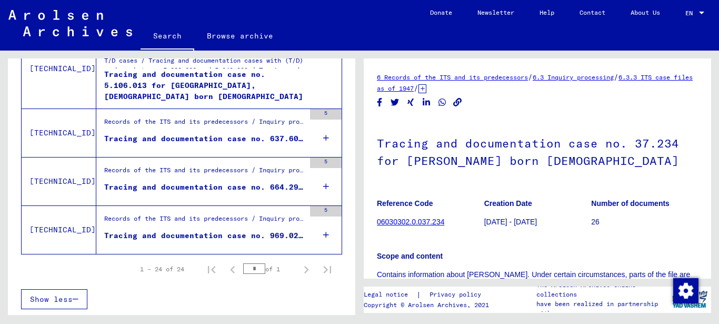
click at [197, 137] on div "Tracing and documentation case no. 637.603 for [PERSON_NAME] born [DEMOGRAPHIC_…" at bounding box center [204, 138] width 201 height 11
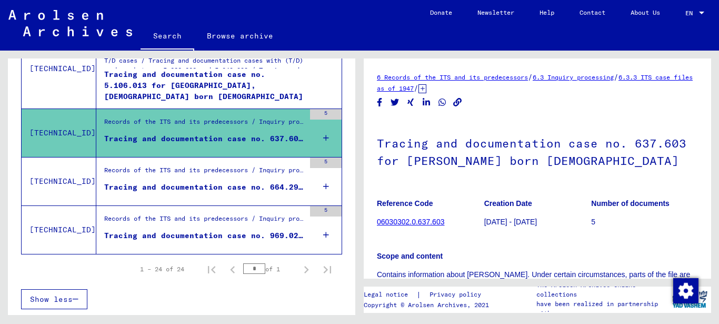
click at [169, 187] on div "Tracing and documentation case no. 664.291 for [PERSON_NAME], [PERSON_NAME] bor…" at bounding box center [204, 187] width 201 height 11
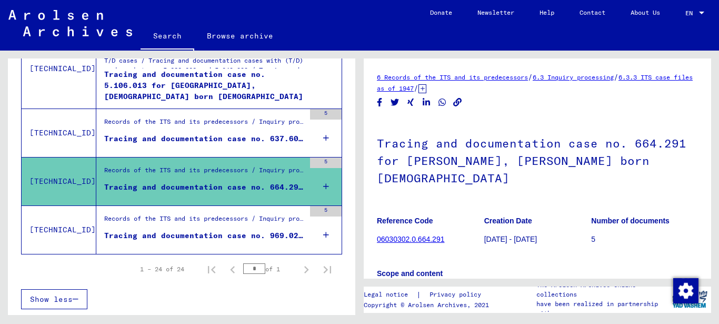
click at [323, 188] on icon at bounding box center [326, 186] width 6 height 37
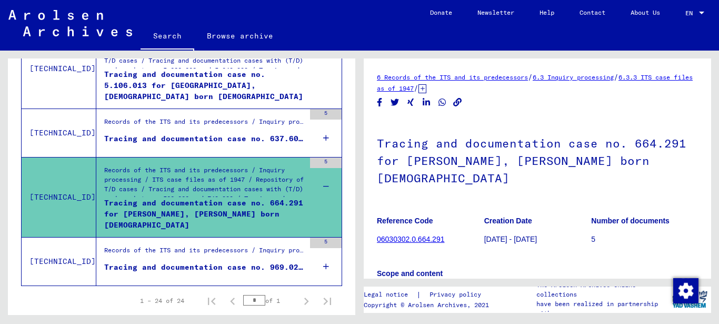
click at [173, 187] on div "Records of the ITS and its predecessors / Inquiry processing / ITS case files a…" at bounding box center [204, 183] width 201 height 37
click at [158, 208] on div "Tracing and documentation case no. 664.291 for [PERSON_NAME], [PERSON_NAME] bor…" at bounding box center [204, 213] width 201 height 32
click at [426, 88] on icon at bounding box center [422, 88] width 8 height 9
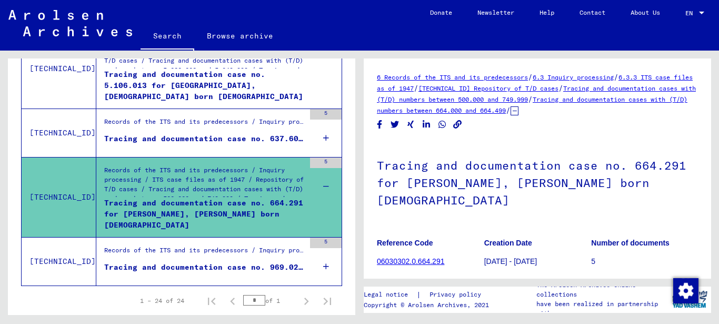
scroll to position [211, 0]
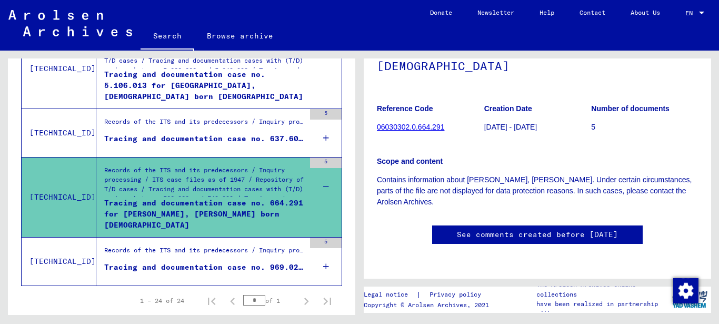
click at [198, 267] on div "Tracing and documentation case no. 969.020 for [PERSON_NAME] born [DEMOGRAPHIC_…" at bounding box center [204, 267] width 201 height 11
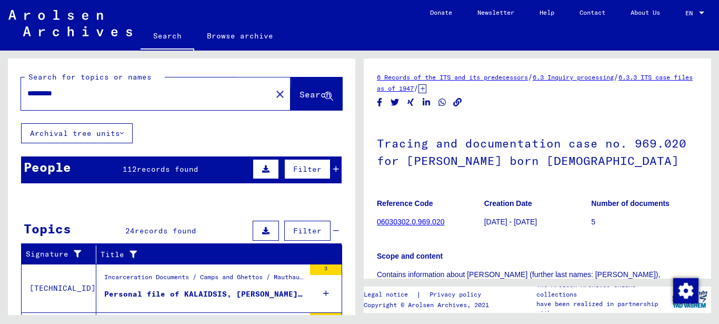
click at [299, 94] on span "Search" at bounding box center [315, 94] width 32 height 11
